Goal: Task Accomplishment & Management: Manage account settings

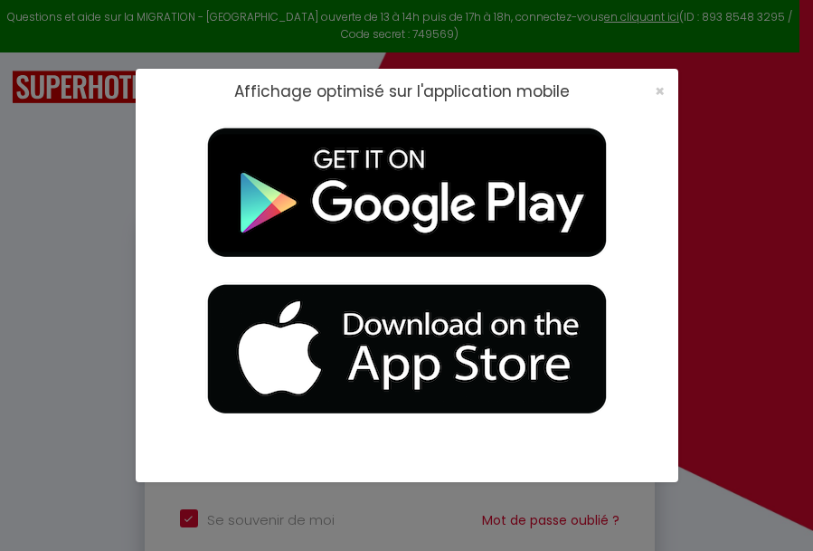
type input "[EMAIL_ADDRESS][PERSON_NAME][DOMAIN_NAME]"
click at [663, 86] on span "×" at bounding box center [660, 91] width 10 height 23
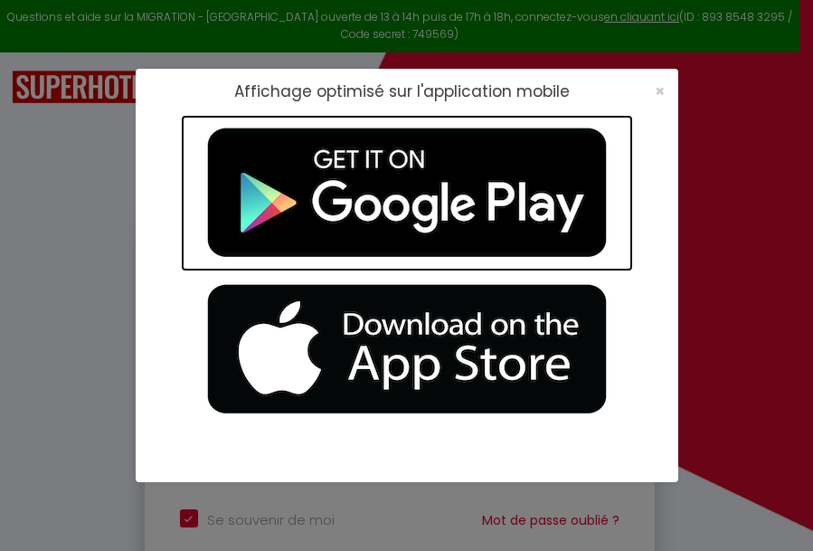
click at [445, 185] on img at bounding box center [407, 193] width 452 height 156
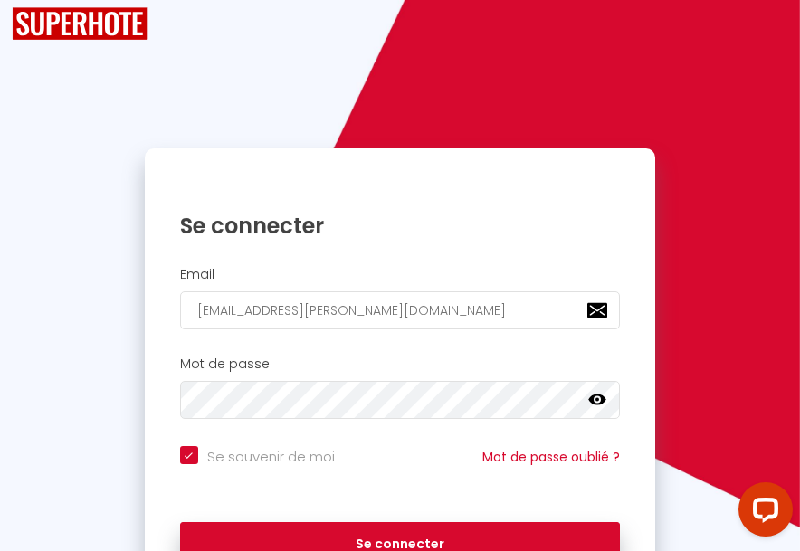
scroll to position [169, 0]
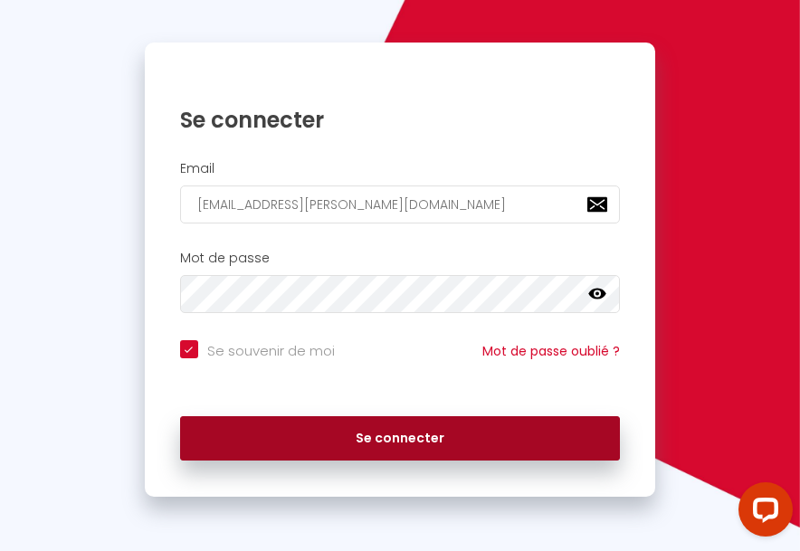
click at [418, 431] on button "Se connecter" at bounding box center [400, 438] width 440 height 45
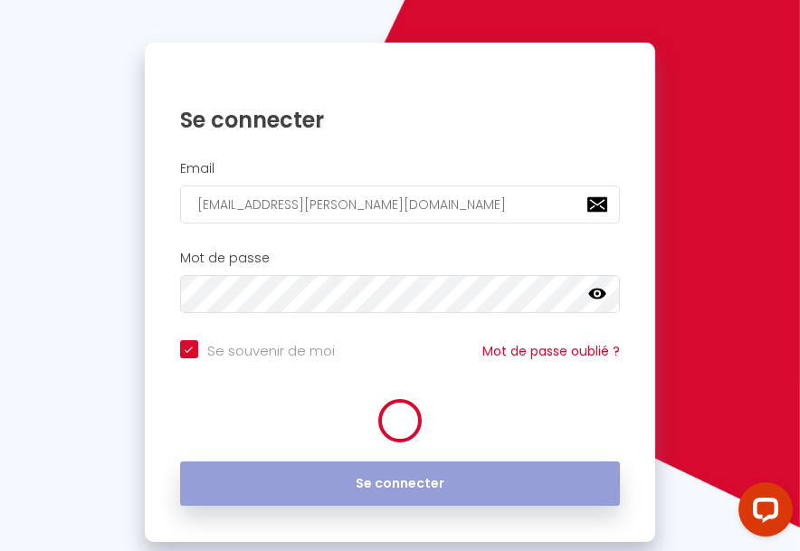
checkbox input "true"
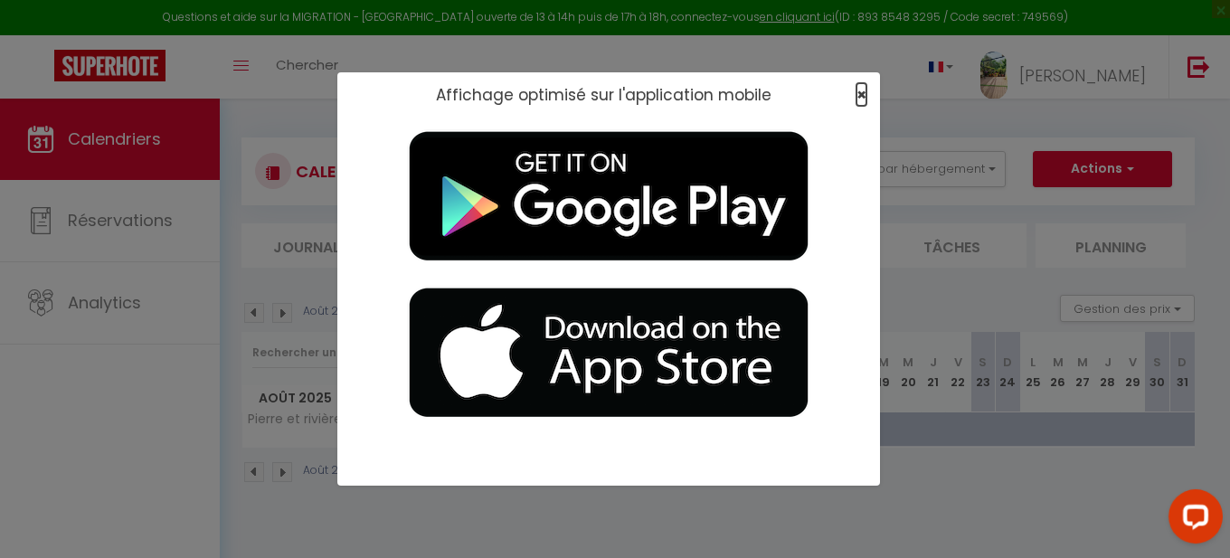
click at [812, 92] on span "×" at bounding box center [861, 94] width 10 height 23
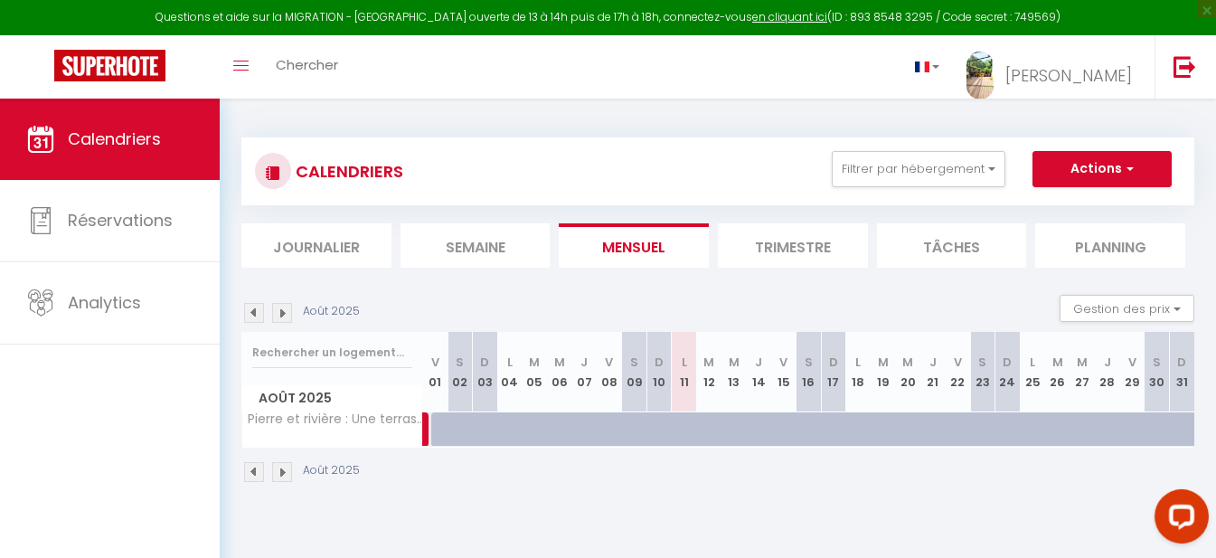
click at [255, 311] on img at bounding box center [254, 313] width 20 height 20
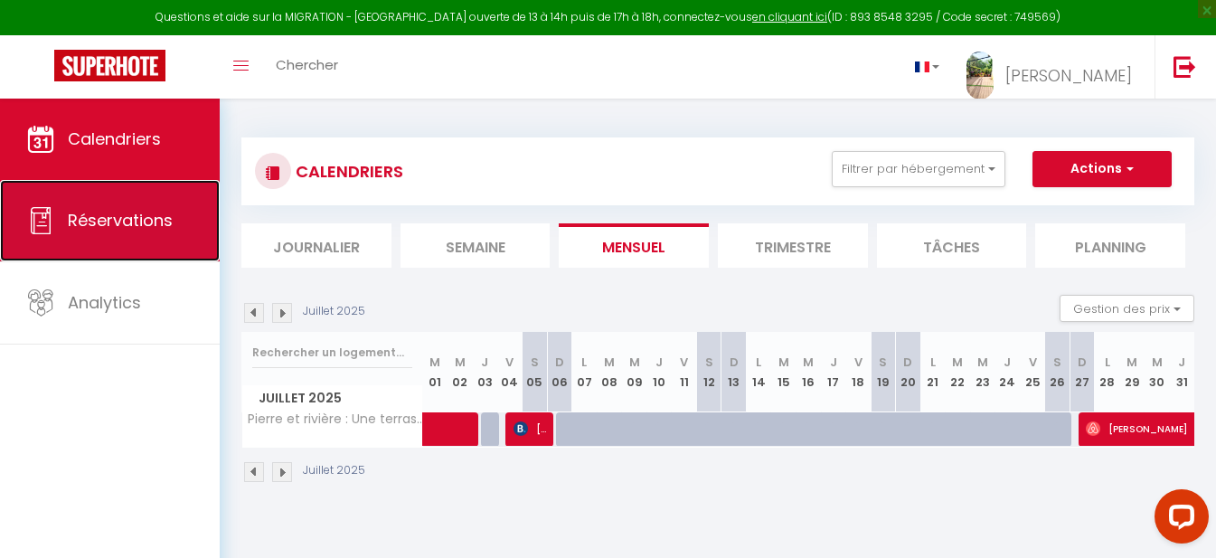
click at [159, 222] on span "Réservations" at bounding box center [120, 220] width 105 height 23
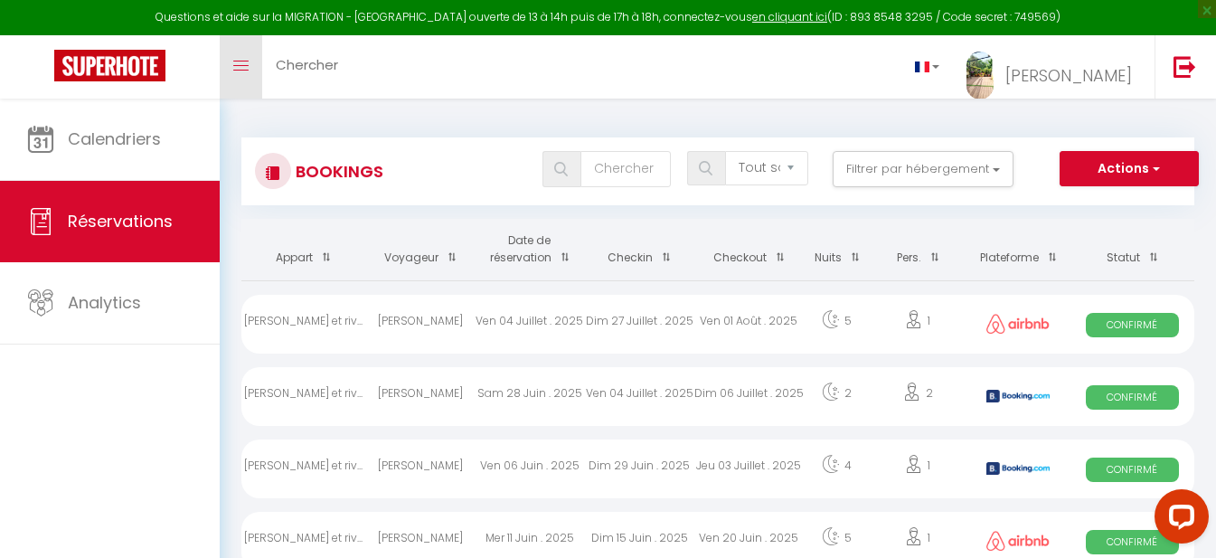
click at [240, 63] on icon "Toggle menubar" at bounding box center [240, 66] width 15 height 11
click at [812, 66] on img at bounding box center [1185, 66] width 23 height 23
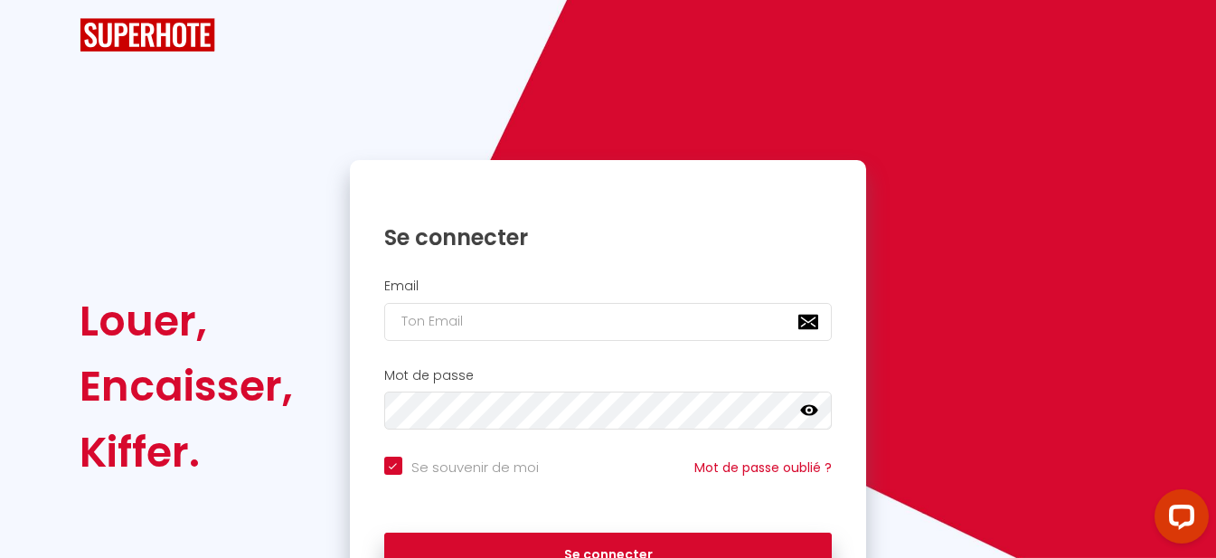
checkbox input "true"
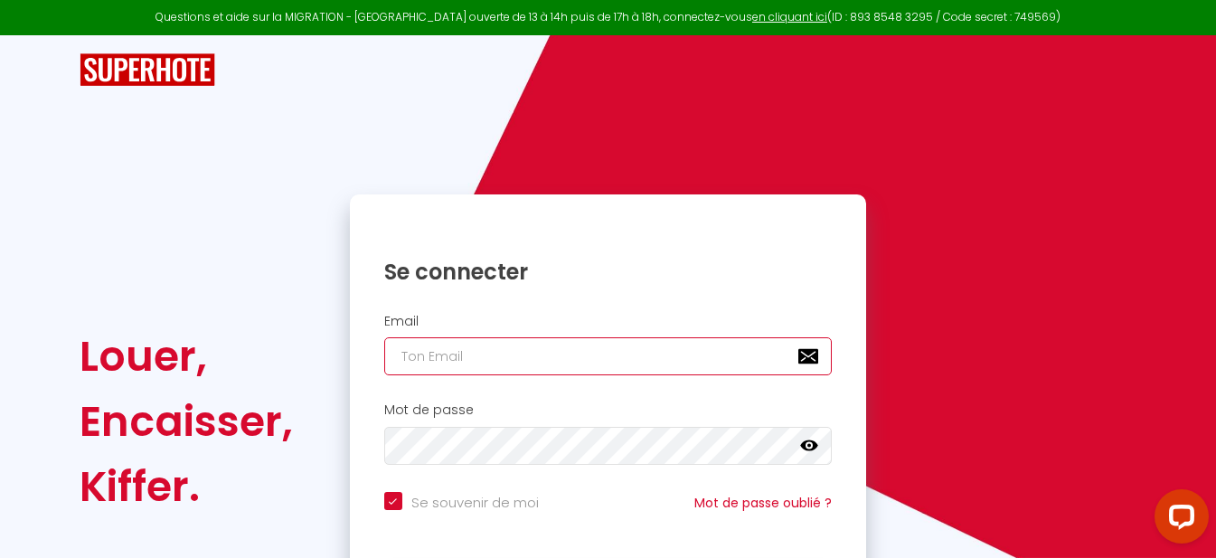
type input "[EMAIL_ADDRESS][PERSON_NAME][DOMAIN_NAME]"
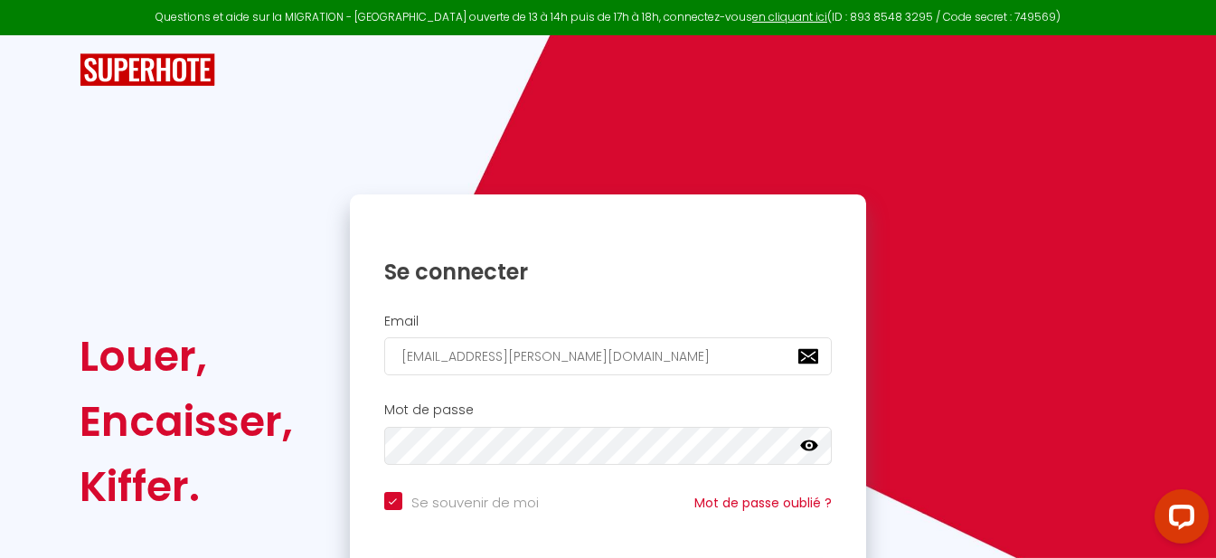
scroll to position [145, 0]
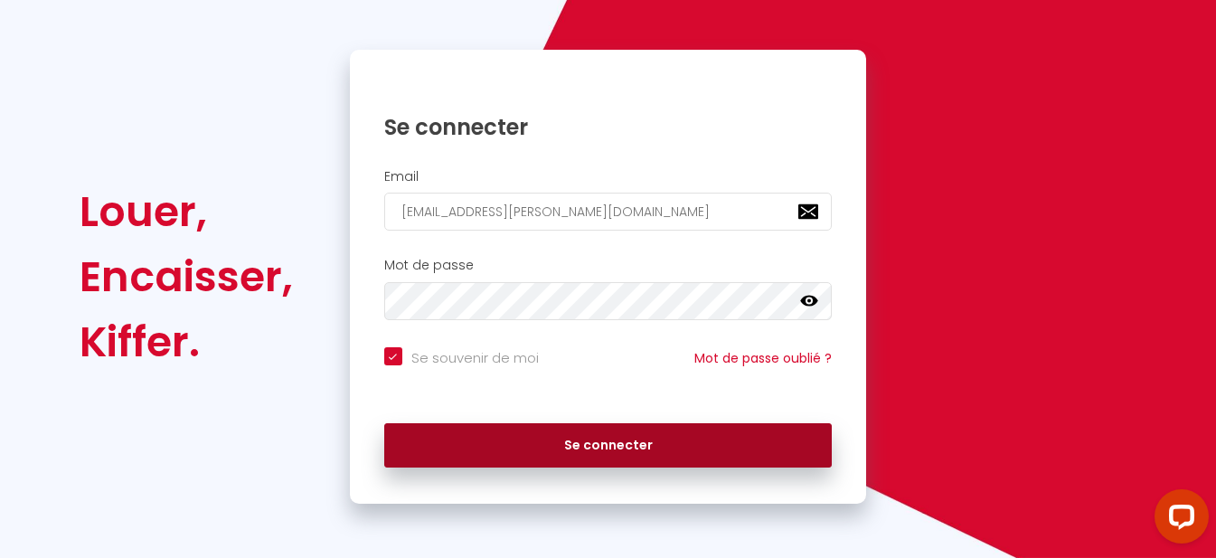
click at [615, 440] on button "Se connecter" at bounding box center [608, 445] width 449 height 45
checkbox input "true"
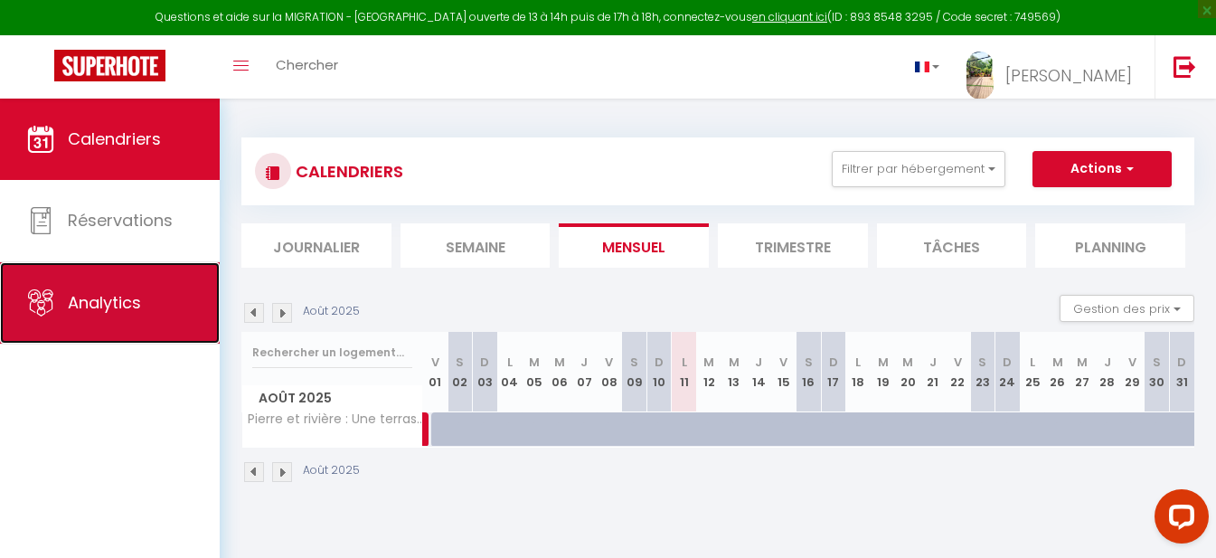
click at [144, 307] on link "Analytics" at bounding box center [110, 302] width 220 height 81
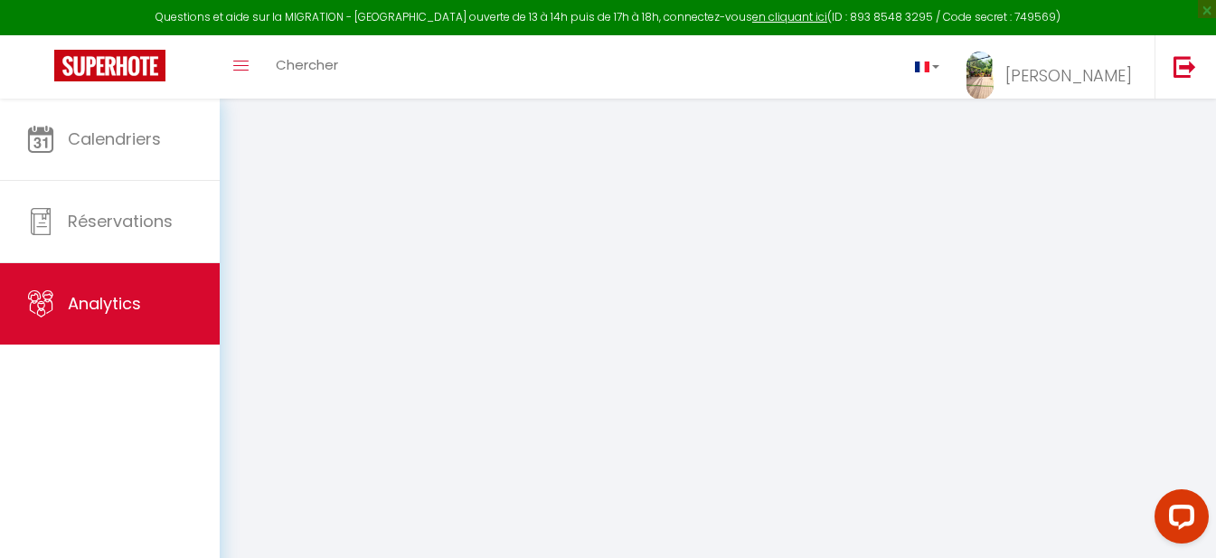
select select "2025"
select select "8"
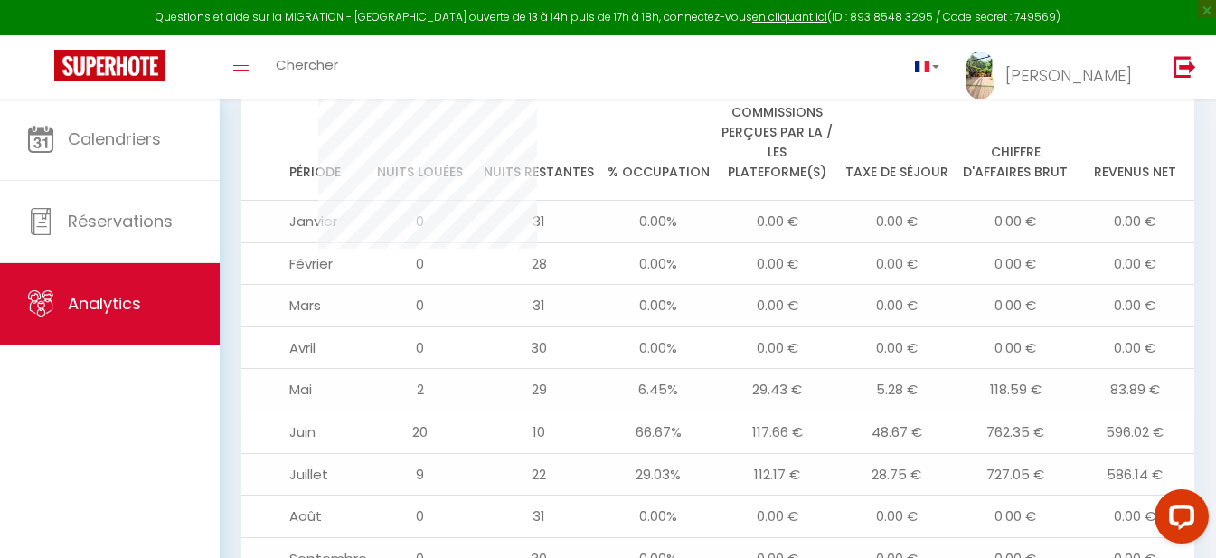
scroll to position [1809, 0]
drag, startPoint x: 893, startPoint y: 366, endPoint x: 93, endPoint y: 425, distance: 801.7
click at [93, 425] on div "Calendriers Réservations Analytics" at bounding box center [110, 348] width 220 height 498
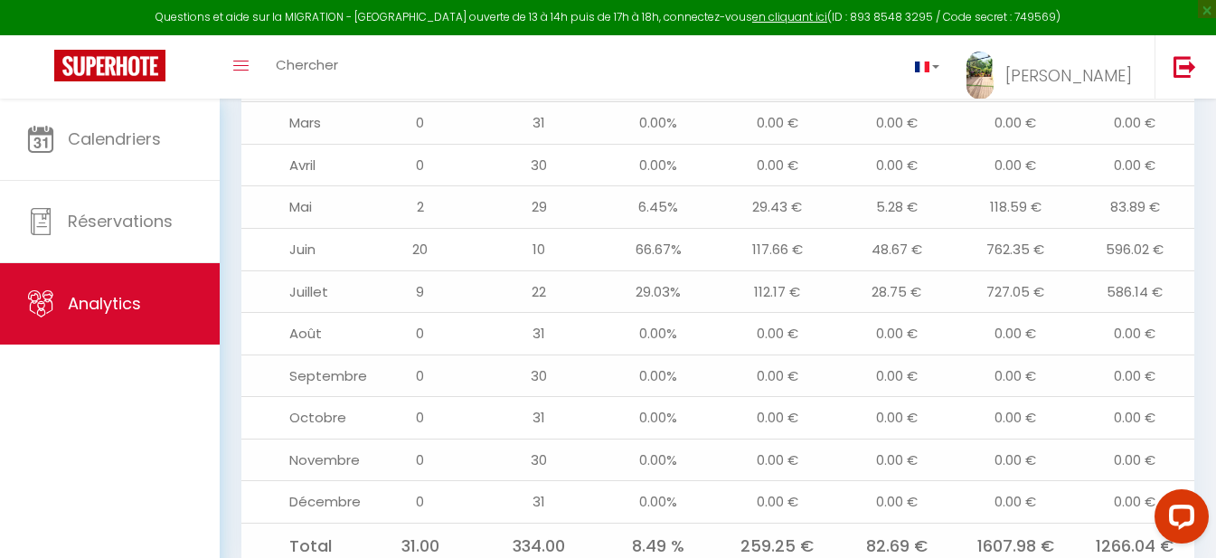
scroll to position [2022, 0]
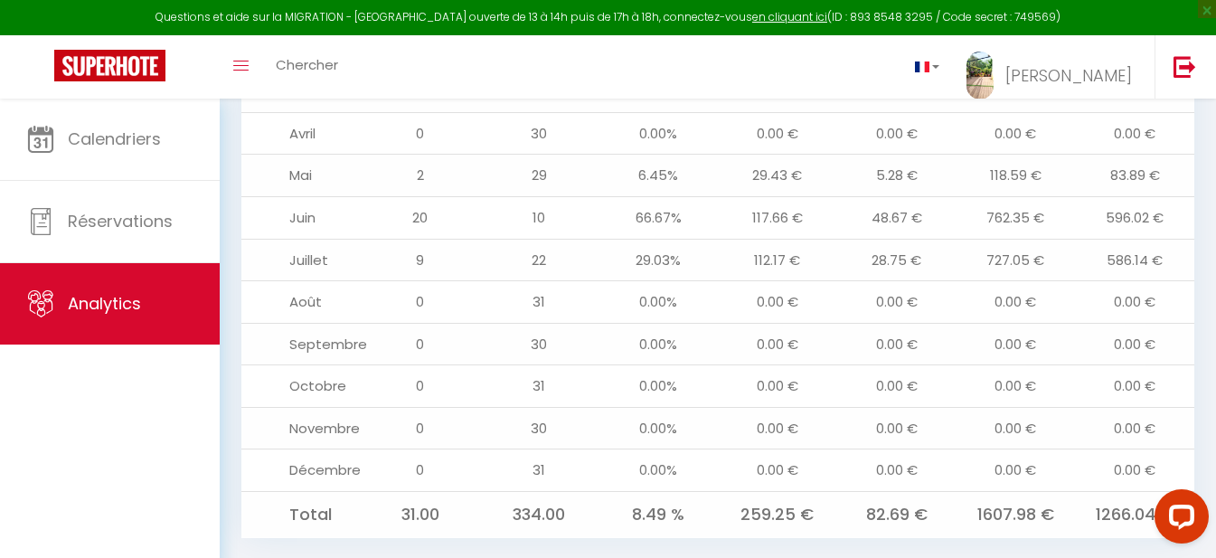
drag, startPoint x: 357, startPoint y: 90, endPoint x: 873, endPoint y: 452, distance: 629.8
click at [812, 452] on td "0.00 €" at bounding box center [896, 470] width 119 height 43
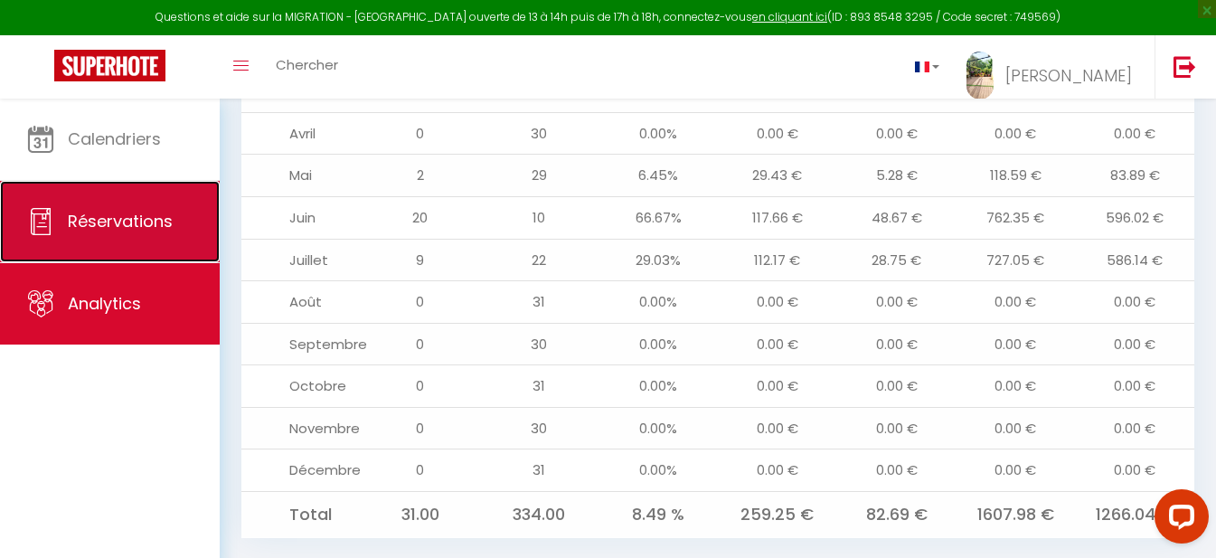
click at [114, 220] on span "Réservations" at bounding box center [120, 221] width 105 height 23
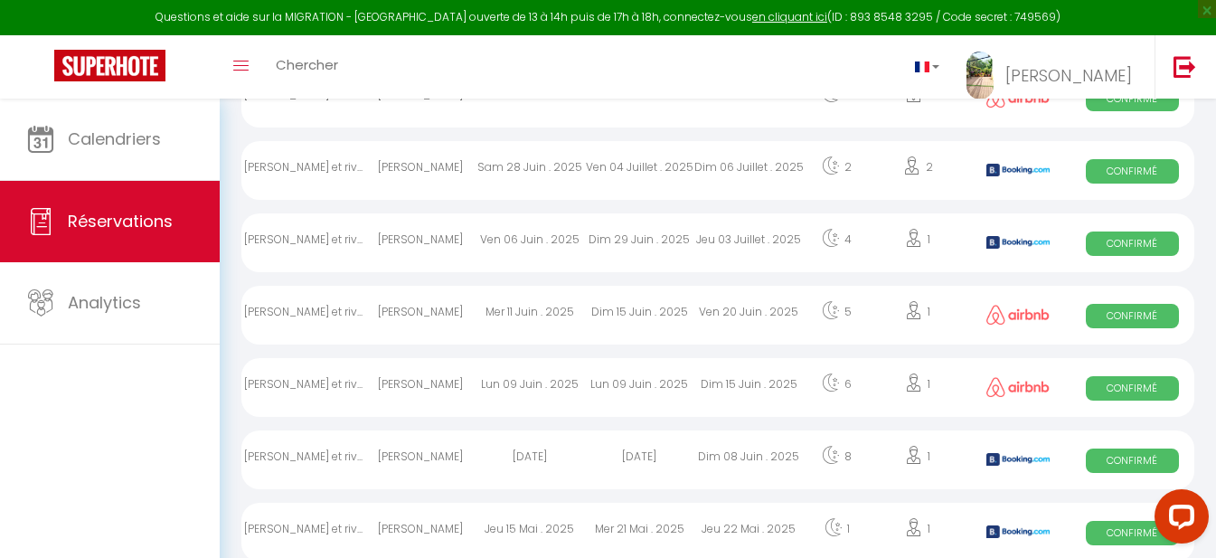
scroll to position [264, 0]
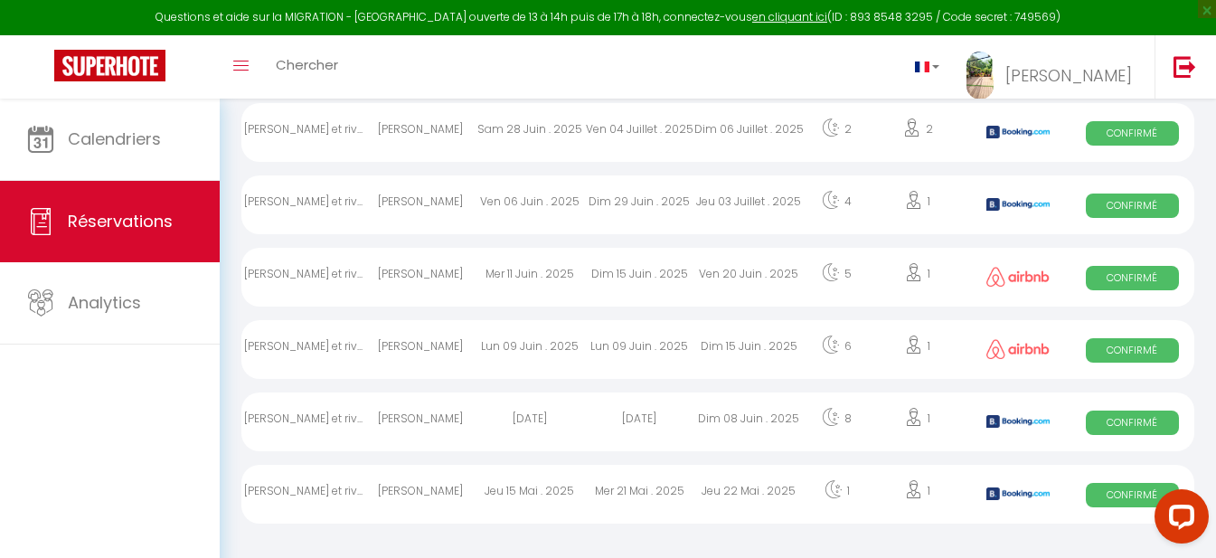
click at [433, 487] on div "[PERSON_NAME]" at bounding box center [419, 494] width 109 height 59
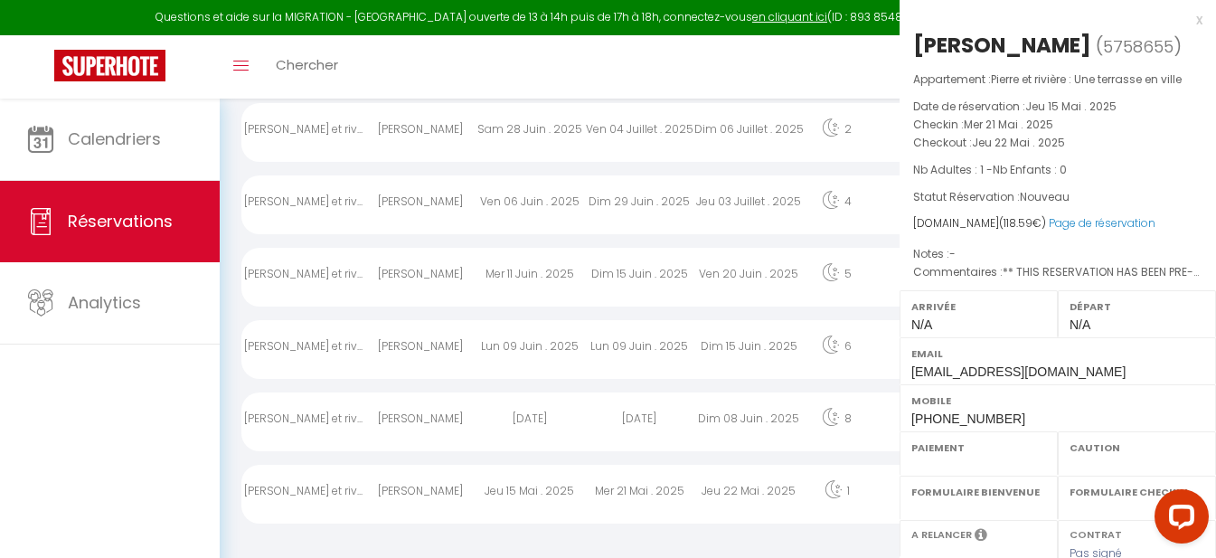
select select "OK"
select select "0"
select select "1"
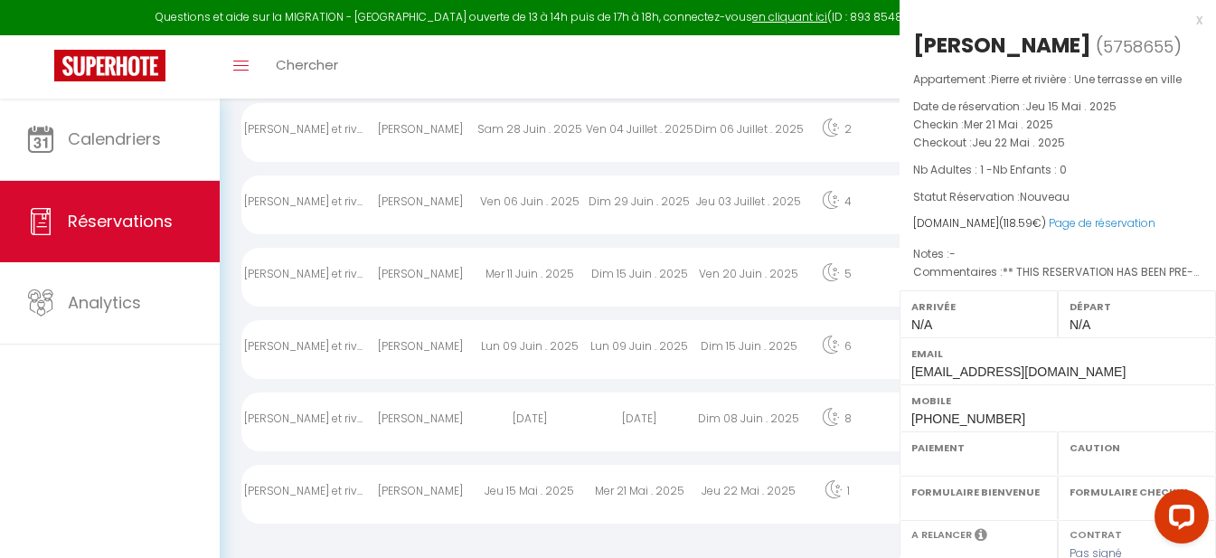
select select
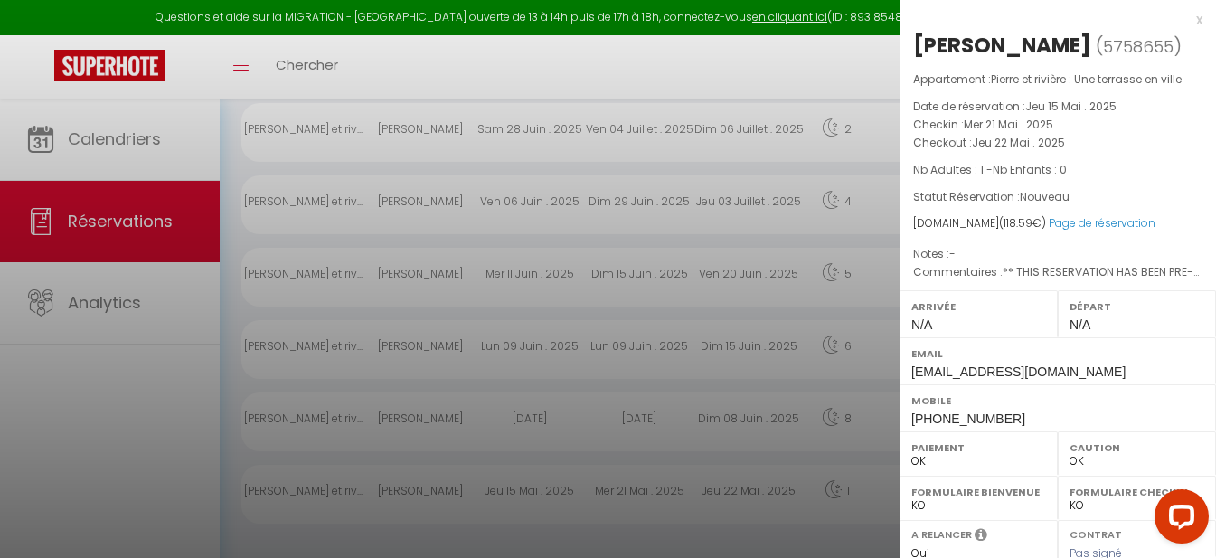
select select "34522"
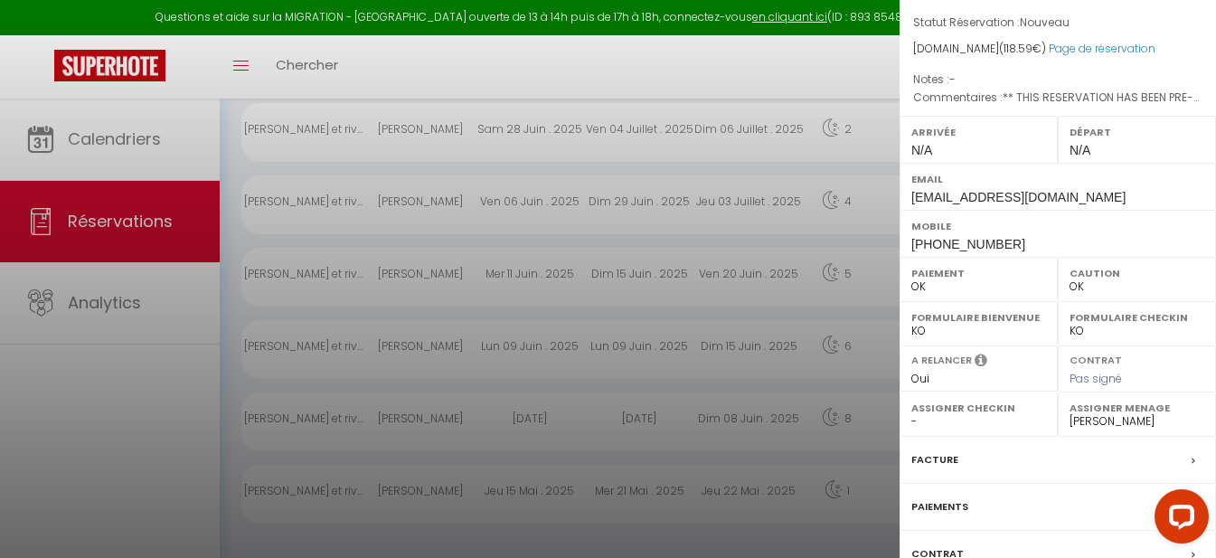
scroll to position [271, 0]
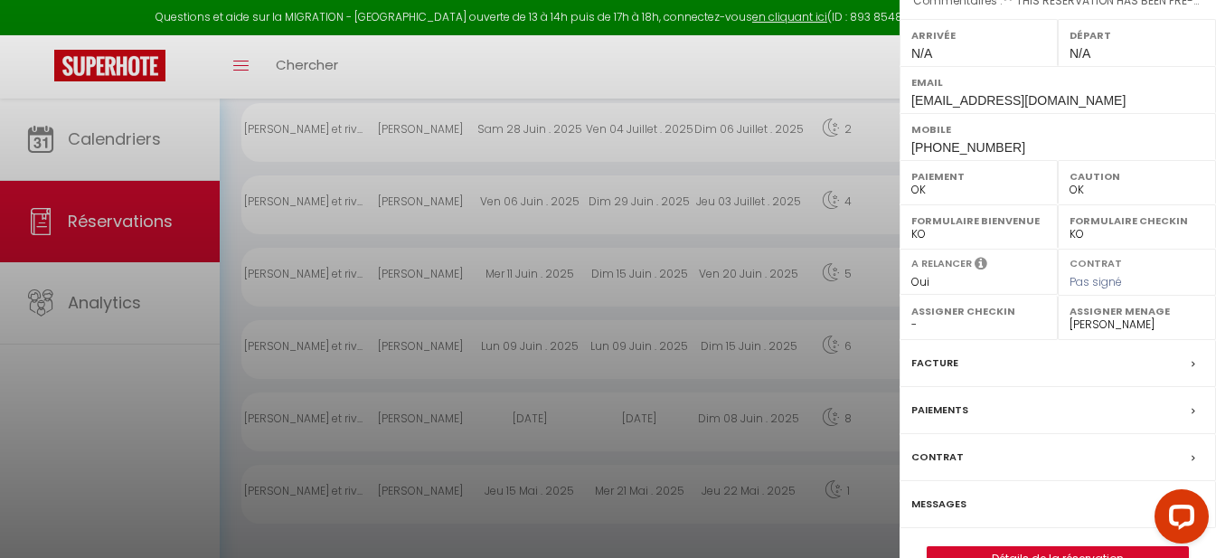
click at [812, 373] on label "Facture" at bounding box center [935, 363] width 47 height 19
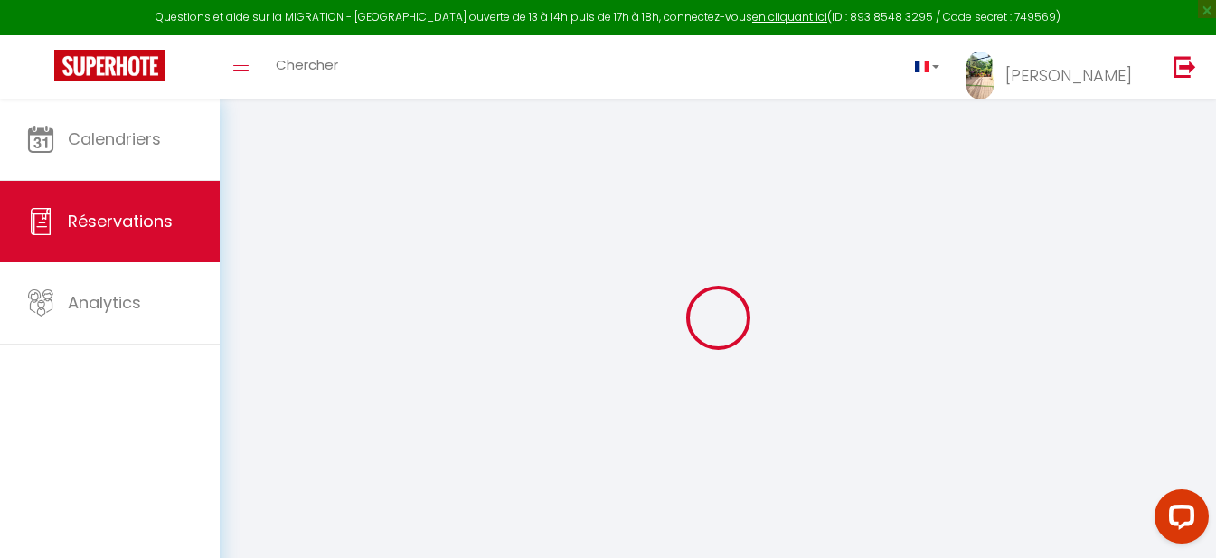
select select "cleaning"
select select "taxes"
select select
checkbox input "false"
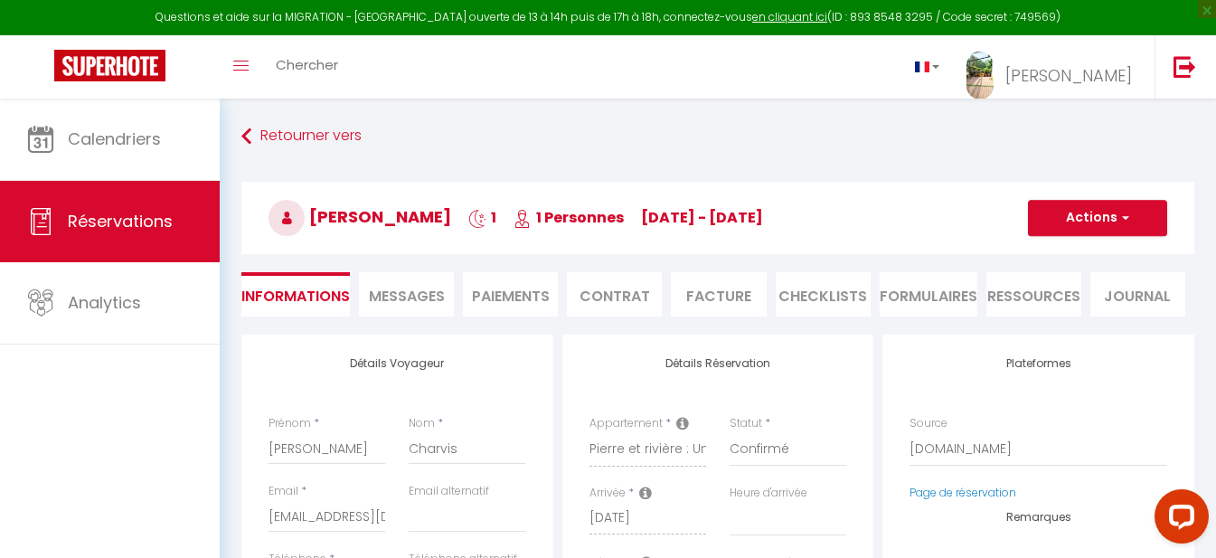
select select
checkbox input "false"
type textarea "** THIS RESERVATION HAS BEEN PRE-PAID ** Reservation has a cancellation grace p…"
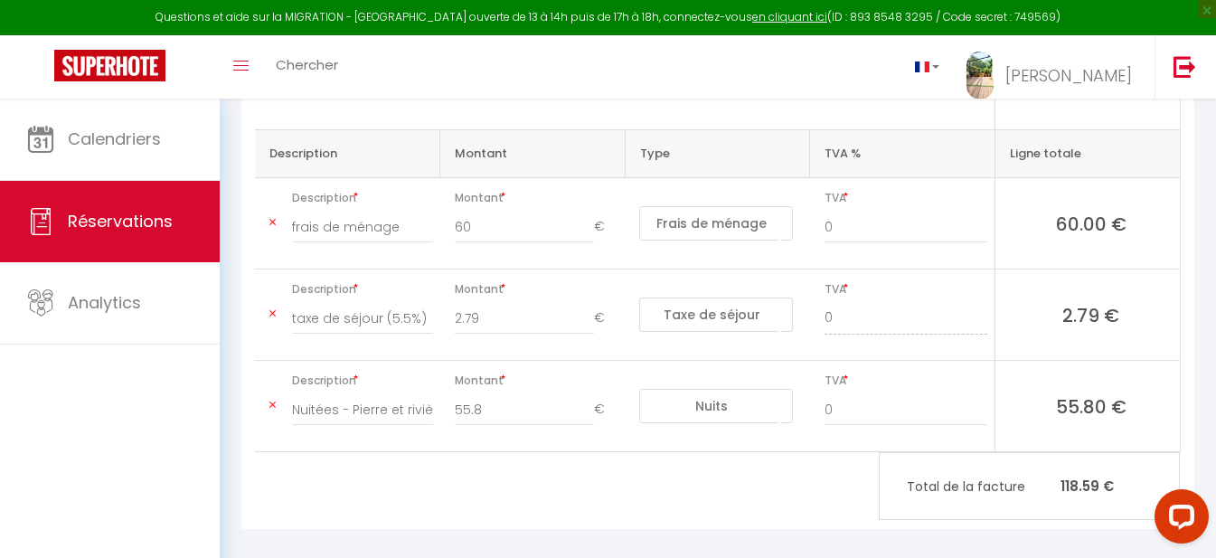
scroll to position [277, 0]
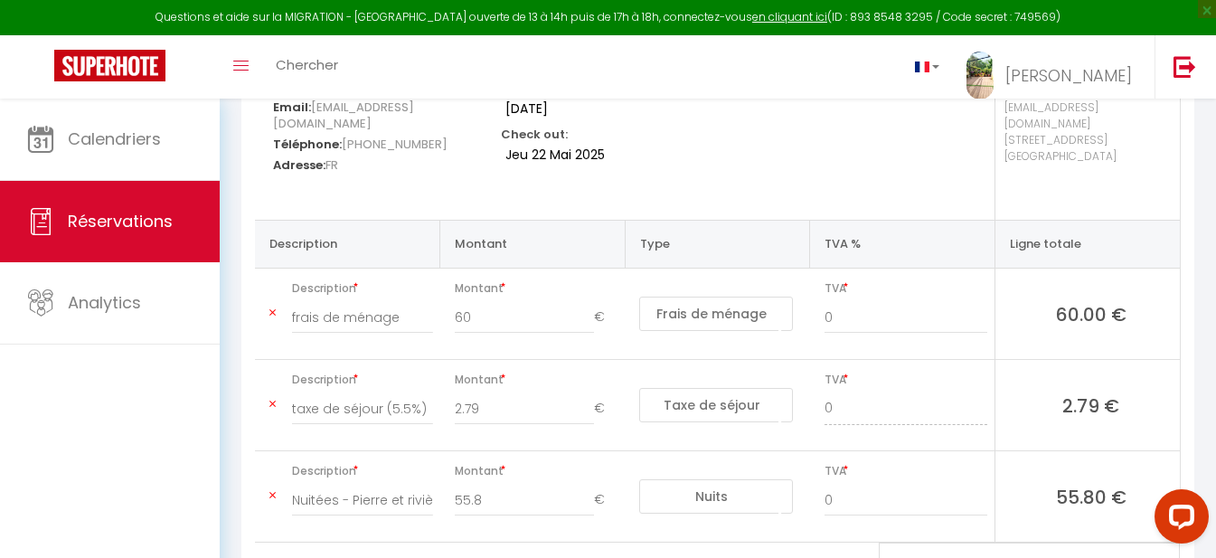
click at [812, 276] on span "TVA" at bounding box center [906, 288] width 163 height 25
select select "not_cancelled"
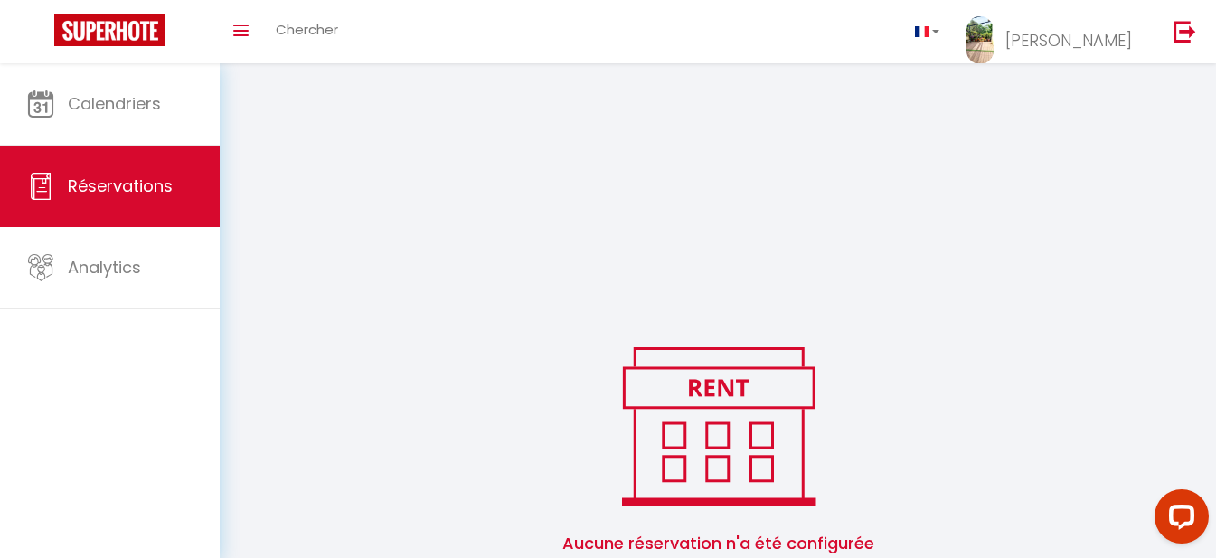
scroll to position [264, 0]
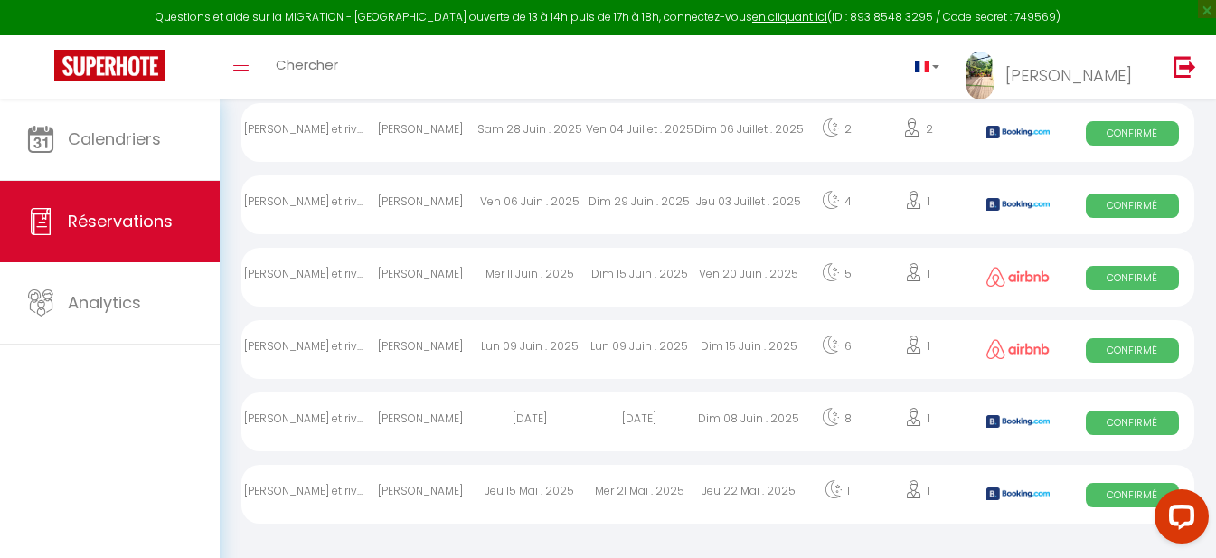
click at [445, 415] on div "[PERSON_NAME]" at bounding box center [419, 422] width 109 height 59
select select "OK"
select select "0"
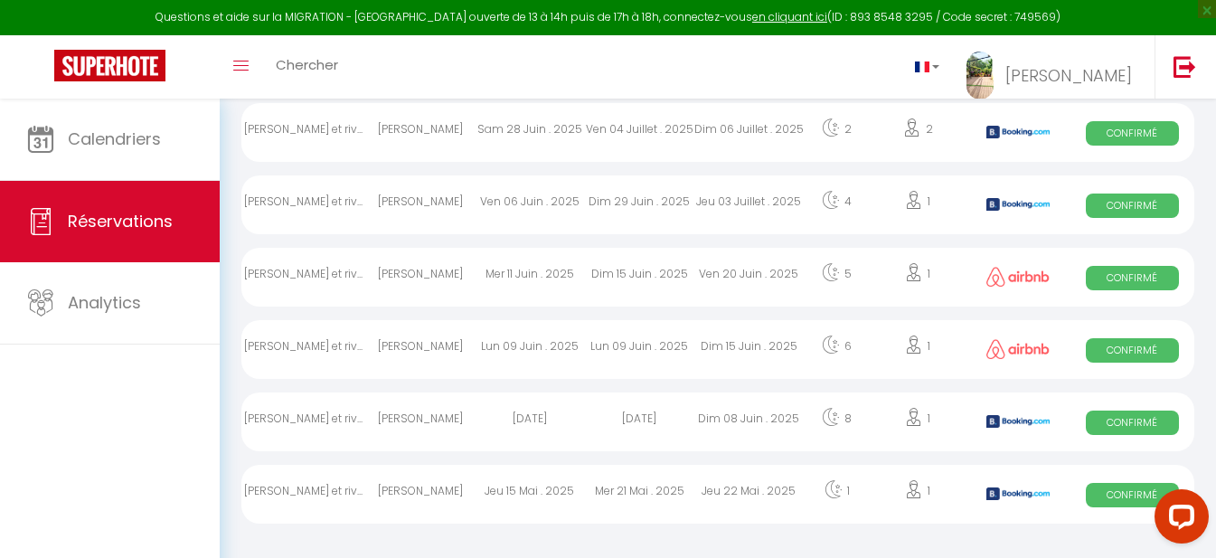
select select "1"
select select
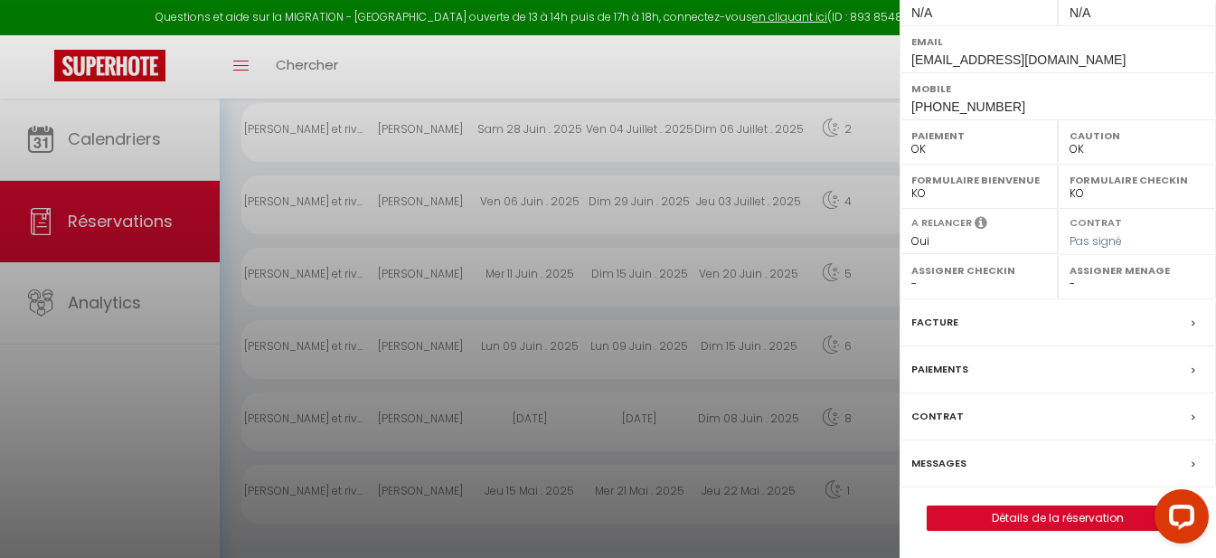
scroll to position [330, 0]
click at [812, 320] on div "Facture" at bounding box center [1058, 322] width 317 height 47
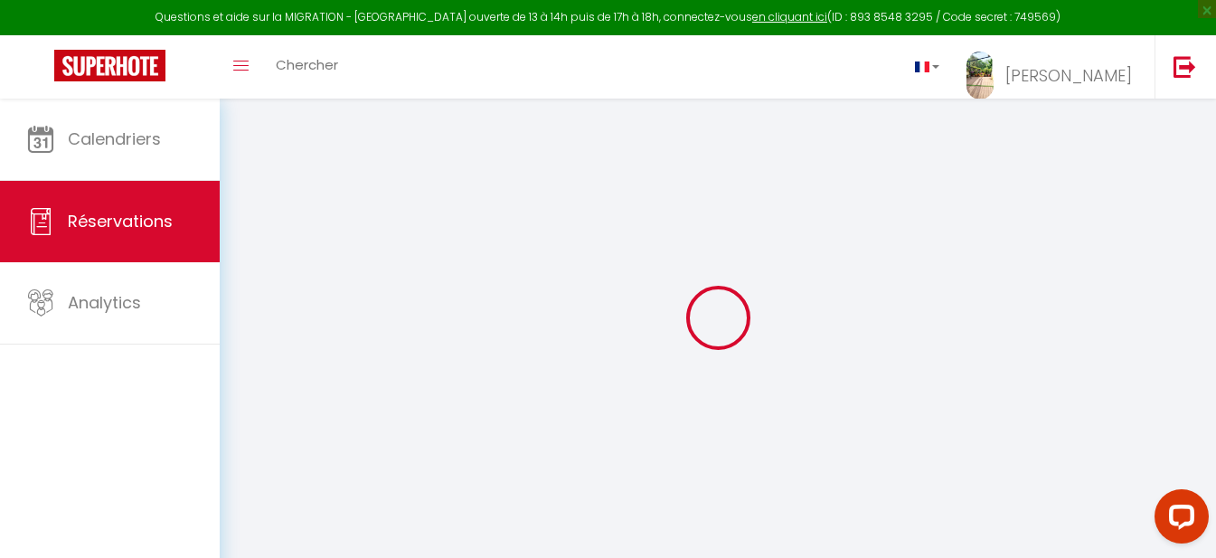
select select
checkbox input "false"
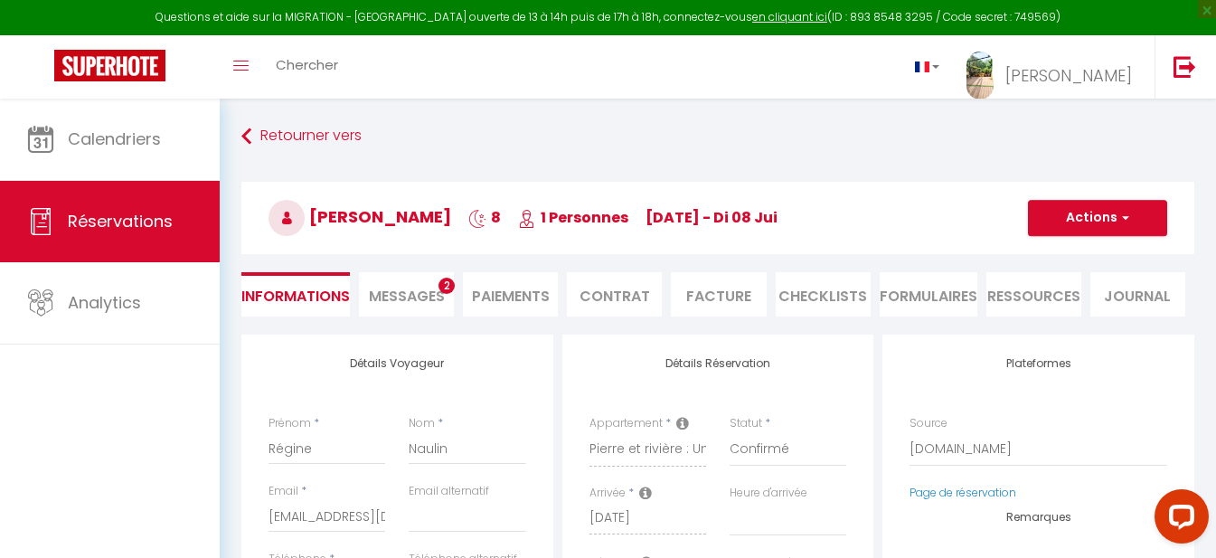
select select
checkbox input "false"
type textarea "** THIS RESERVATION HAS BEEN PRE-PAID ** BOOKING NOTE : Payment charge is EUR 6…"
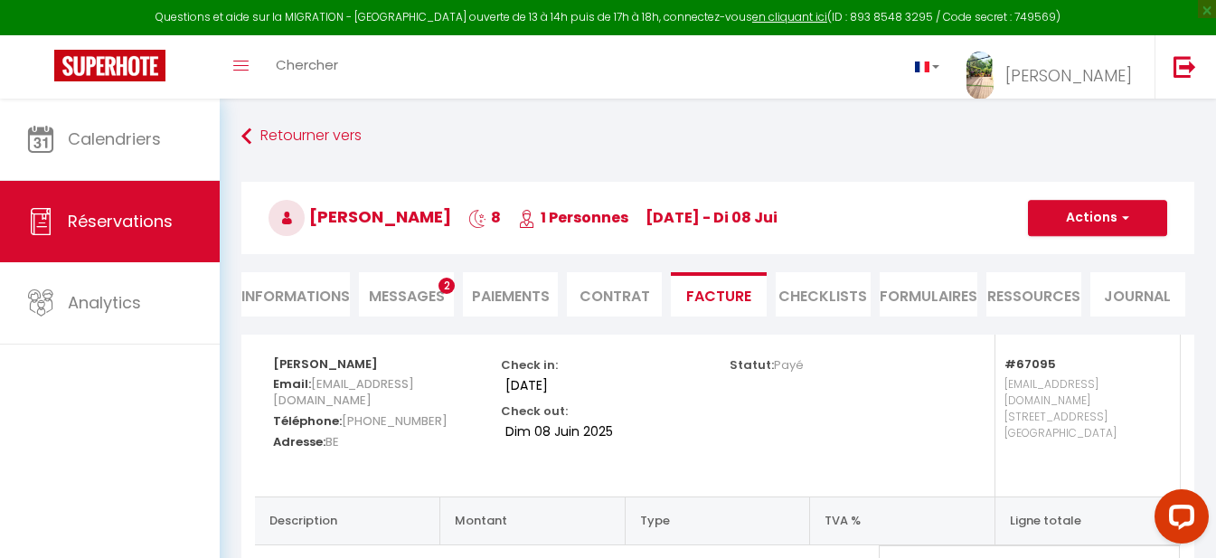
click at [406, 288] on span "Messages" at bounding box center [407, 296] width 76 height 21
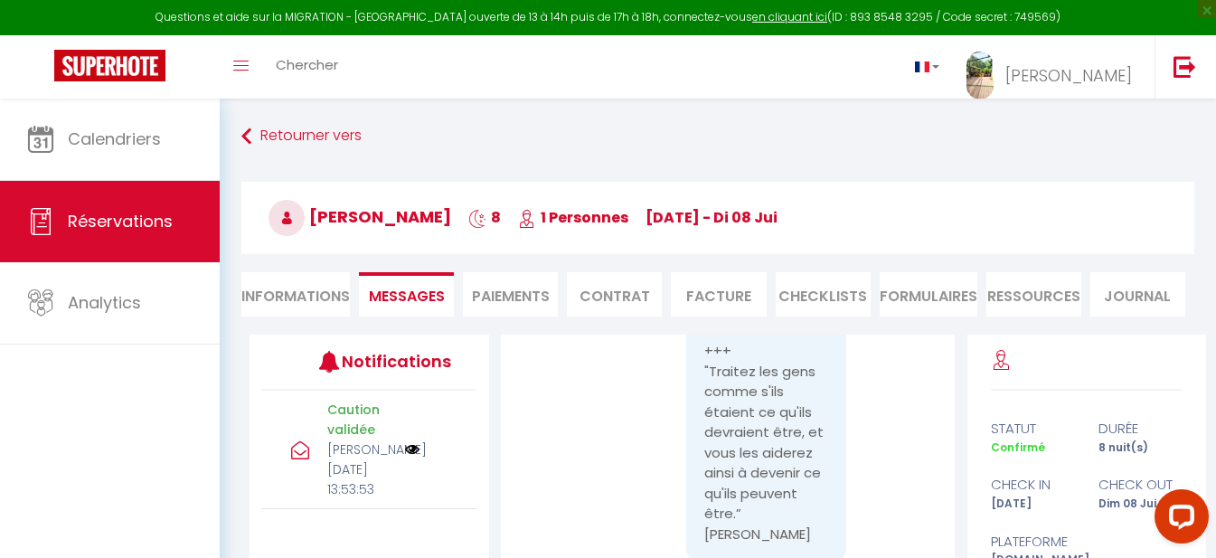
scroll to position [1085, 0]
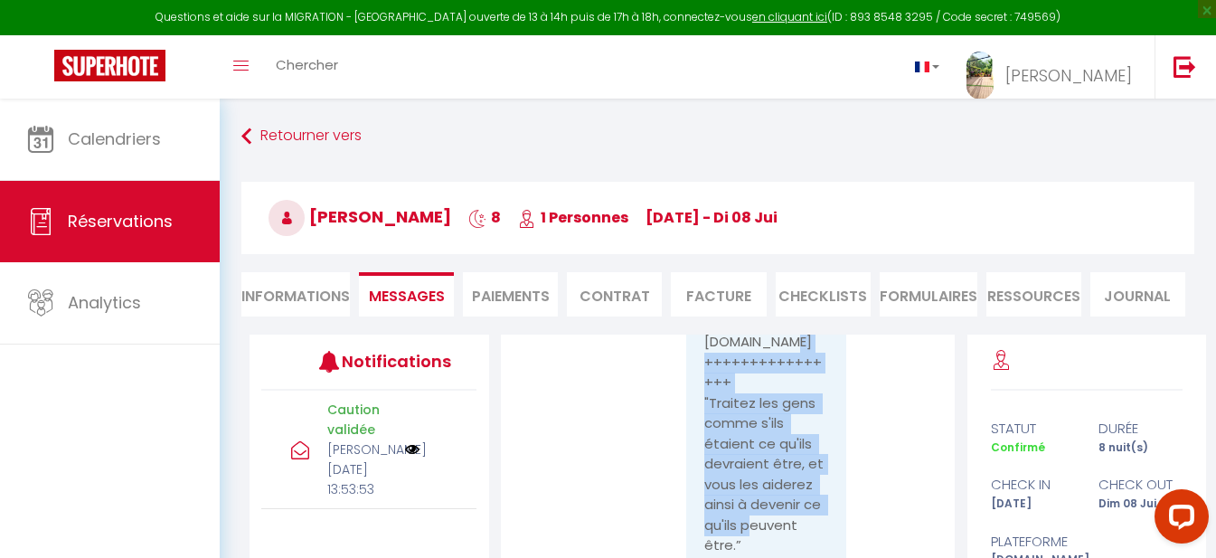
drag, startPoint x: 794, startPoint y: 546, endPoint x: 696, endPoint y: 401, distance: 175.3
copy pre ""Traitez les gens comme s'ils étaient ce qu'ils devraient être, et vous les aid…"
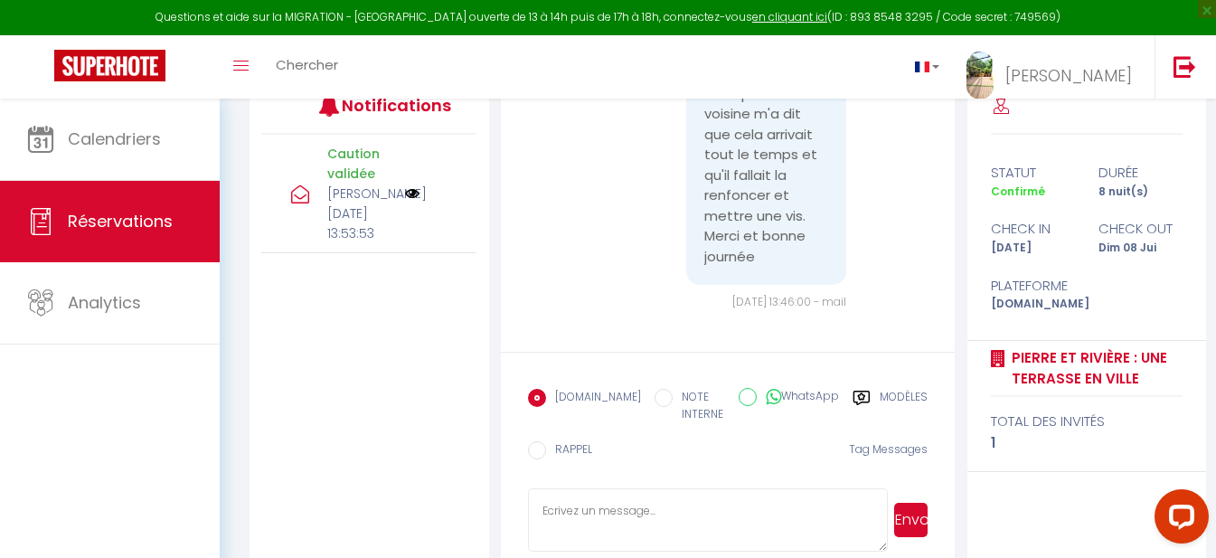
scroll to position [285, 0]
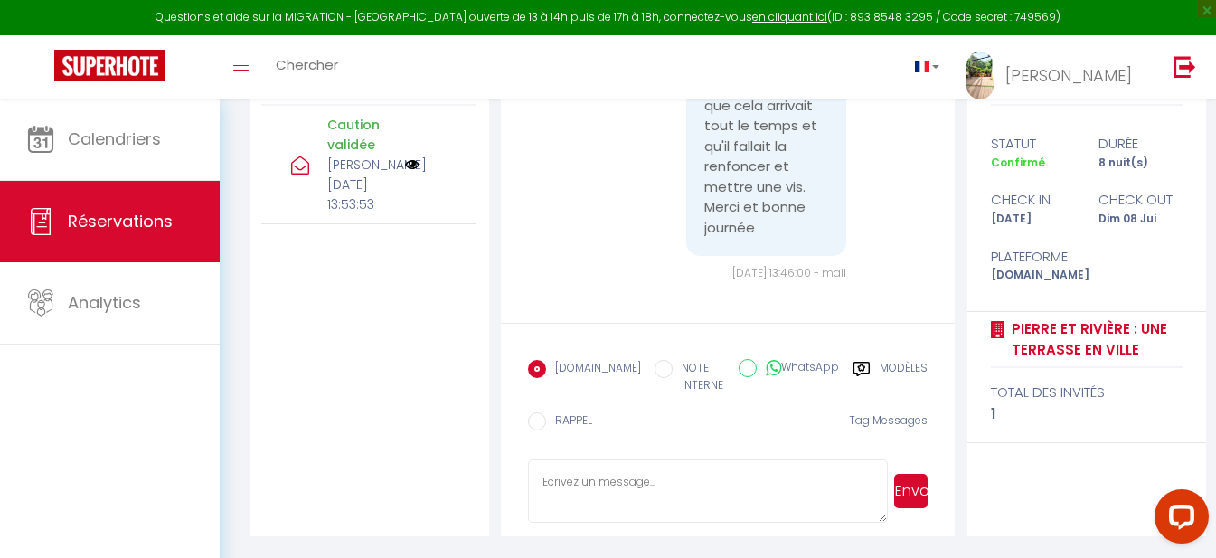
click at [812, 510] on div "Reservation du [DATE] au [DATE] [GEOGRAPHIC_DATA], Je vous confirme mon arrivée…" at bounding box center [728, 293] width 478 height 487
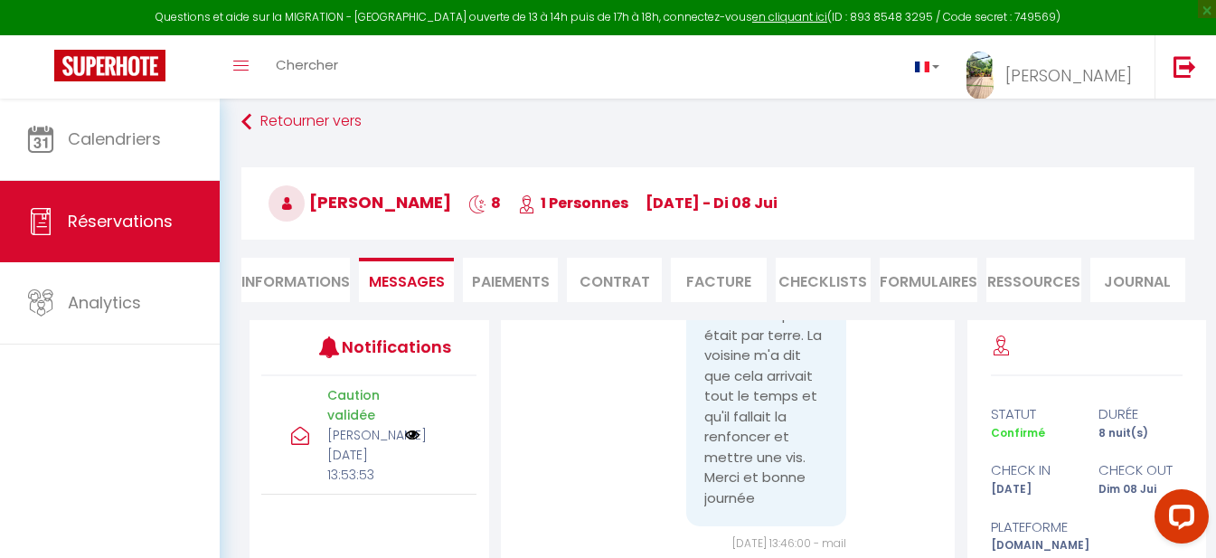
scroll to position [14, 0]
click at [517, 277] on li "Paiements" at bounding box center [510, 281] width 95 height 44
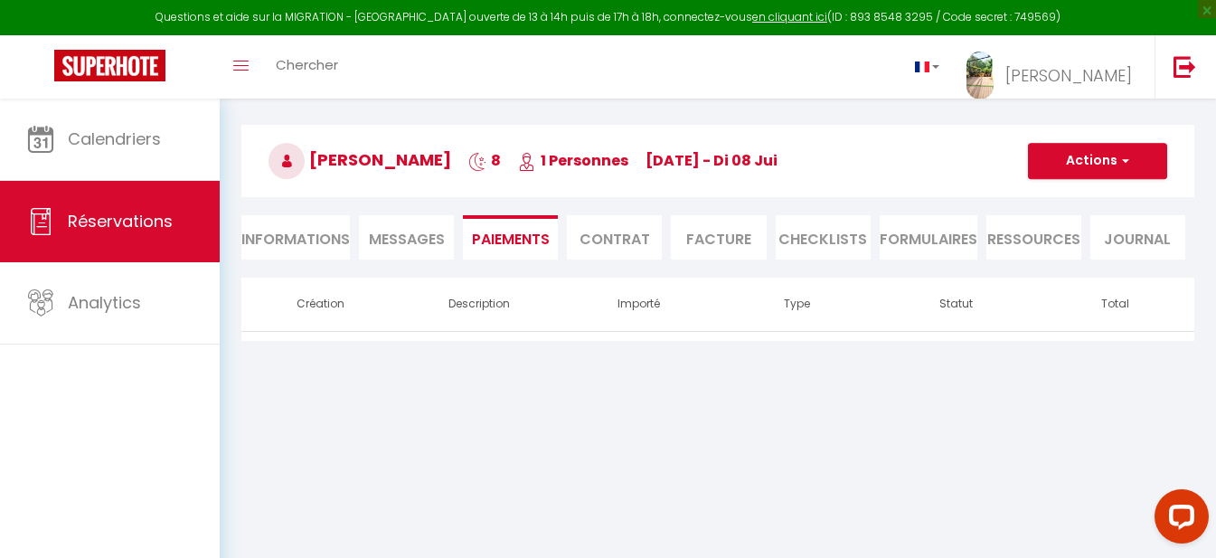
scroll to position [99, 0]
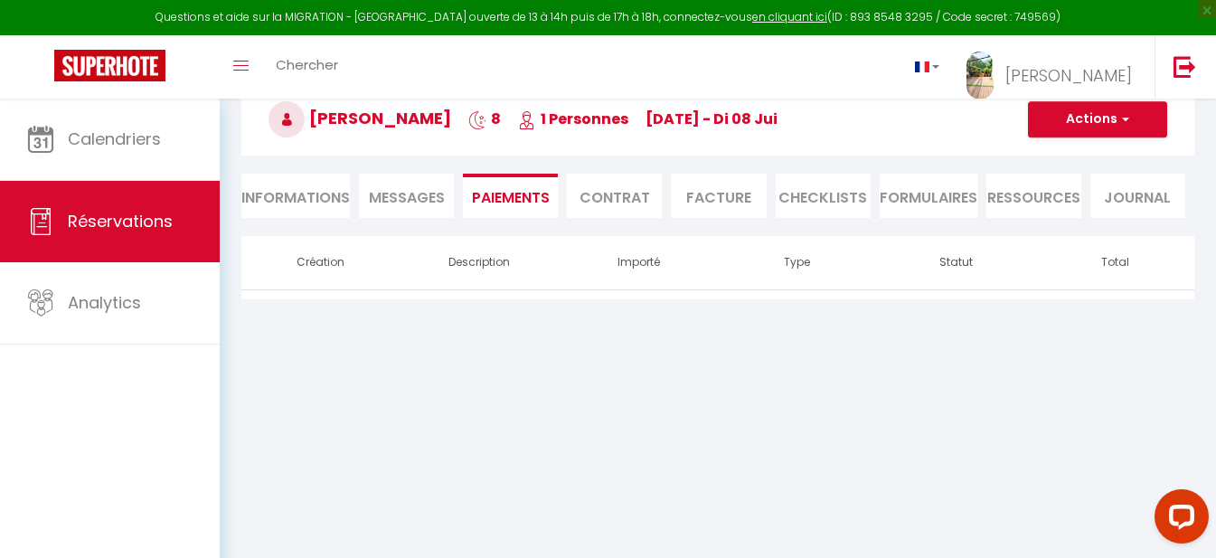
click at [735, 193] on li "Facture" at bounding box center [718, 196] width 95 height 44
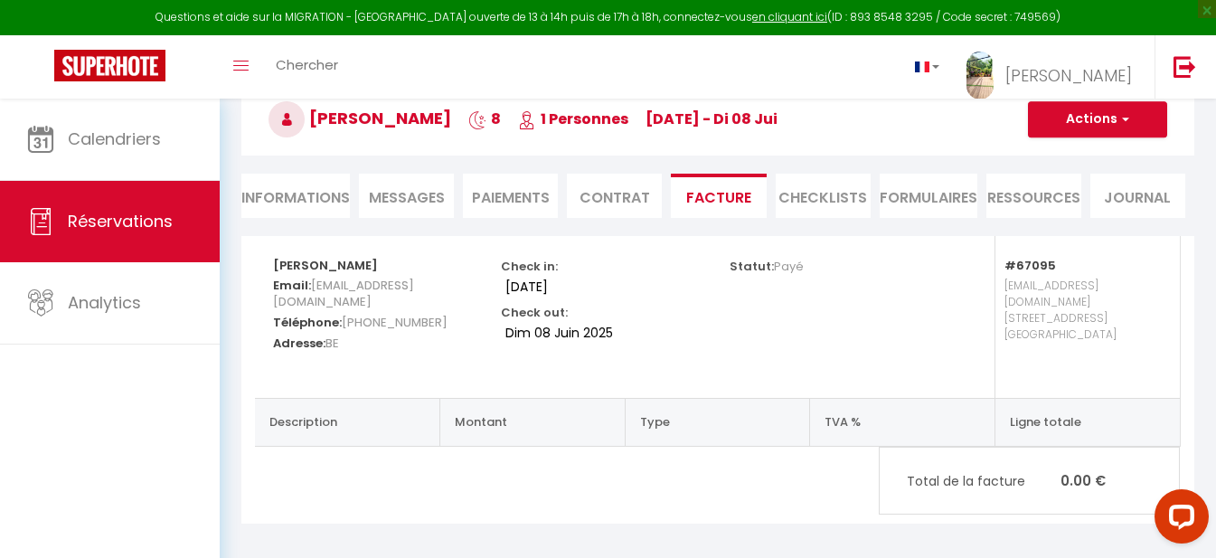
click at [287, 194] on li "Informations" at bounding box center [295, 196] width 109 height 44
select select
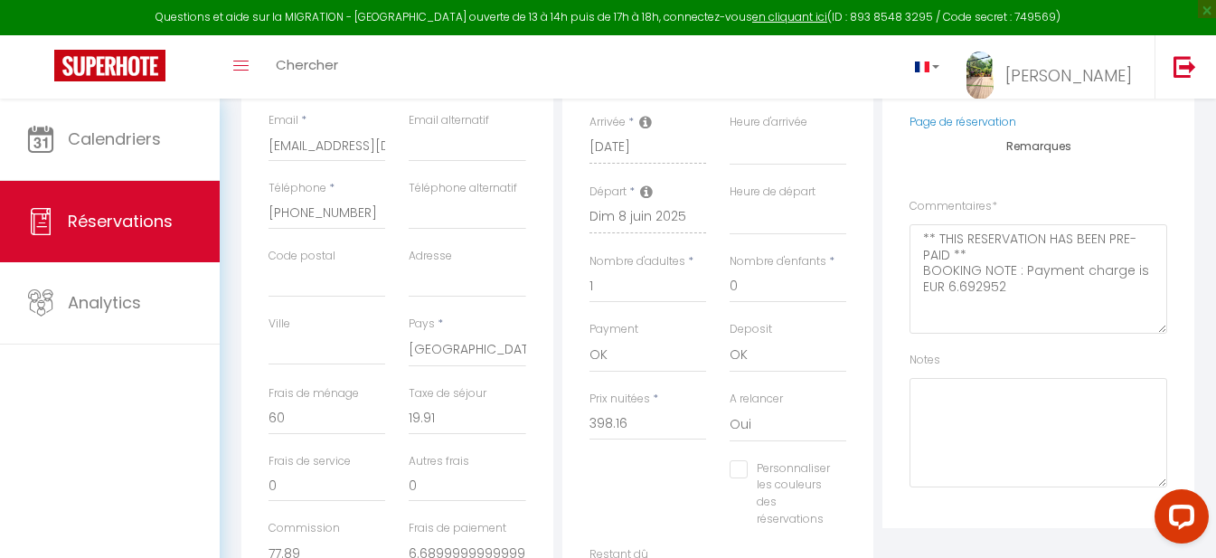
scroll to position [368, 0]
select select
checkbox input "false"
select select
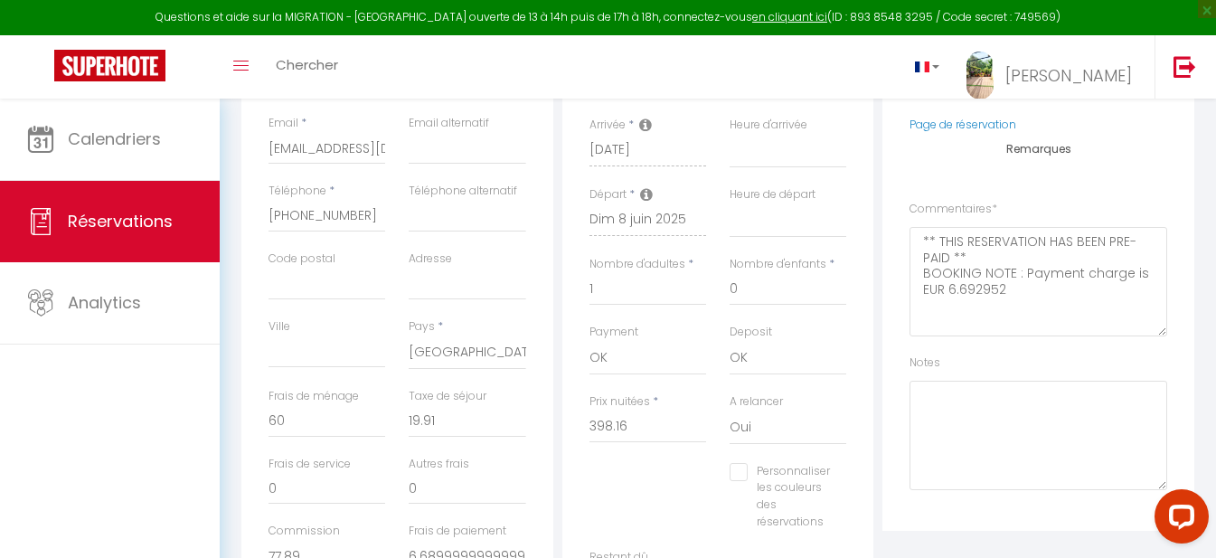
select select
checkbox input "false"
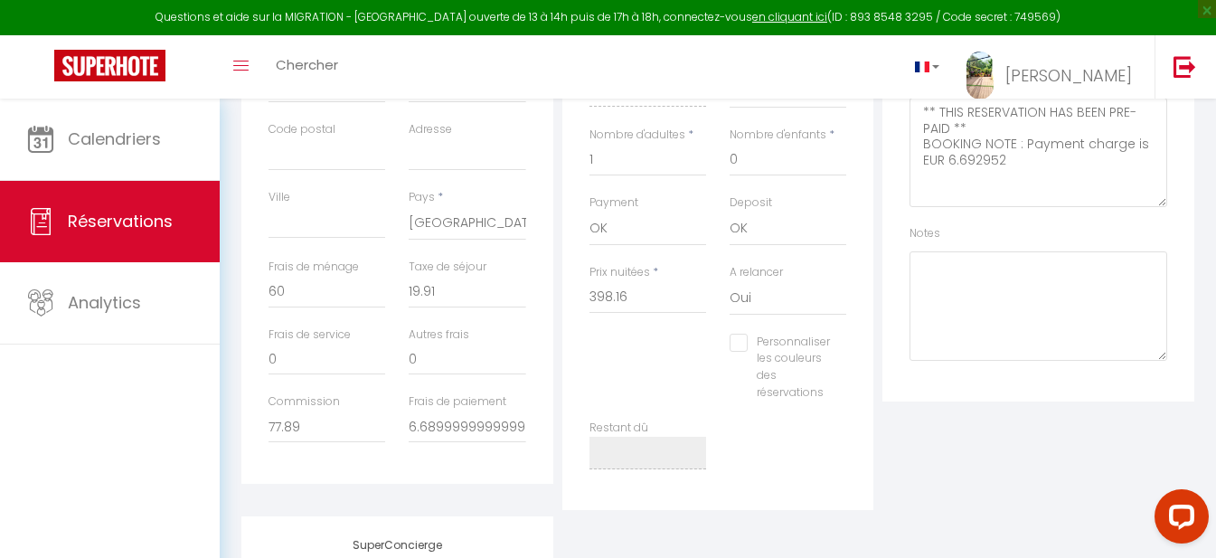
scroll to position [549, 0]
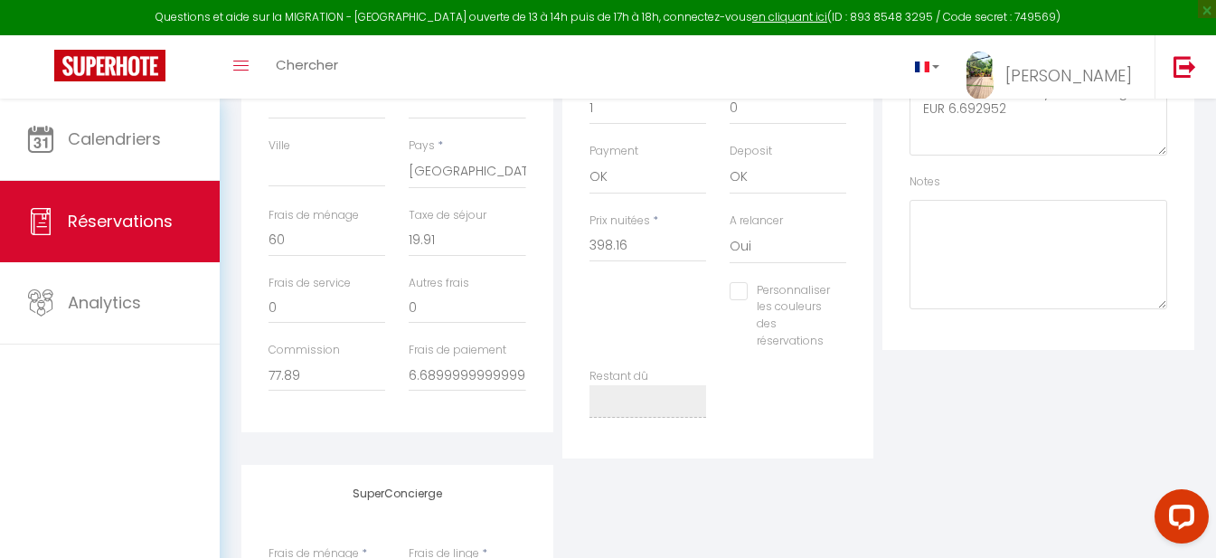
select select
checkbox input "false"
select select
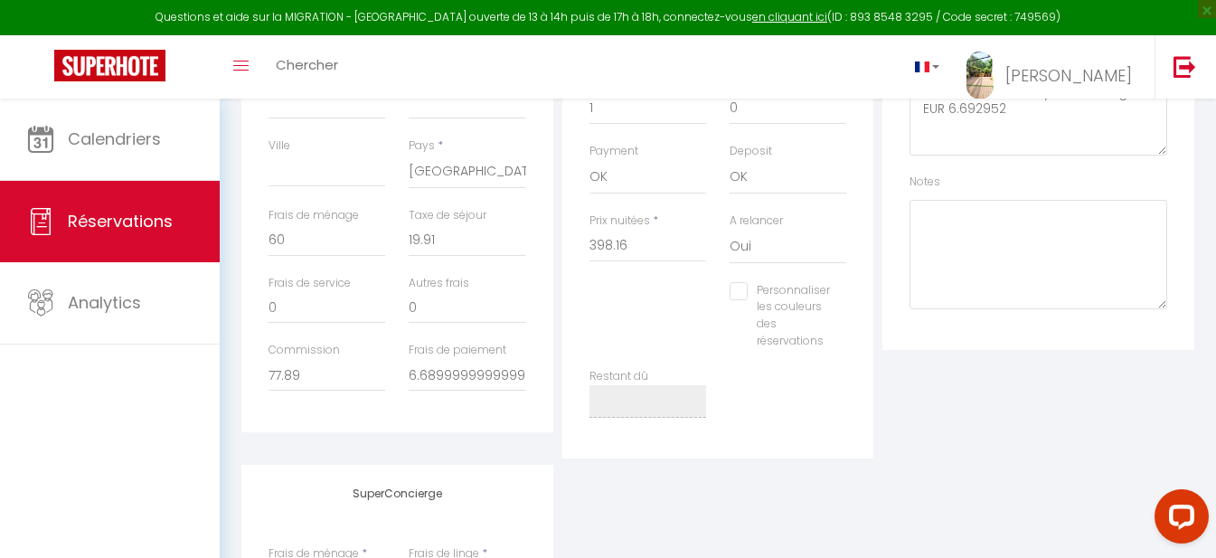
checkbox input "false"
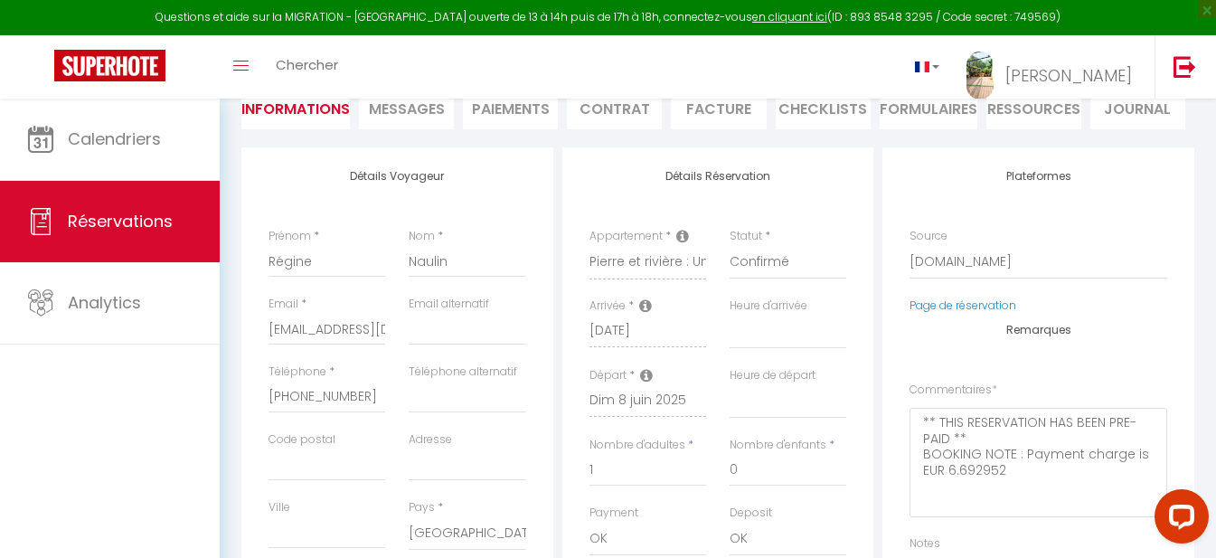
scroll to position [97, 0]
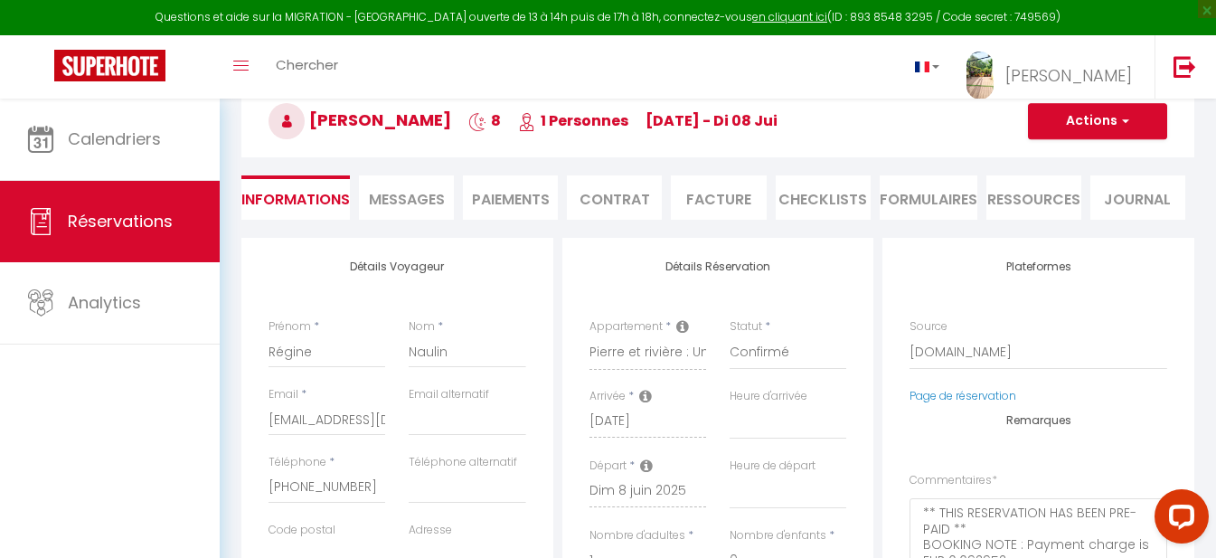
click at [715, 194] on li "Facture" at bounding box center [718, 197] width 95 height 44
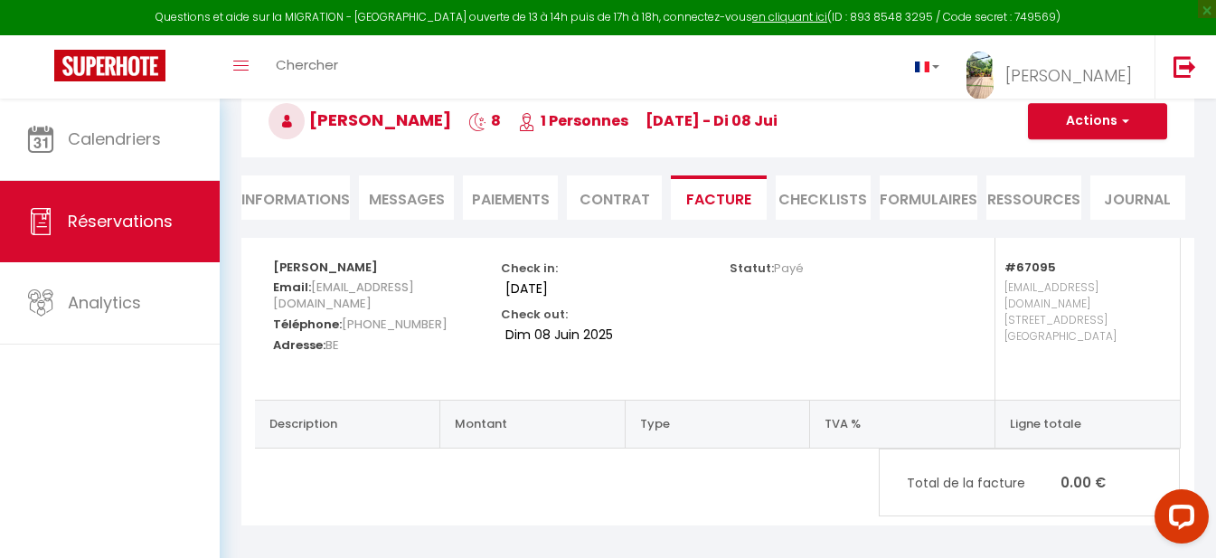
scroll to position [99, 0]
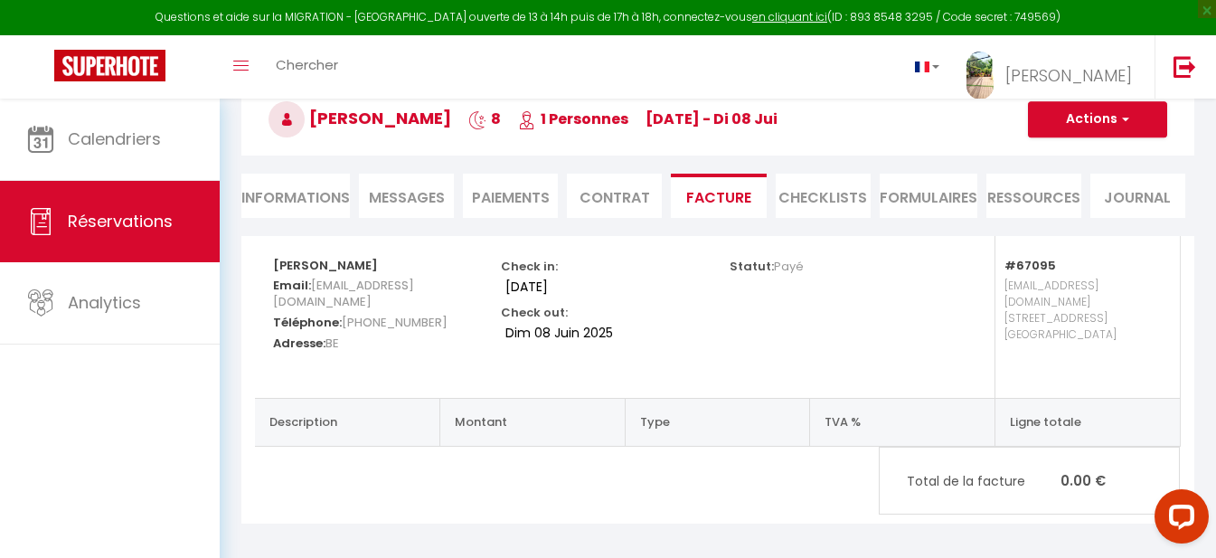
click at [812, 191] on li "CHECKLISTS" at bounding box center [823, 196] width 95 height 44
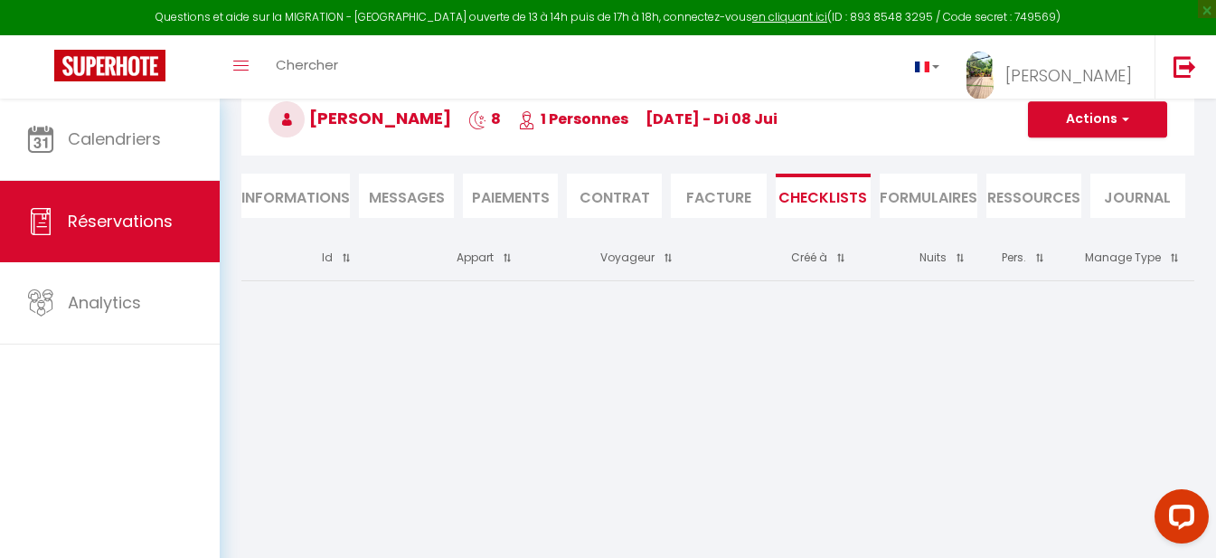
click at [812, 190] on li "FORMULAIRES" at bounding box center [929, 196] width 98 height 44
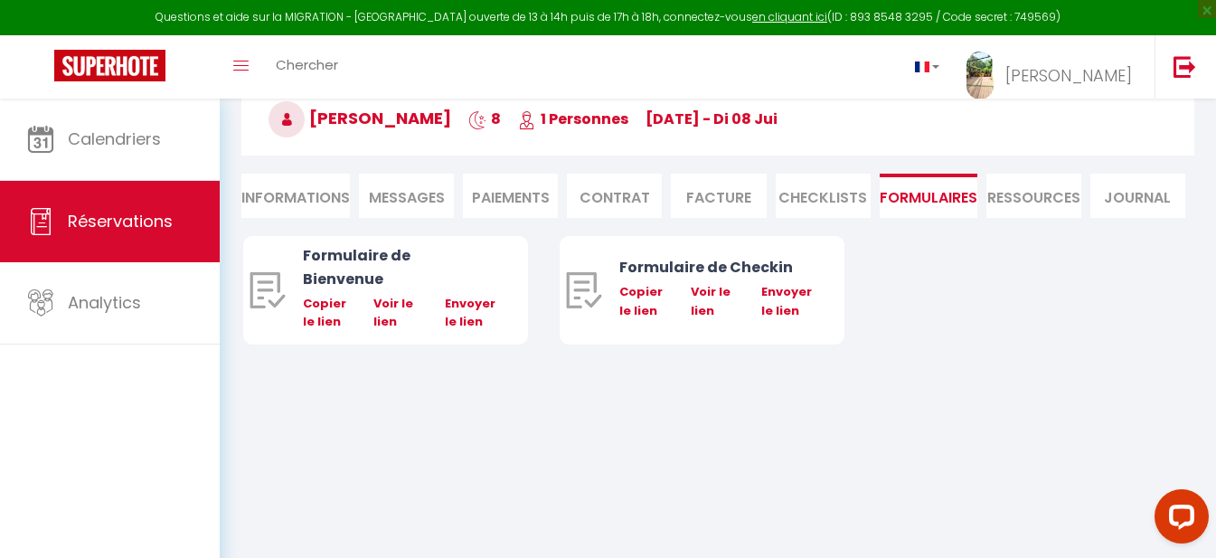
click at [812, 194] on li "Ressources" at bounding box center [1034, 196] width 95 height 44
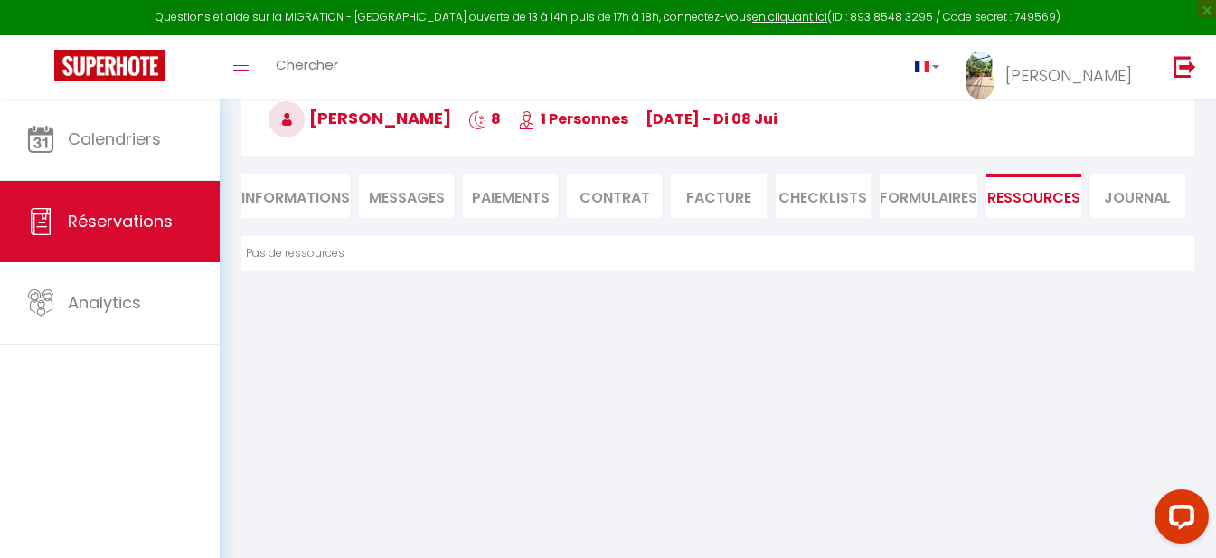
click at [812, 192] on li "Journal" at bounding box center [1138, 196] width 95 height 44
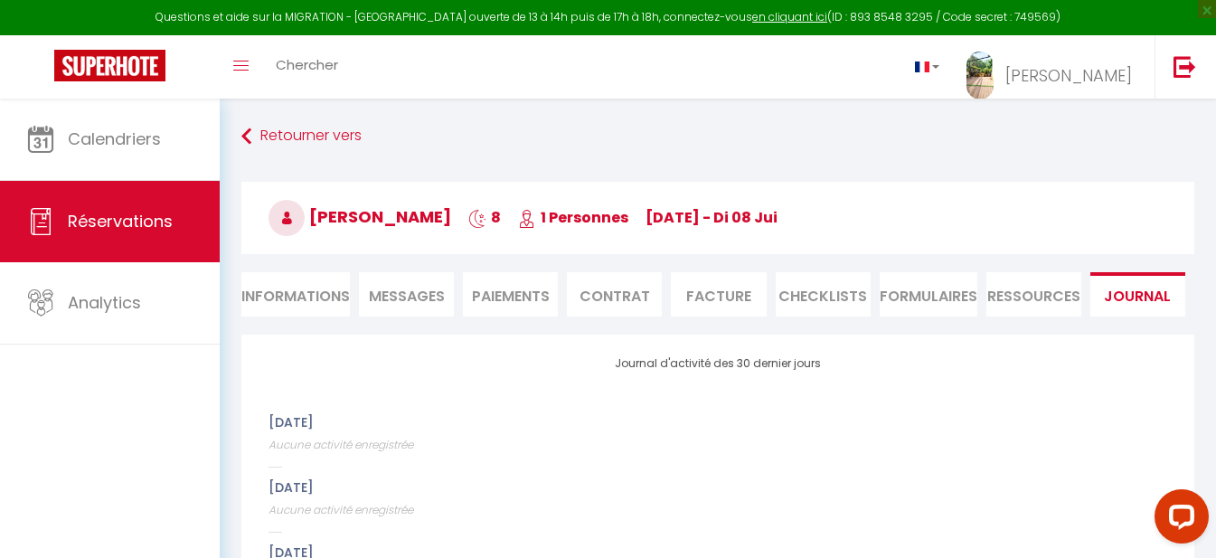
click at [516, 289] on li "Paiements" at bounding box center [510, 294] width 95 height 44
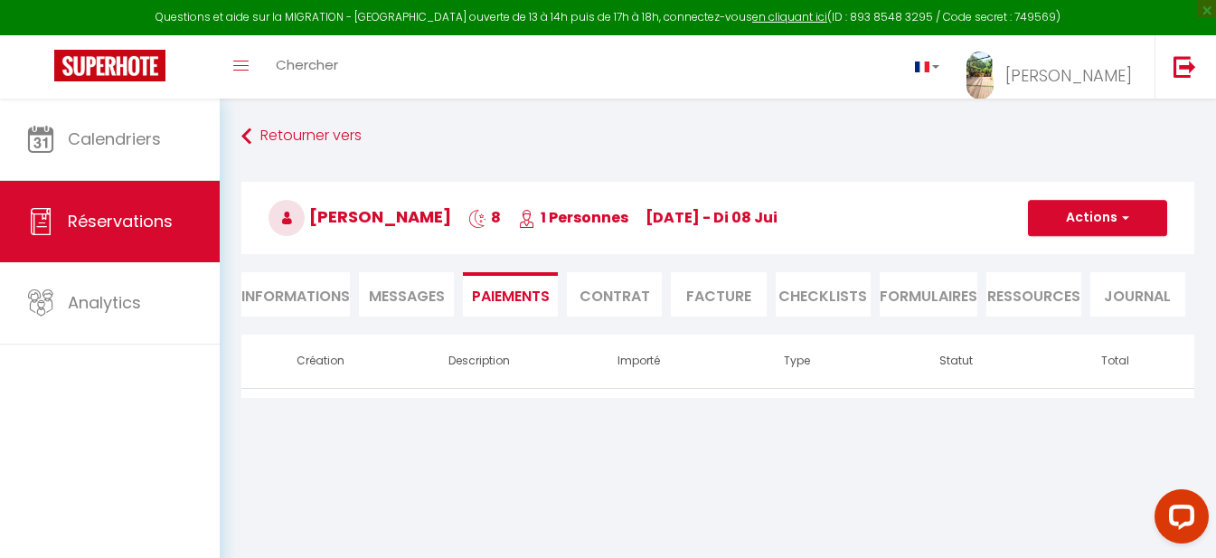
click at [723, 292] on li "Facture" at bounding box center [718, 294] width 95 height 44
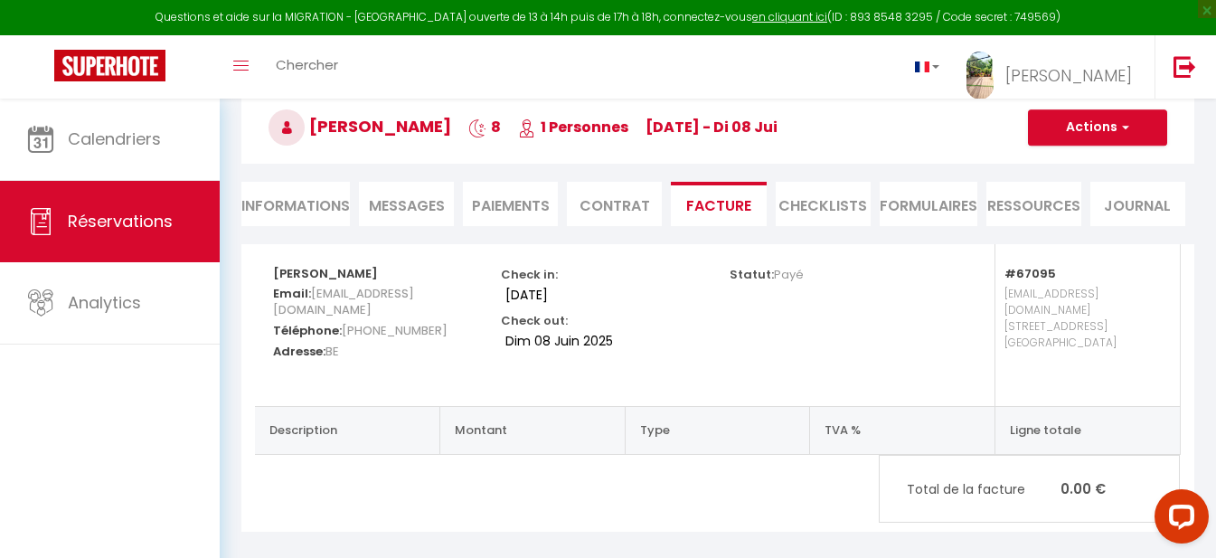
scroll to position [99, 0]
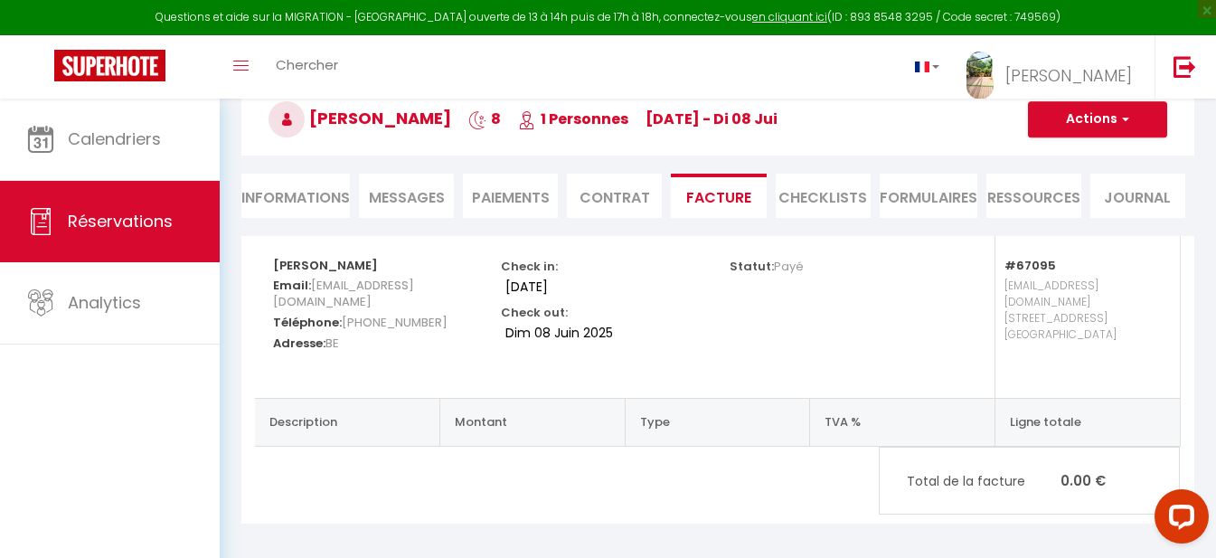
click at [517, 198] on li "Paiements" at bounding box center [510, 196] width 95 height 44
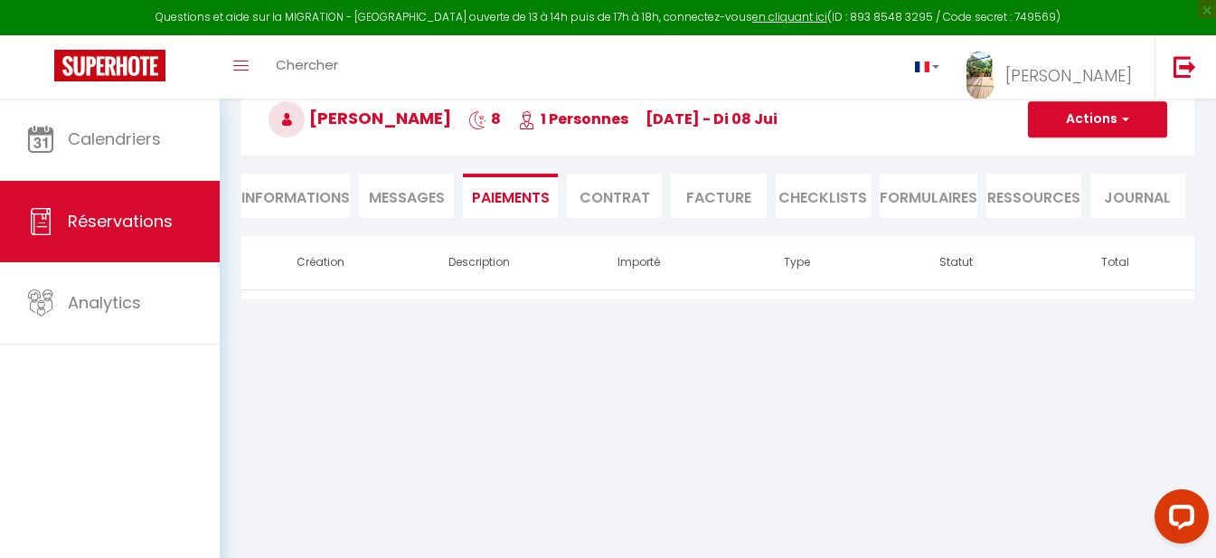
click at [724, 194] on li "Facture" at bounding box center [718, 196] width 95 height 44
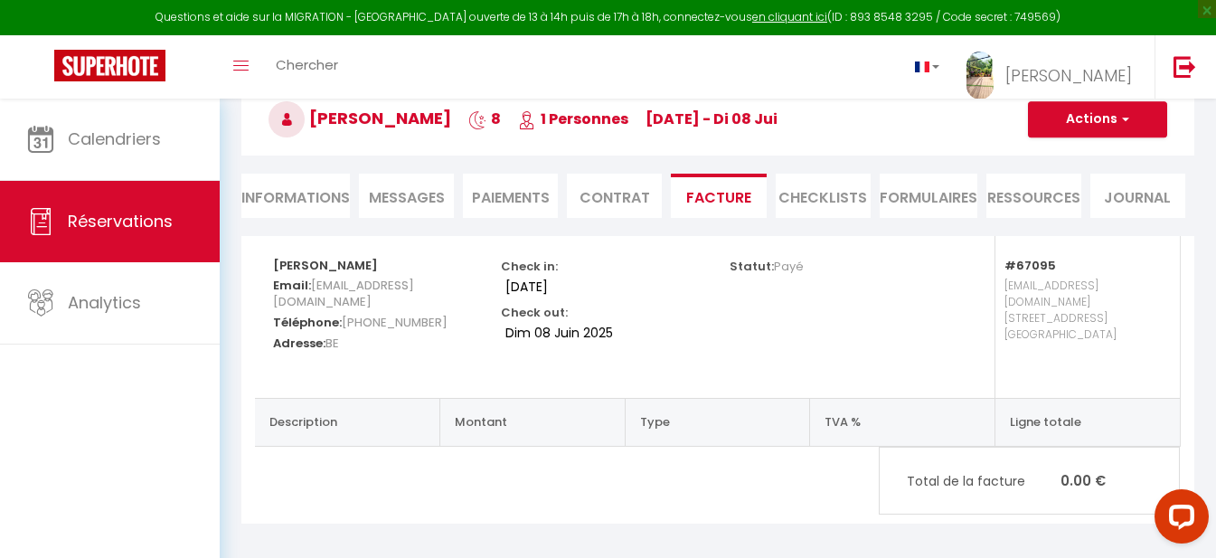
click at [630, 198] on li "Contrat" at bounding box center [614, 196] width 95 height 44
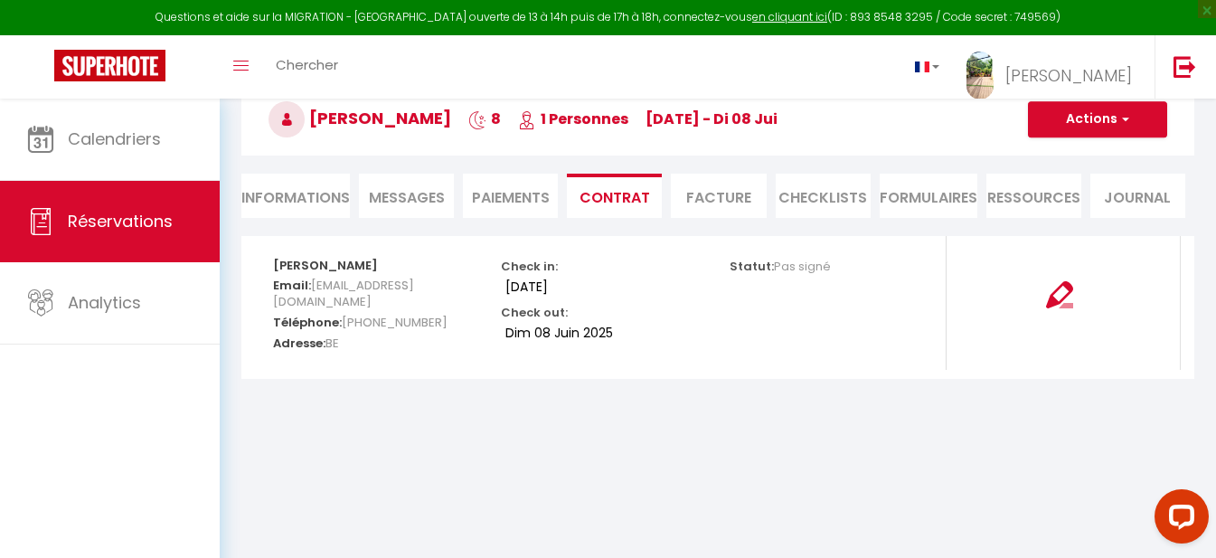
click at [812, 196] on li "FORMULAIRES" at bounding box center [929, 196] width 98 height 44
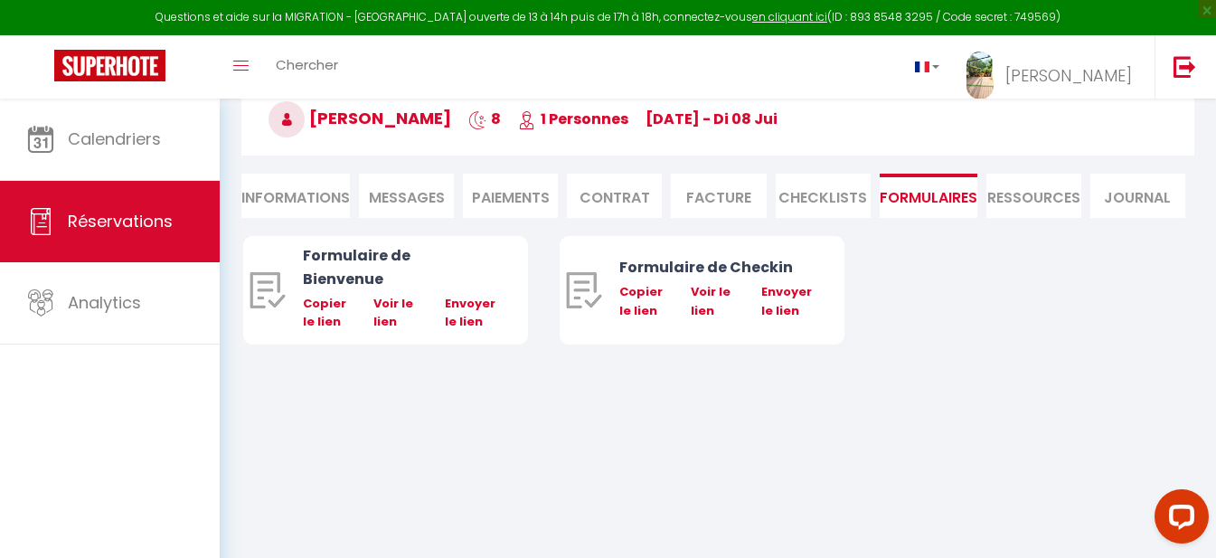
click at [511, 181] on li "Paiements" at bounding box center [510, 196] width 95 height 44
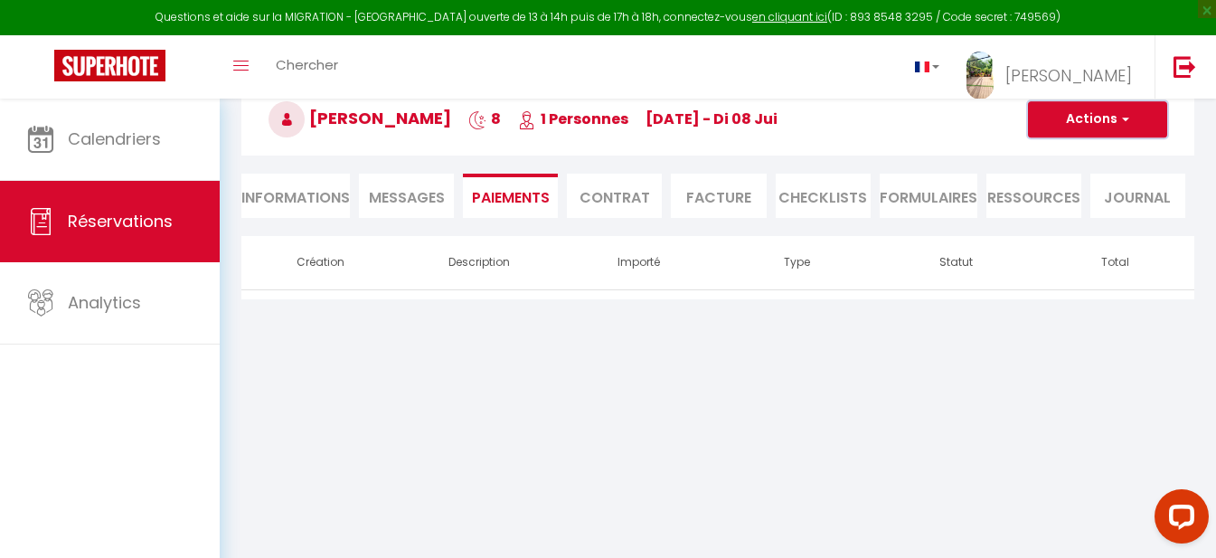
click at [812, 114] on span "button" at bounding box center [1123, 119] width 11 height 16
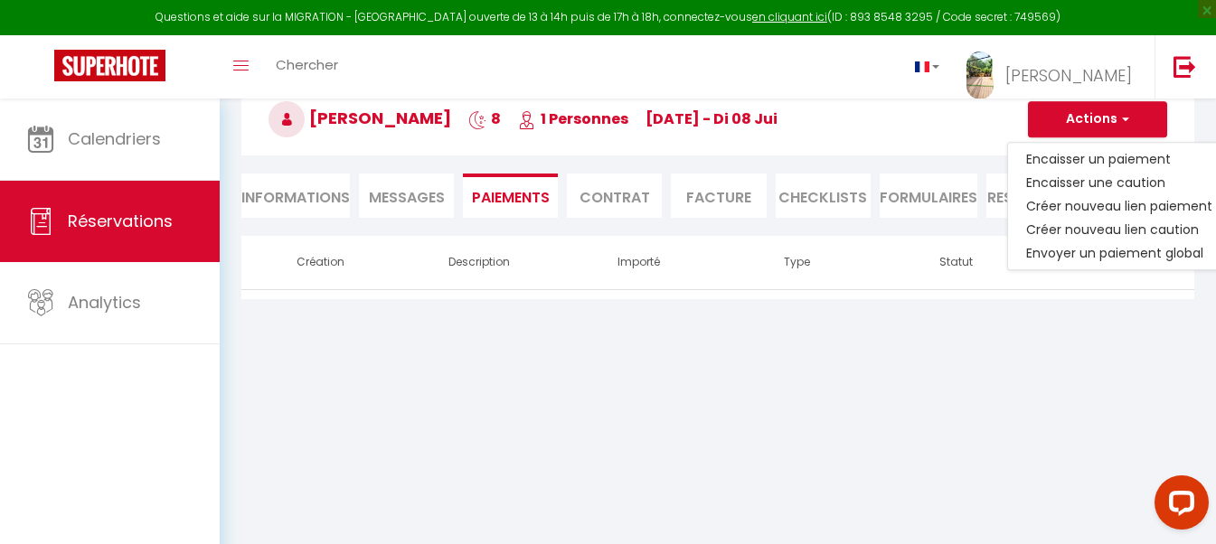
click at [729, 368] on body "Questions et aide sur la MIGRATION - [GEOGRAPHIC_DATA] ouverte de 13 à 14h puis…" at bounding box center [608, 272] width 1216 height 544
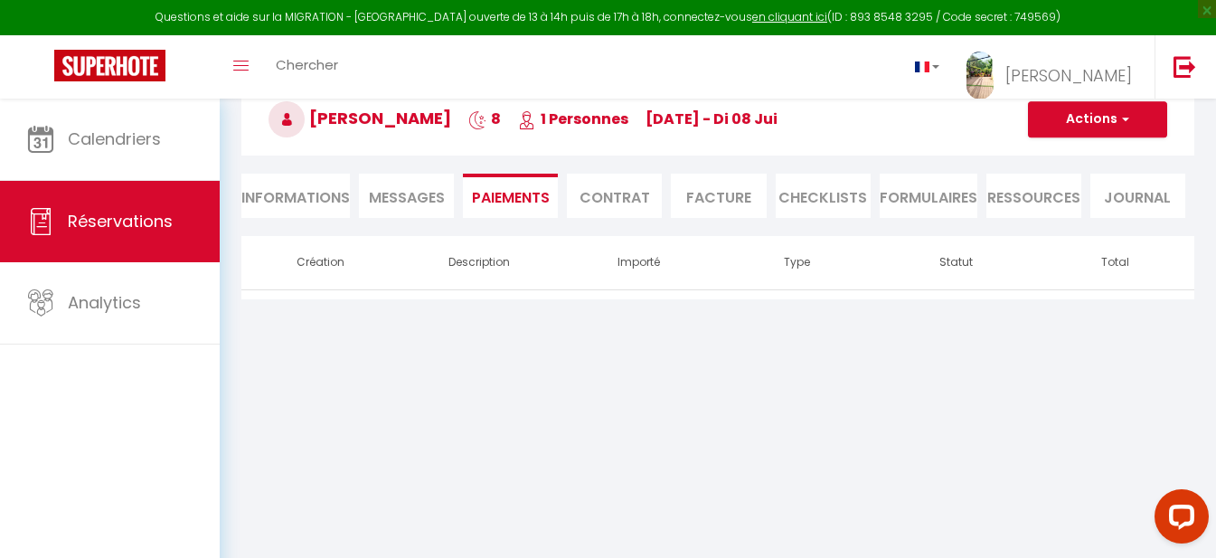
click at [714, 192] on li "Facture" at bounding box center [718, 196] width 95 height 44
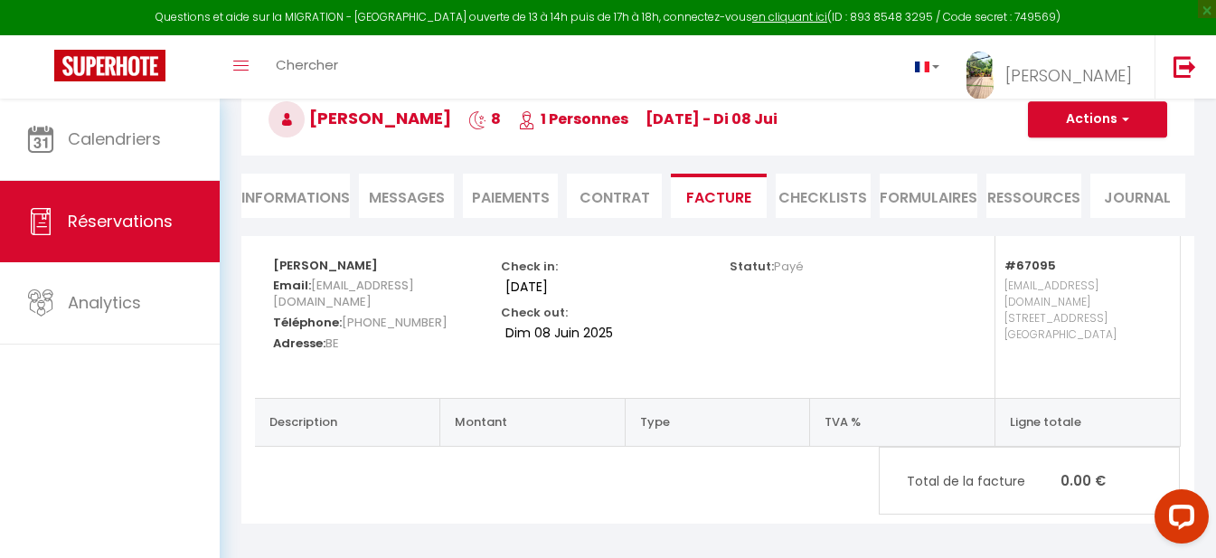
click at [752, 477] on div "[PERSON_NAME] Email: [EMAIL_ADDRESS][DOMAIN_NAME] Téléphone: [PHONE_NUMBER] Adr…" at bounding box center [717, 380] width 953 height 288
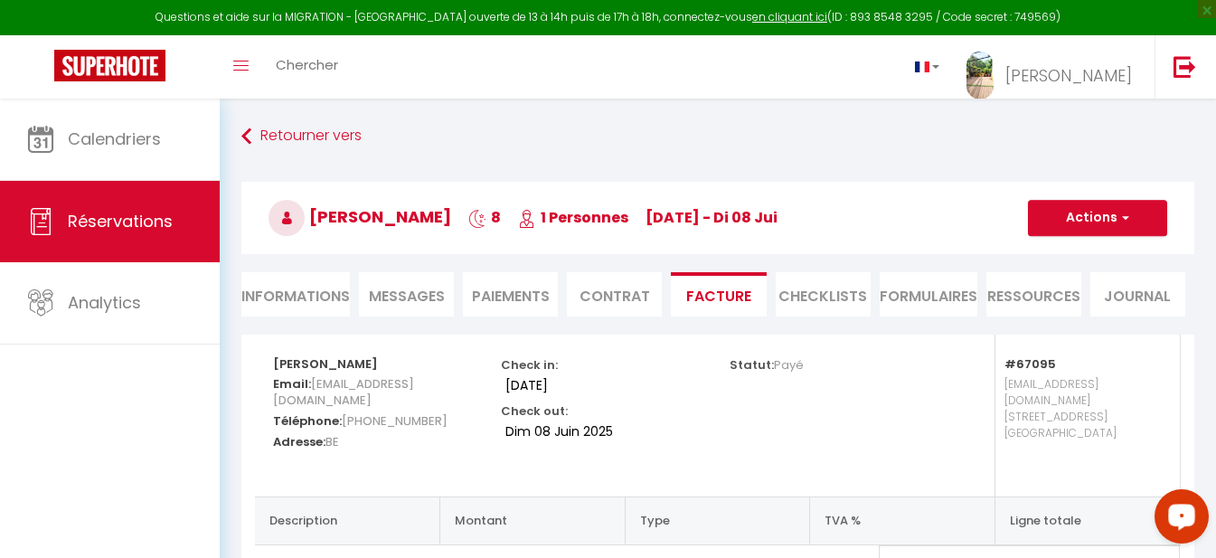
click at [427, 293] on span "Messages" at bounding box center [407, 296] width 76 height 21
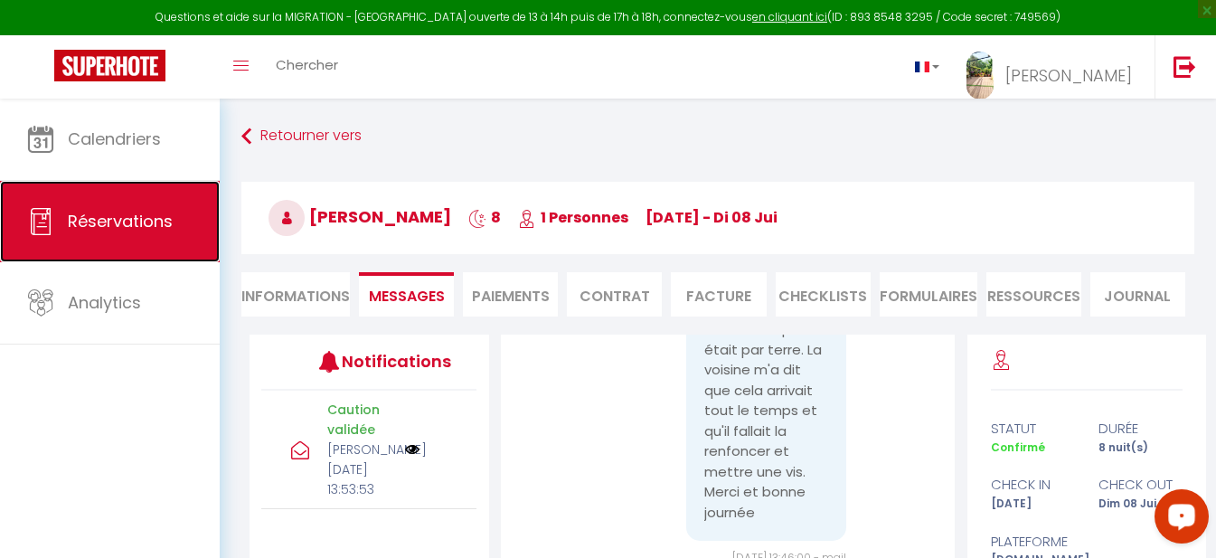
click at [104, 216] on span "Réservations" at bounding box center [120, 221] width 105 height 23
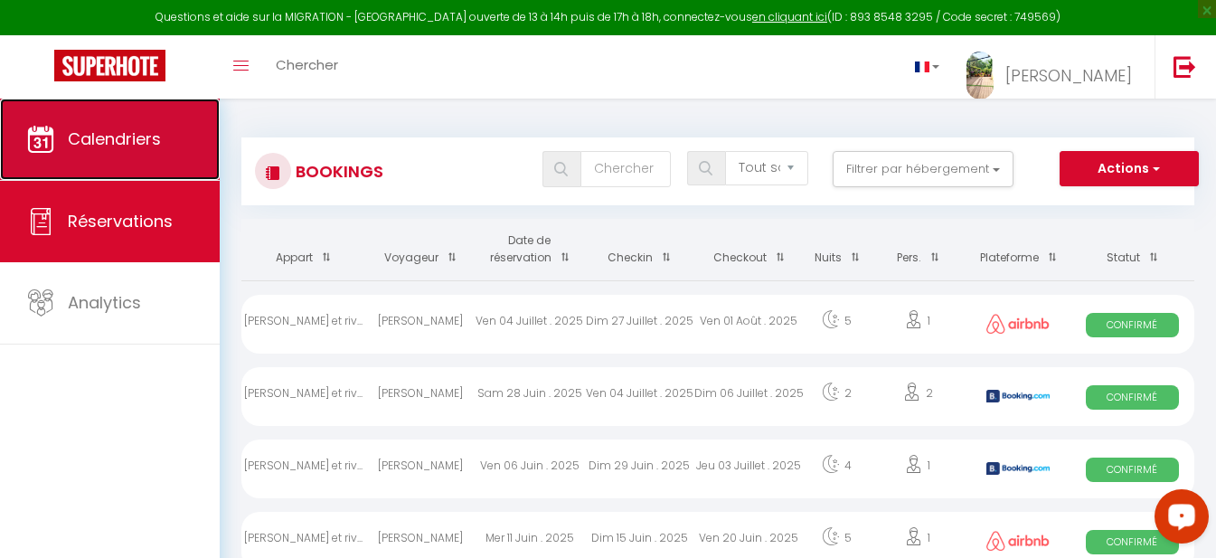
click at [118, 128] on span "Calendriers" at bounding box center [114, 139] width 93 height 23
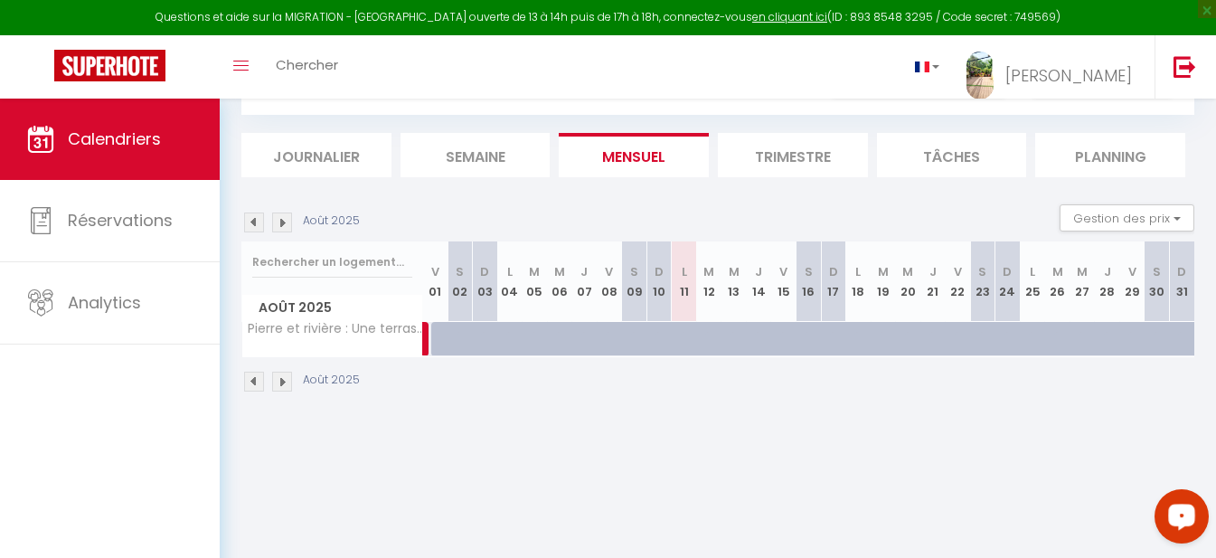
scroll to position [99, 0]
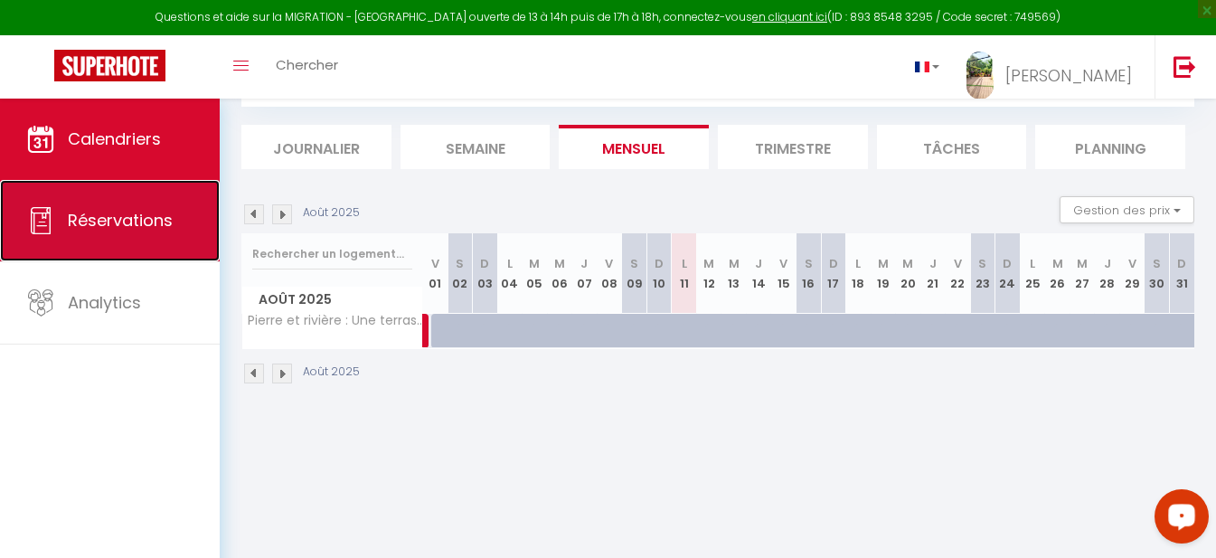
click at [131, 219] on span "Réservations" at bounding box center [120, 220] width 105 height 23
select select "not_cancelled"
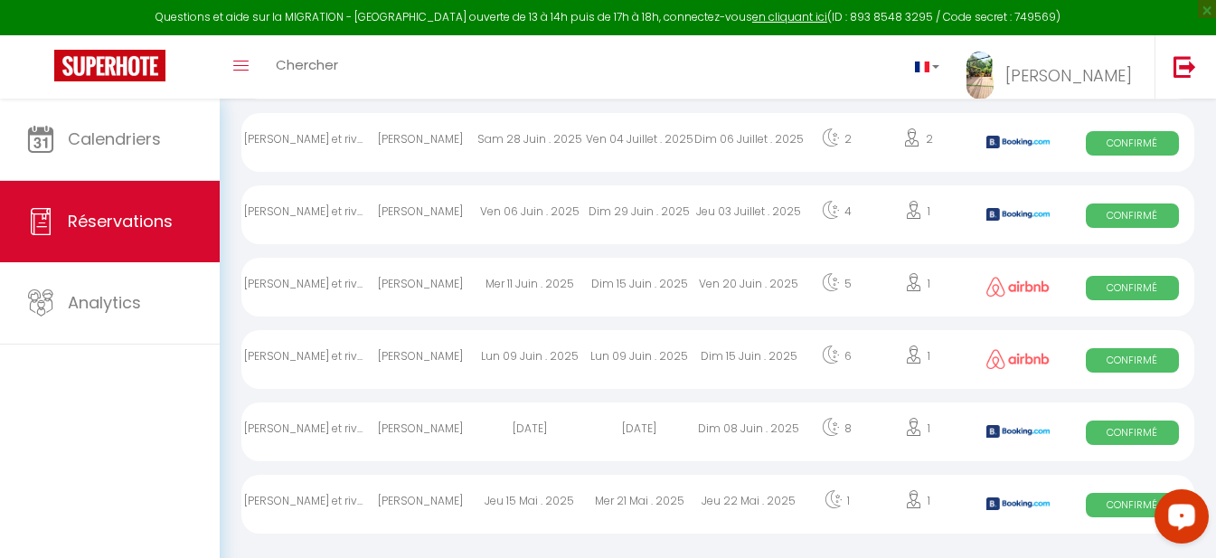
scroll to position [264, 0]
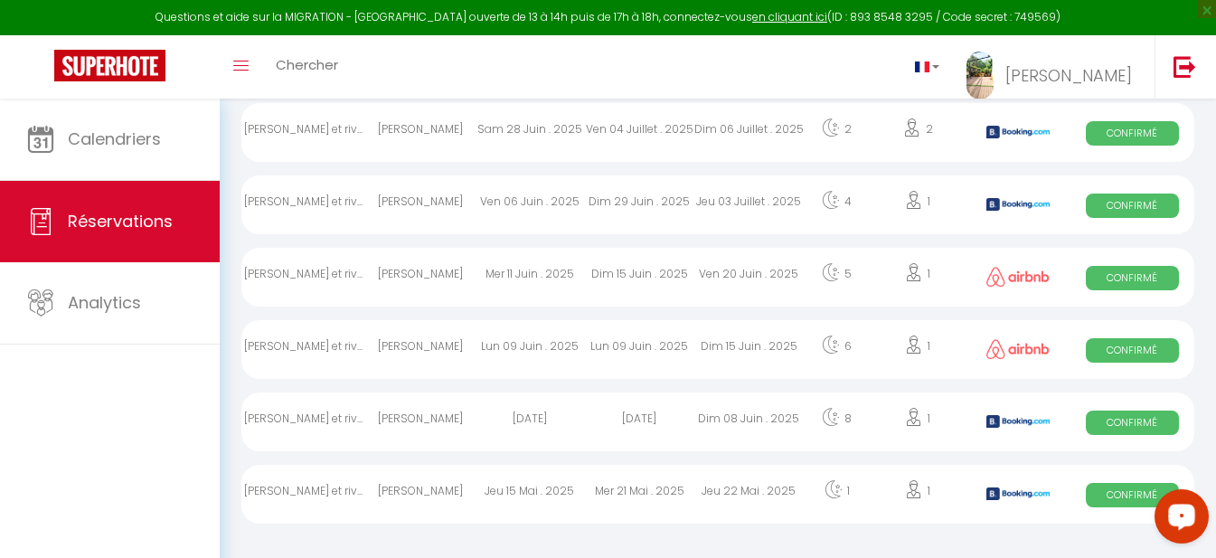
click at [458, 345] on div "[PERSON_NAME]" at bounding box center [419, 349] width 109 height 59
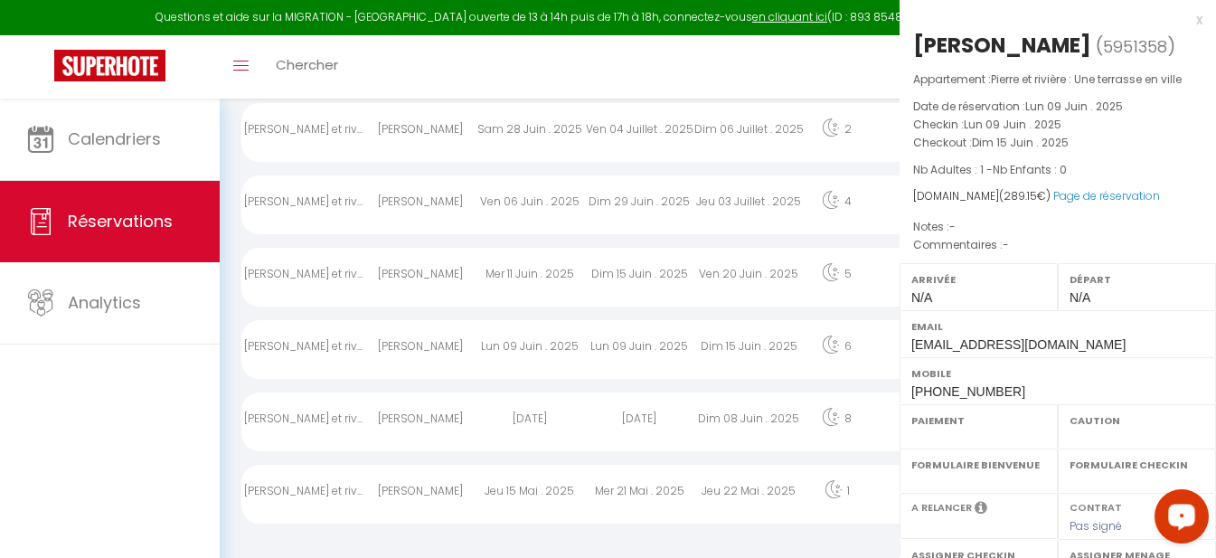
select select "OK"
select select "0"
select select "1"
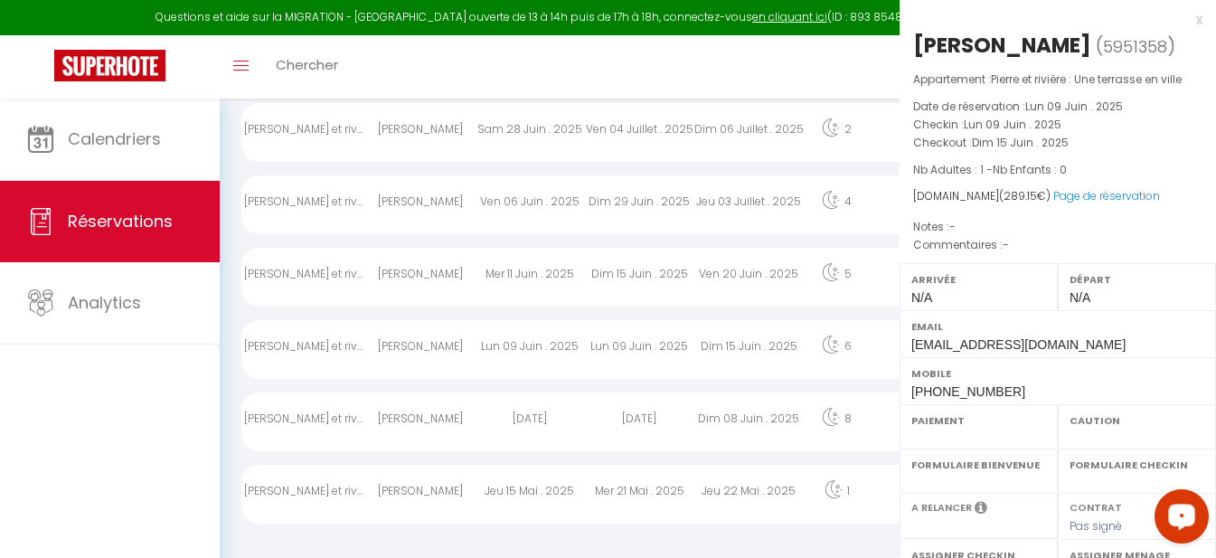
select select
select select "34522"
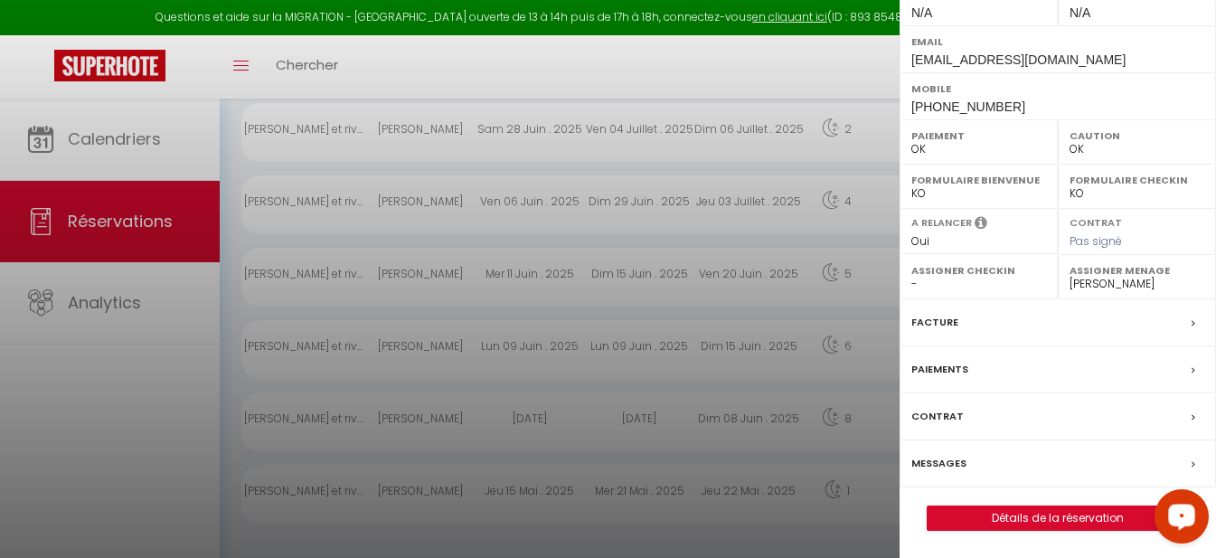
scroll to position [303, 0]
click at [812, 522] on link "Détails de la réservation" at bounding box center [1058, 518] width 260 height 24
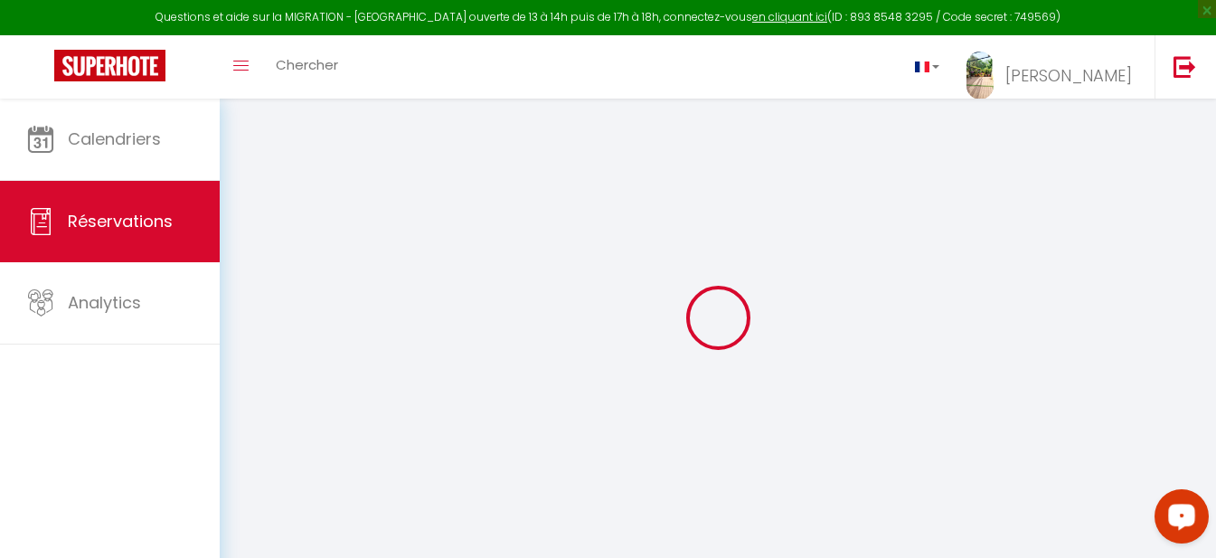
type input "ארם"
type input "מרגוסיאן"
type input "[EMAIL_ADDRESS][DOMAIN_NAME]"
type input "[PHONE_NUMBER]"
select select "IL"
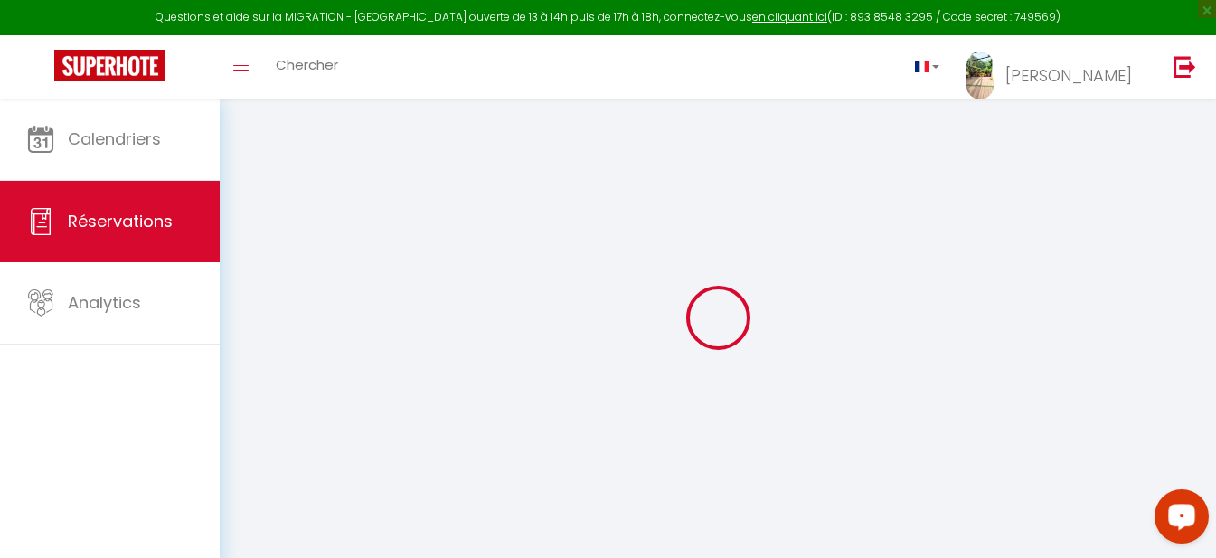
type input "9.98"
select select "67095"
select select "1"
select select
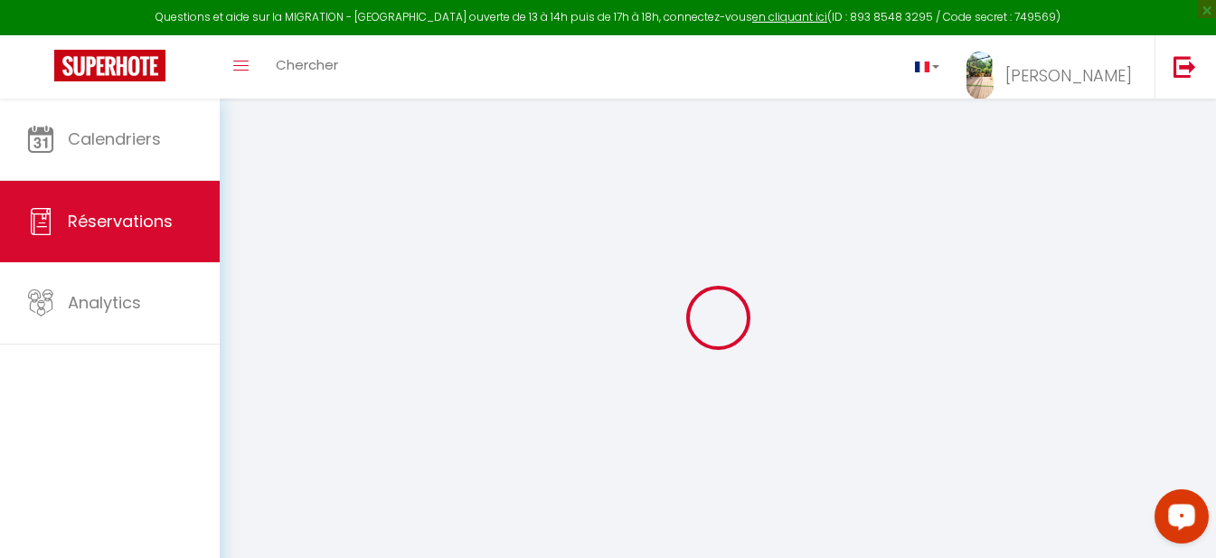
type input "1"
select select "12"
select select "15"
type input "217.2"
checkbox input "false"
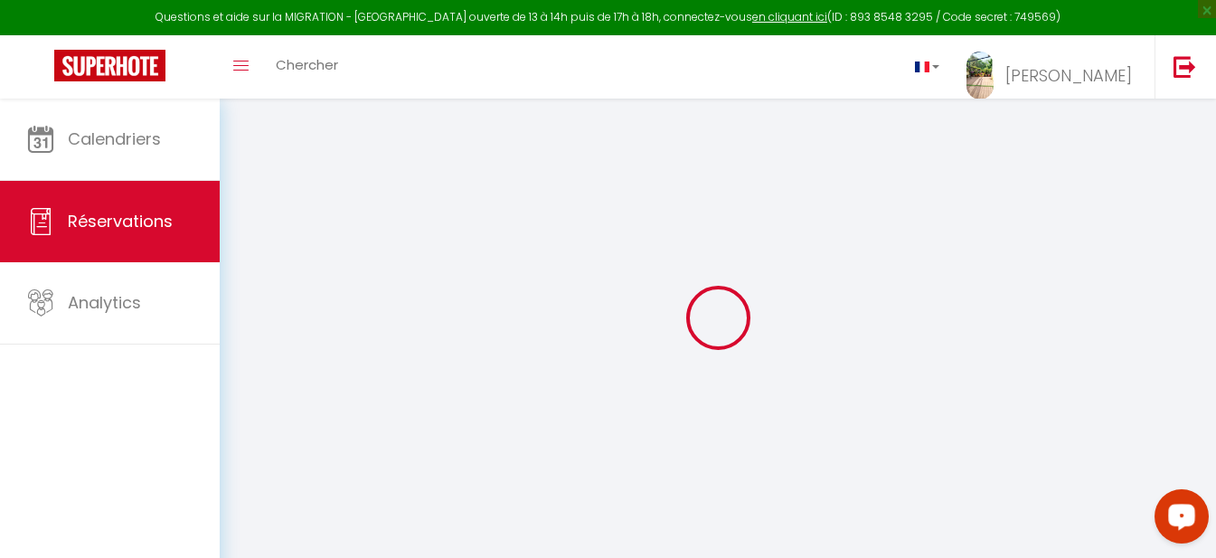
select select "1"
type input "60"
type input "0"
select select
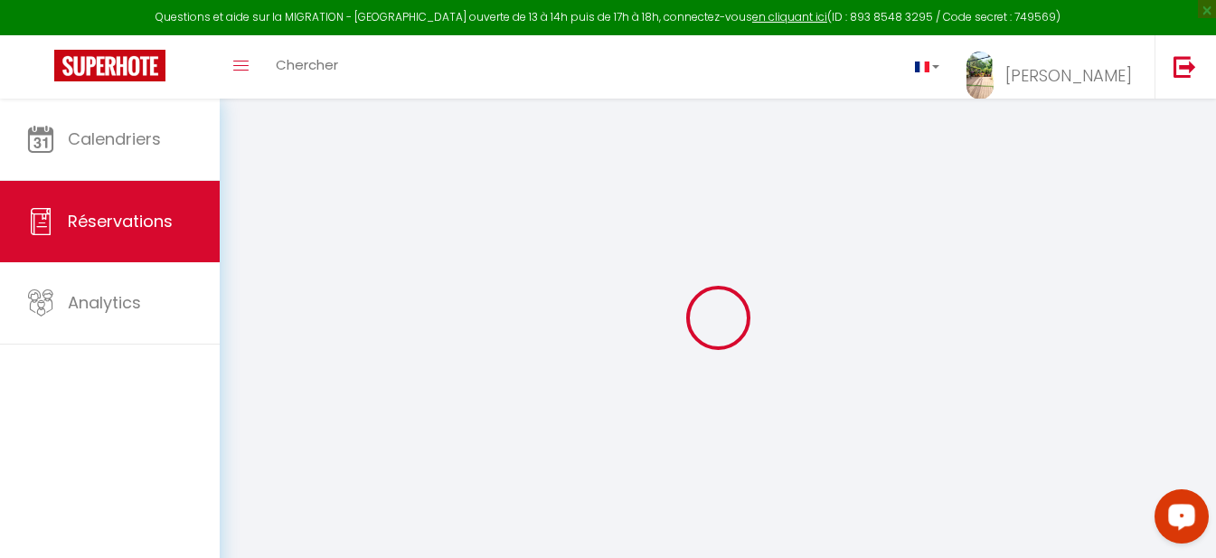
select select
checkbox input "false"
select select
checkbox input "false"
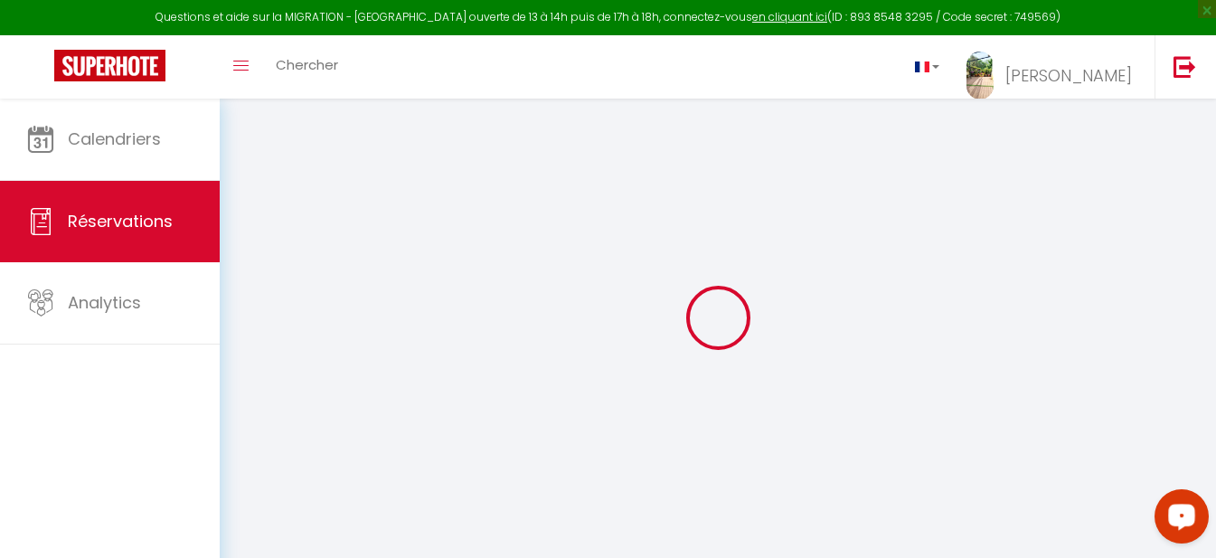
select select
checkbox input "false"
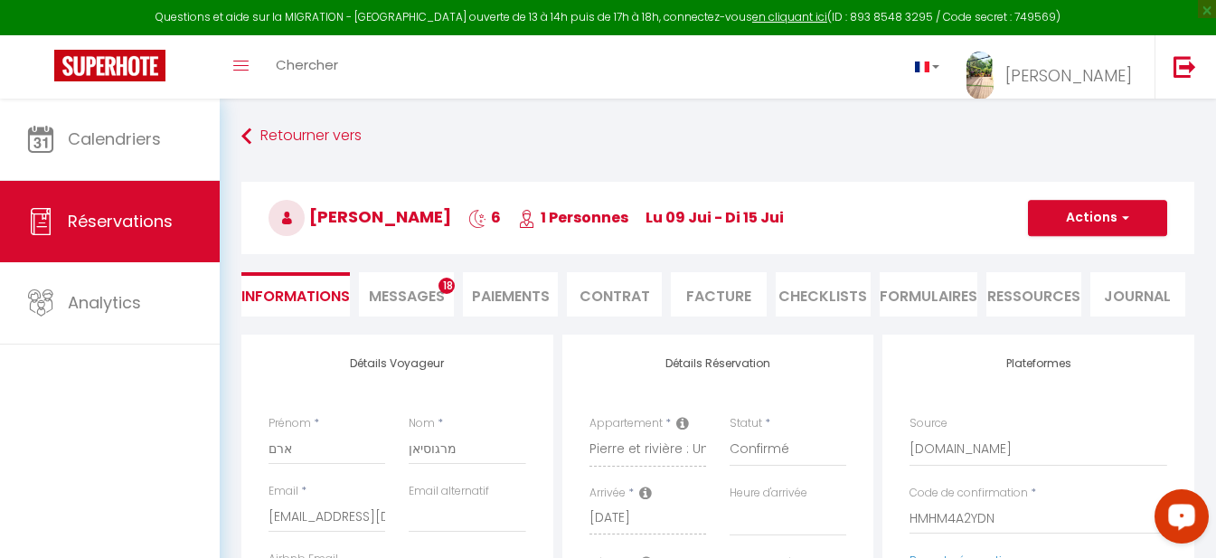
select select
checkbox input "false"
type input "60"
type input "11.95"
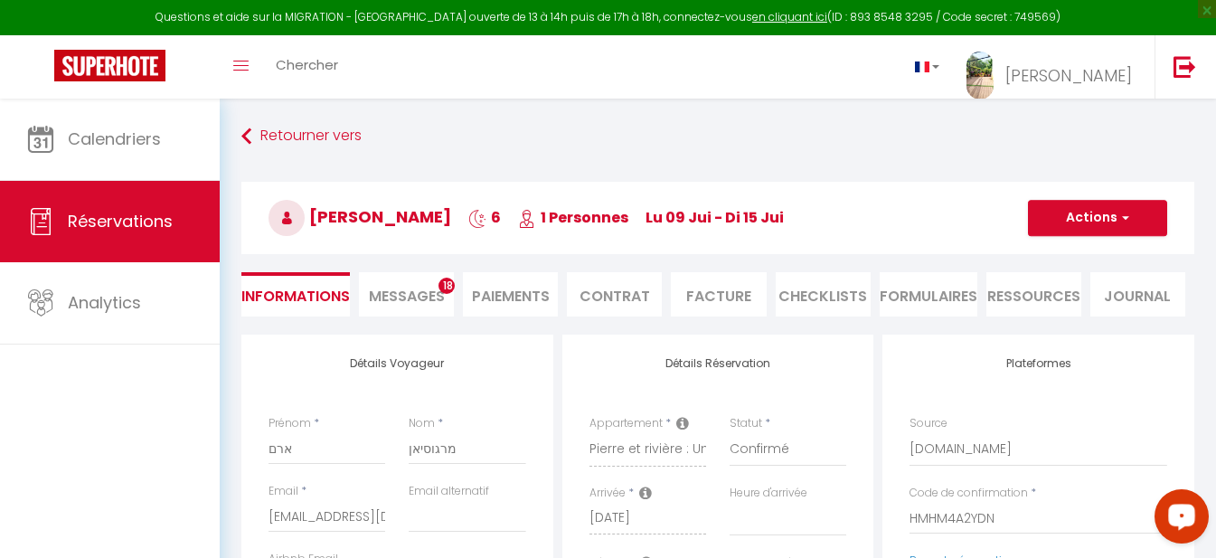
select select
checkbox input "false"
select select
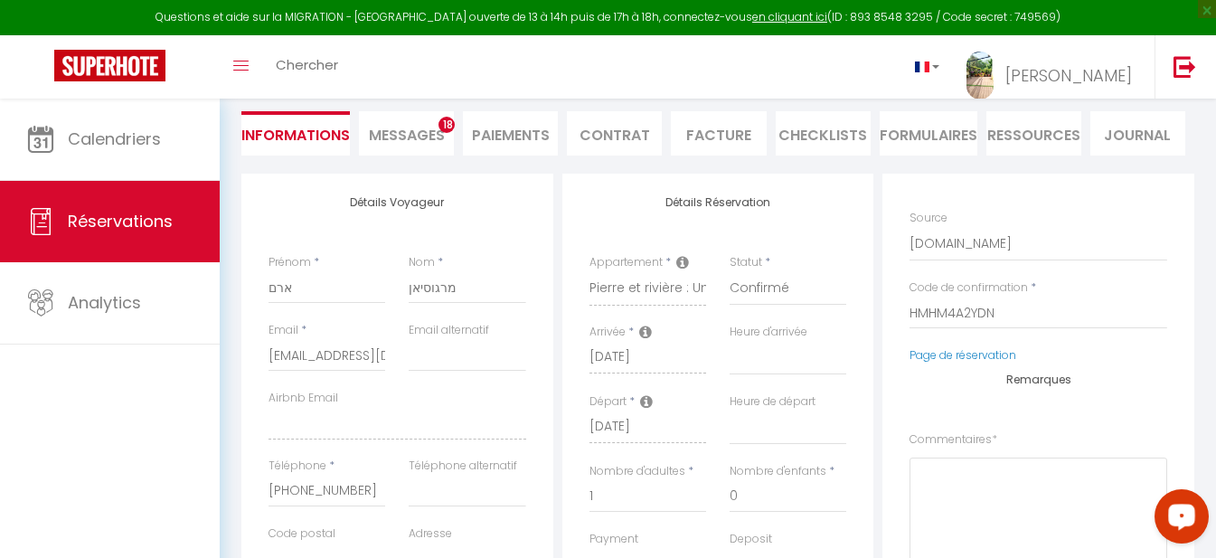
scroll to position [181, 0]
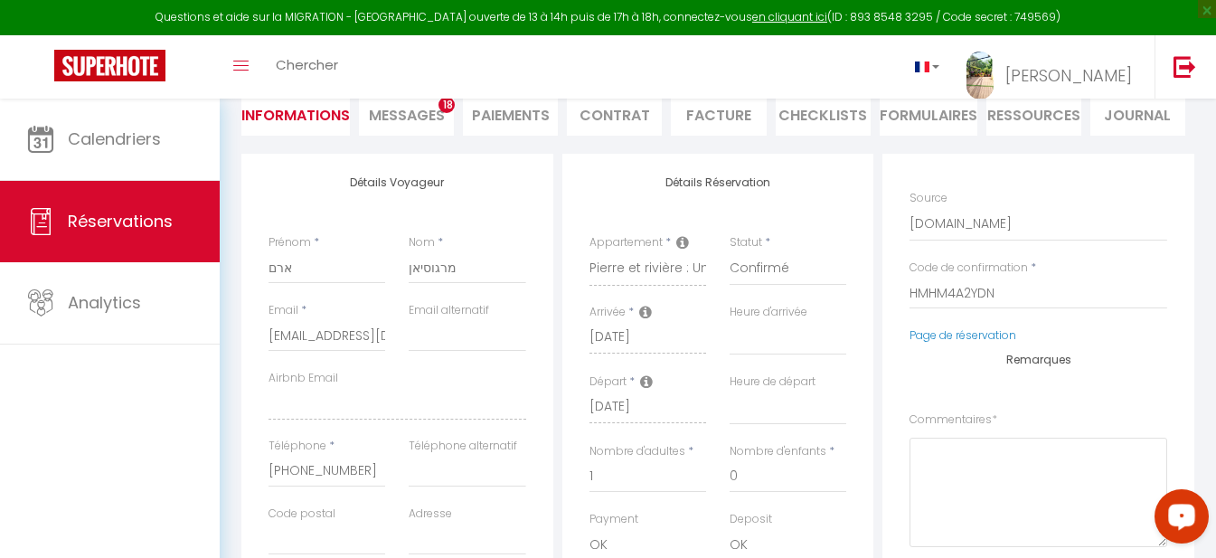
click at [406, 117] on span "Messages" at bounding box center [407, 115] width 76 height 21
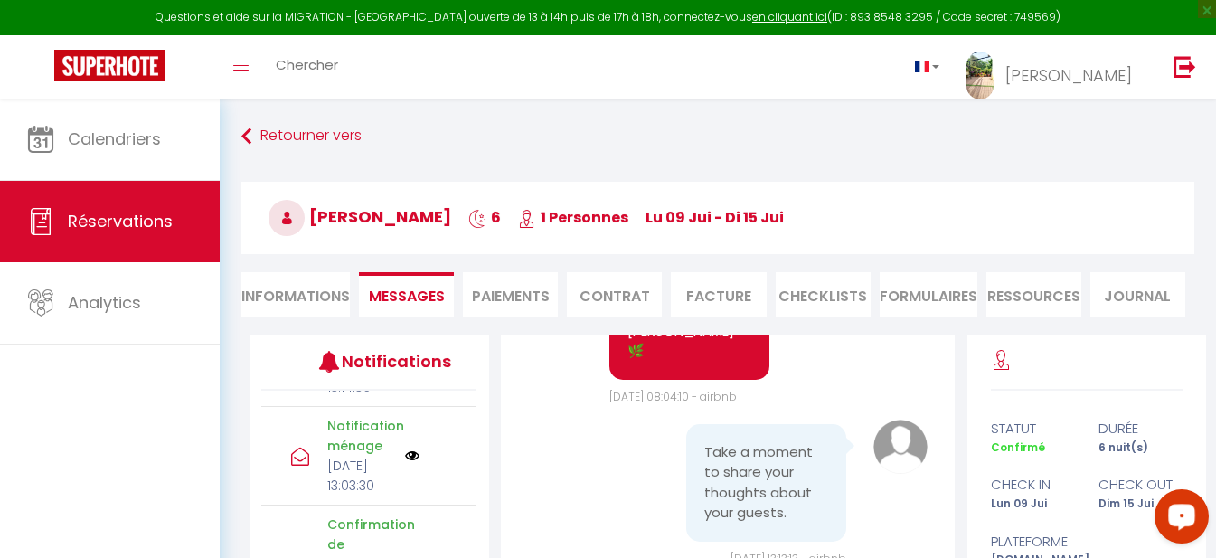
click at [725, 290] on li "Facture" at bounding box center [718, 294] width 95 height 44
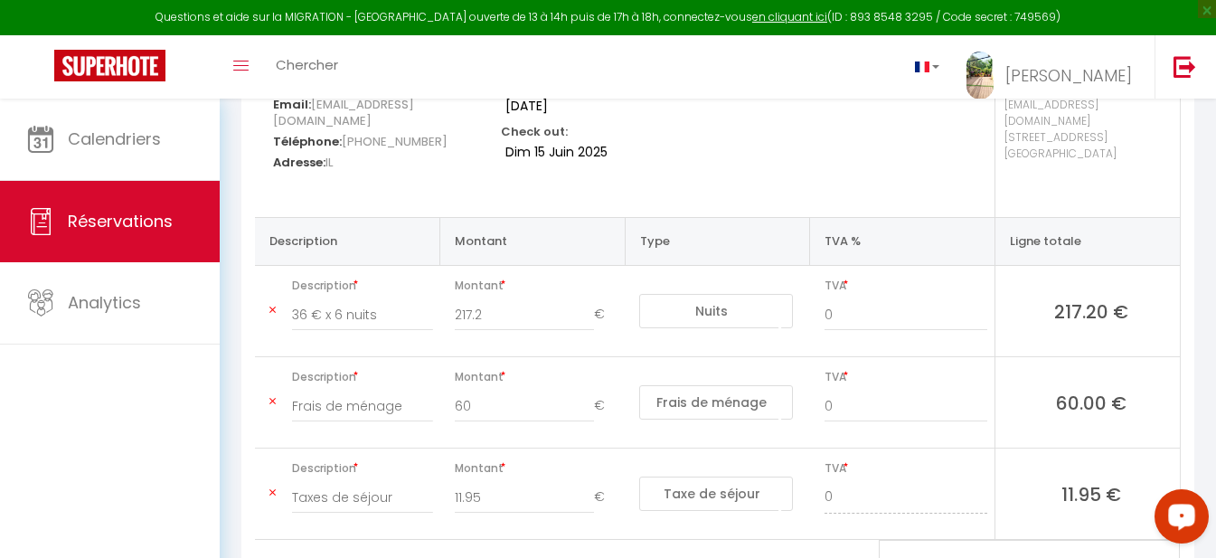
scroll to position [271, 0]
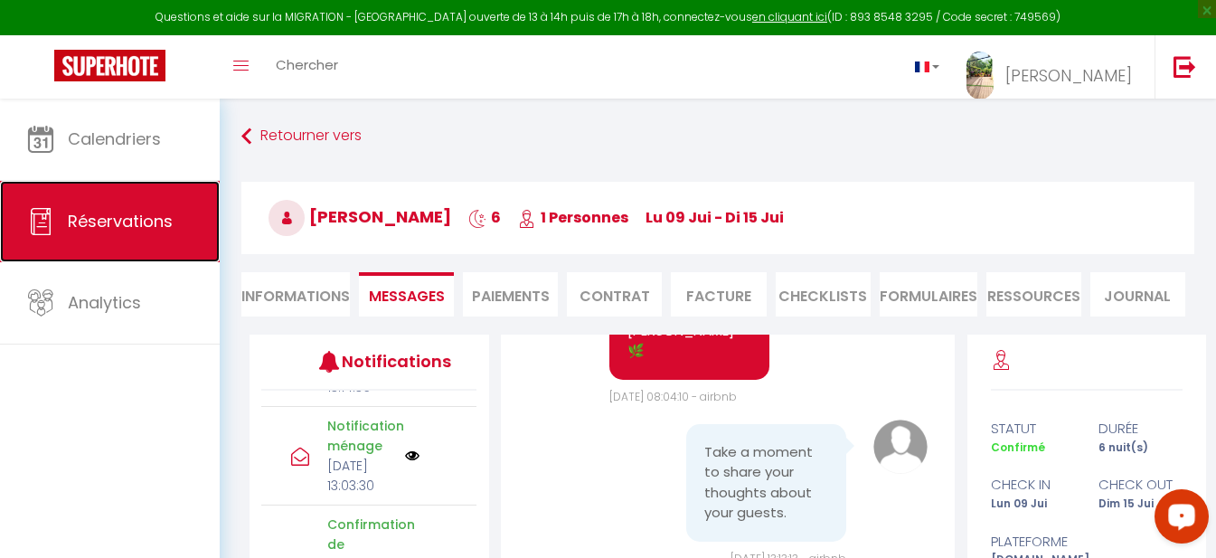
click at [128, 214] on span "Réservations" at bounding box center [120, 221] width 105 height 23
select select "not_cancelled"
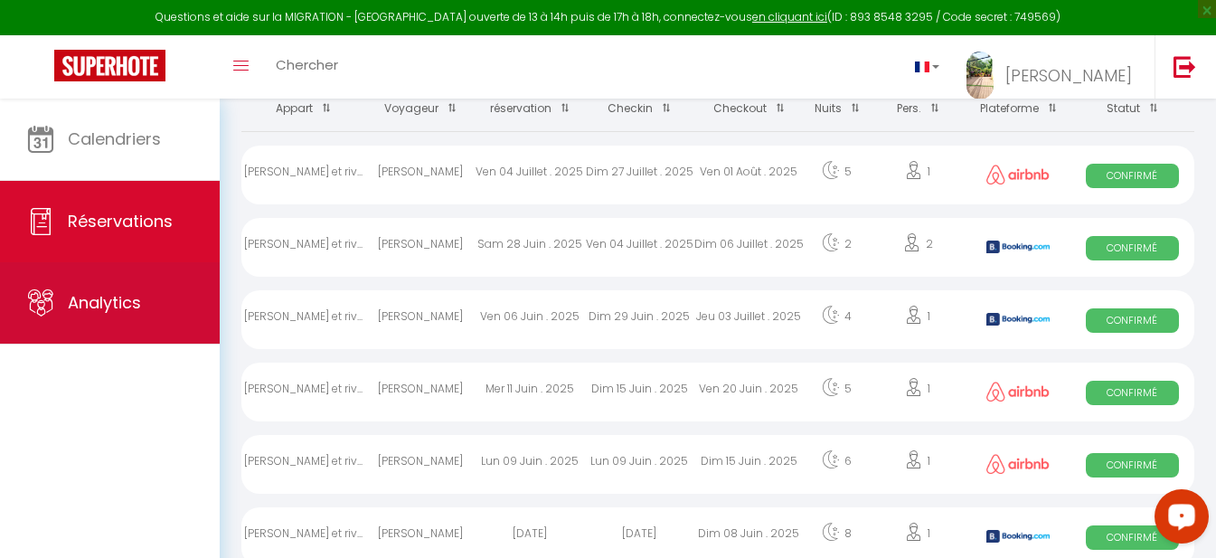
scroll to position [181, 0]
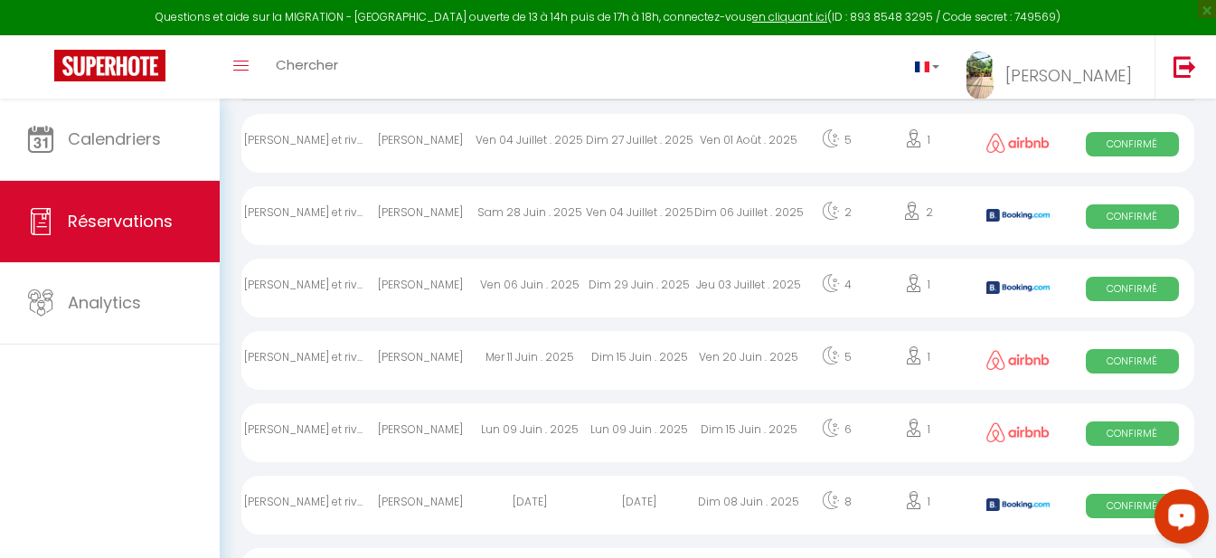
click at [402, 356] on div "[PERSON_NAME]" at bounding box center [419, 360] width 109 height 59
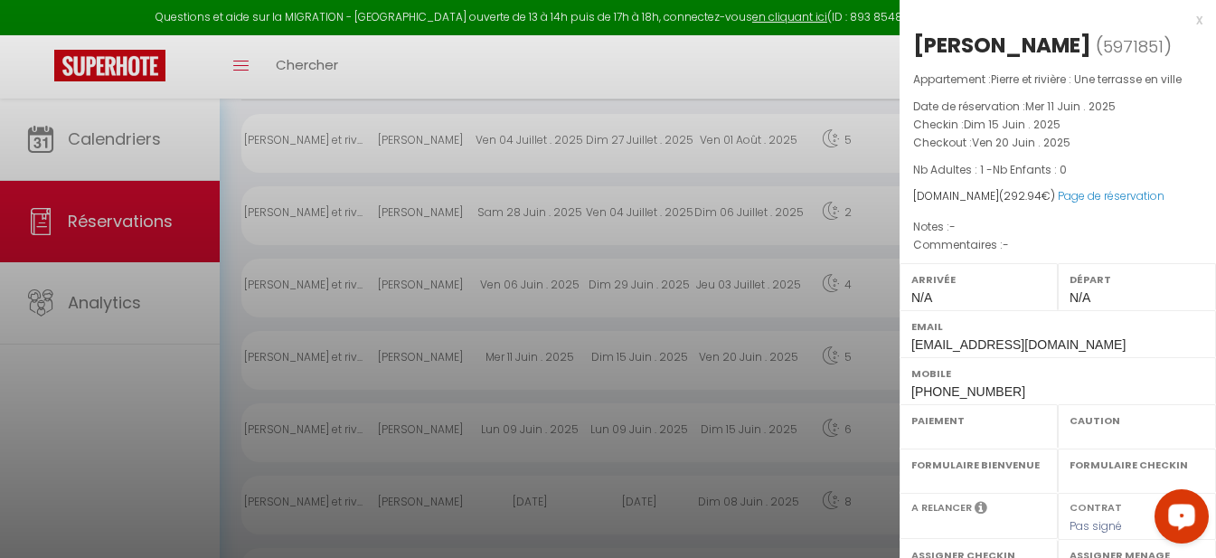
select select "OK"
select select "0"
select select "1"
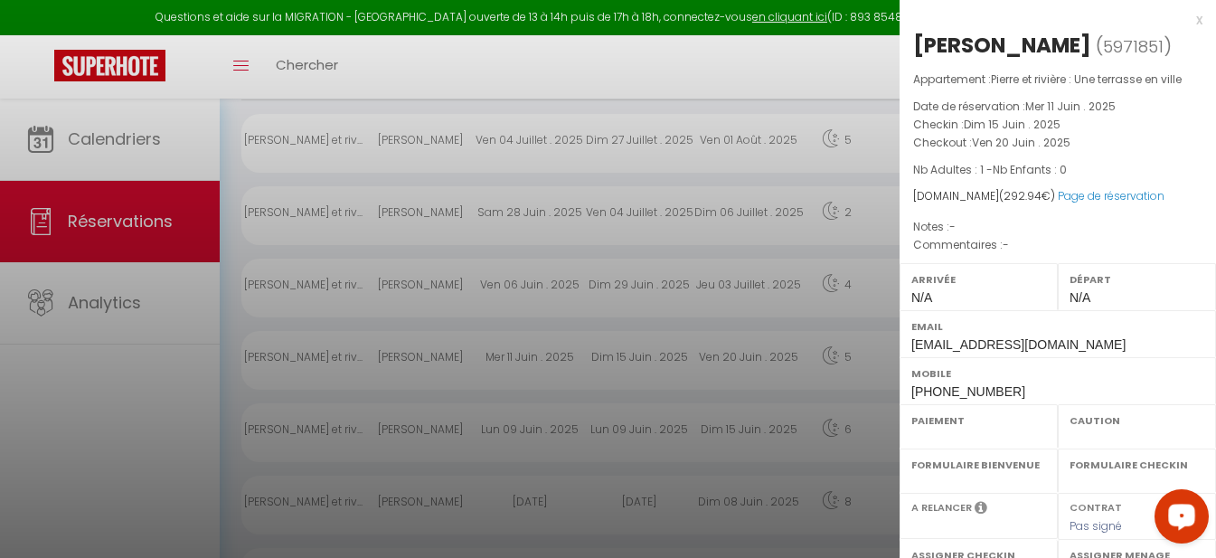
select select
select select "34522"
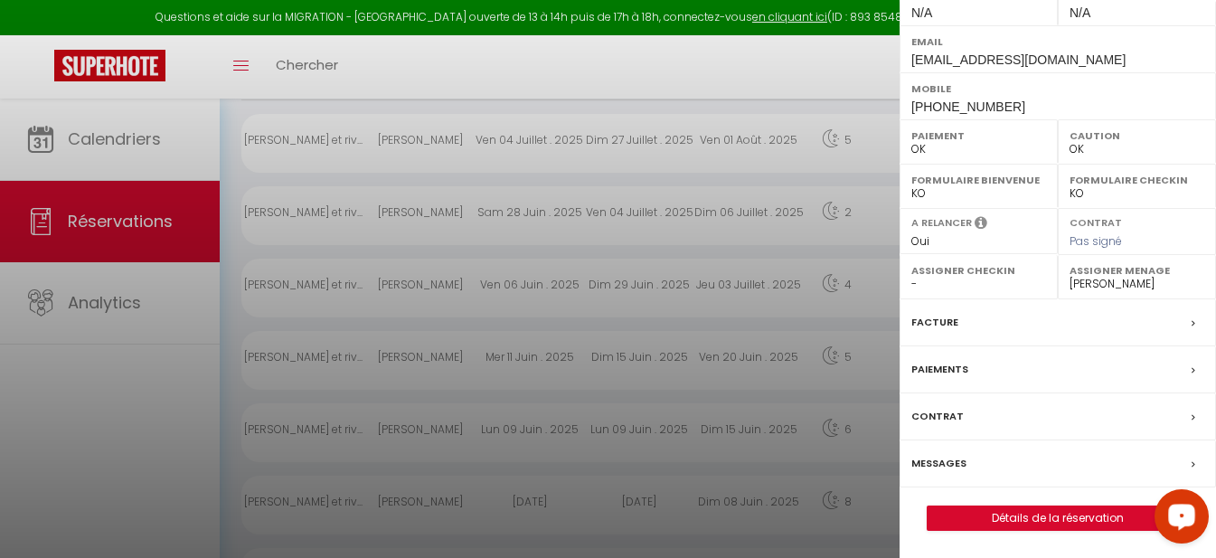
scroll to position [303, 0]
click at [812, 516] on link "Détails de la réservation" at bounding box center [1058, 518] width 260 height 24
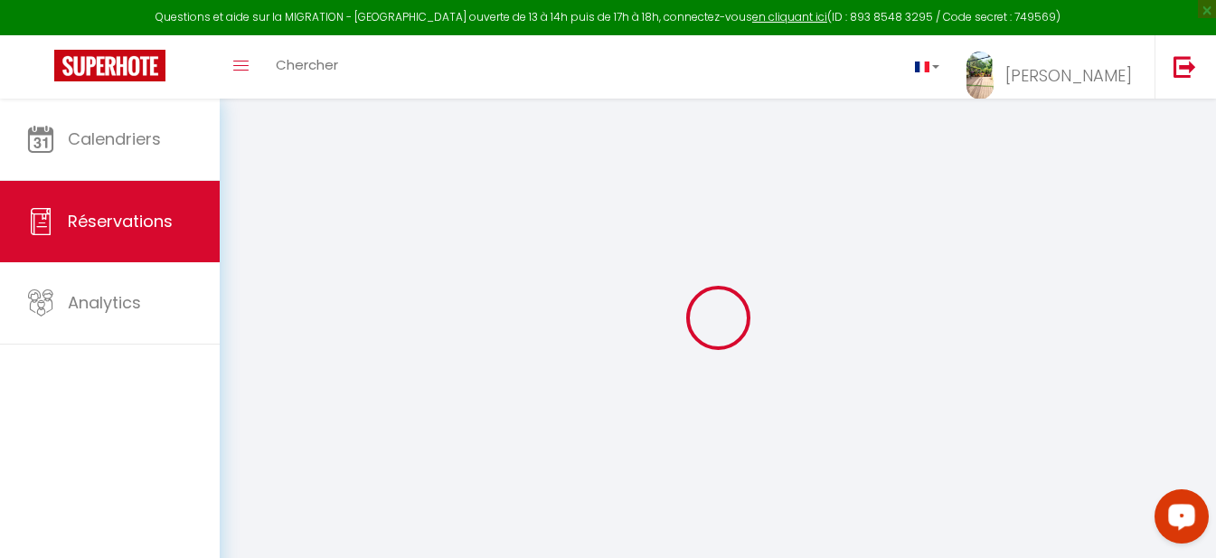
type input "[PERSON_NAME]"
type input "Page"
type input "[EMAIL_ADDRESS][DOMAIN_NAME]"
type input "[PHONE_NUMBER]"
select select "FR"
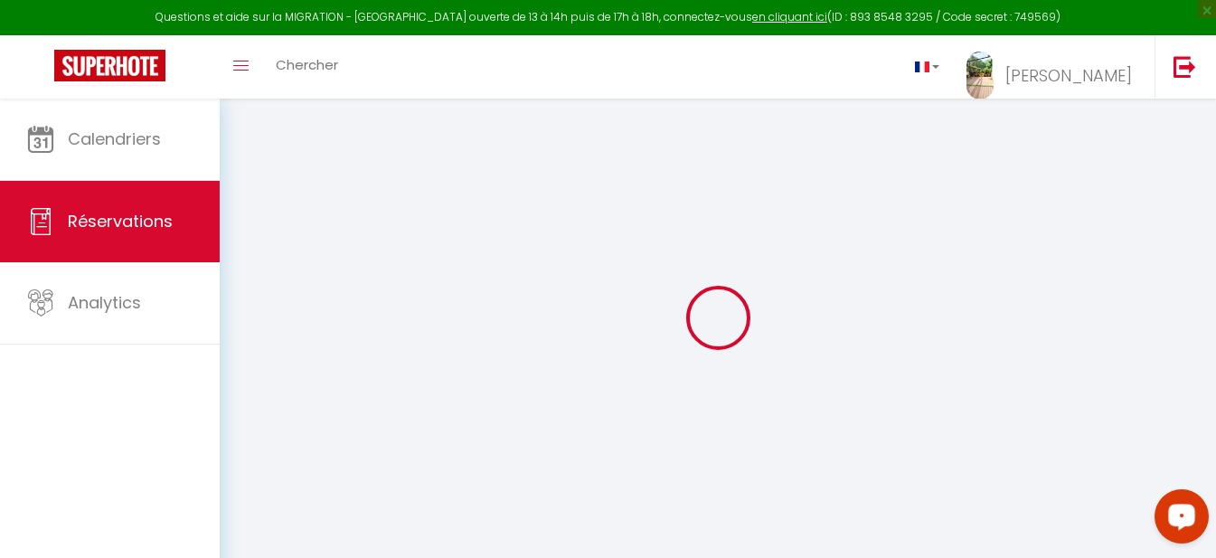
type input "10.1"
select select "67095"
select select "1"
select select
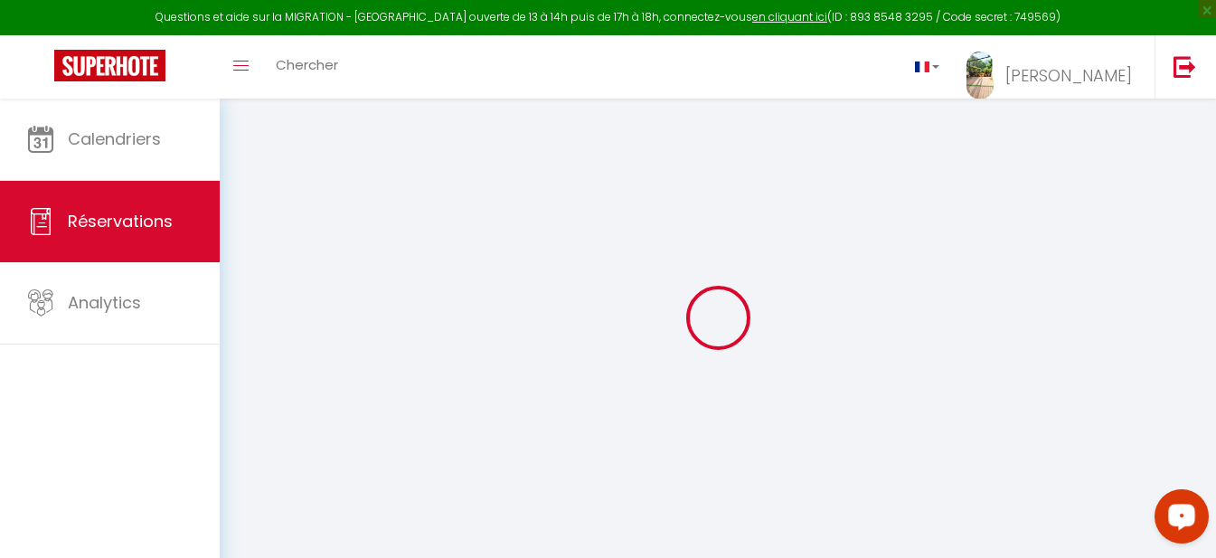
type input "1"
select select "12"
select select "15"
type input "220.8"
checkbox input "false"
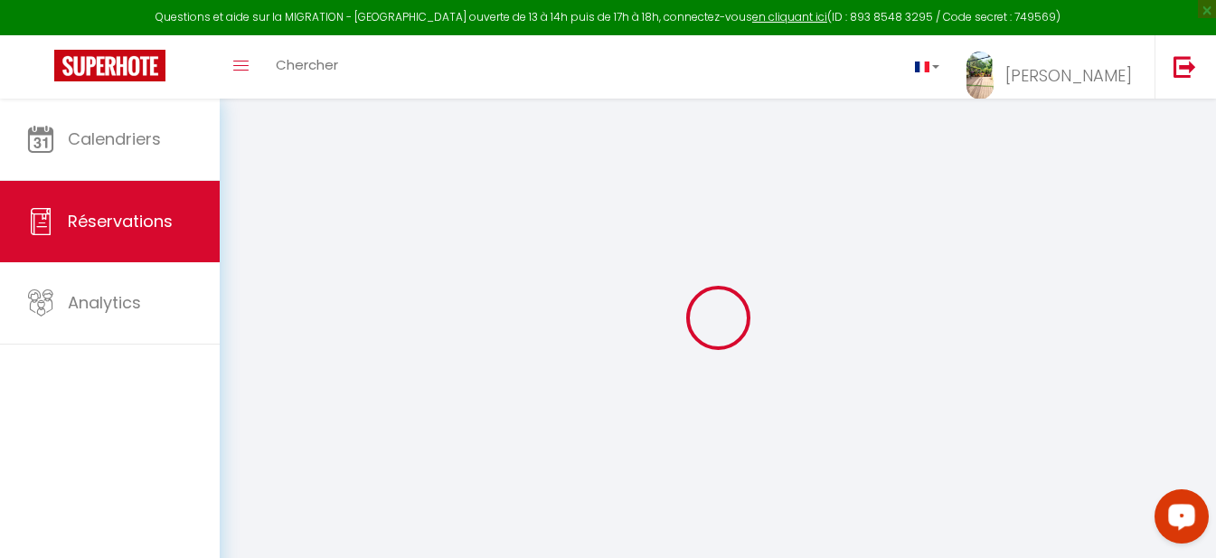
select select "1"
type input "60"
type input "0"
select select
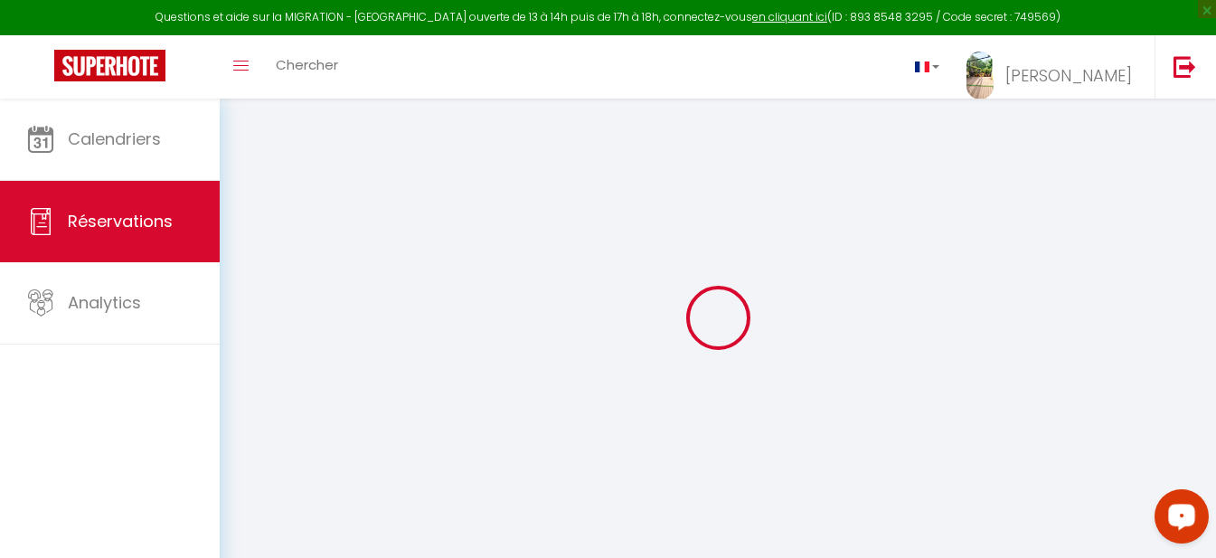
select select
checkbox input "false"
select select
checkbox input "false"
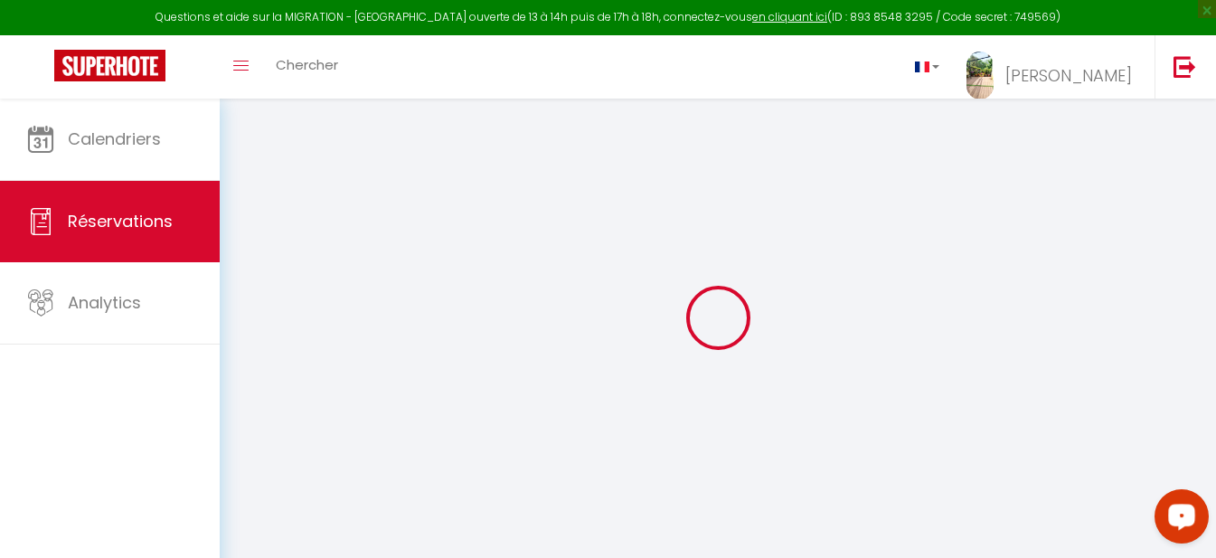
select select
checkbox input "false"
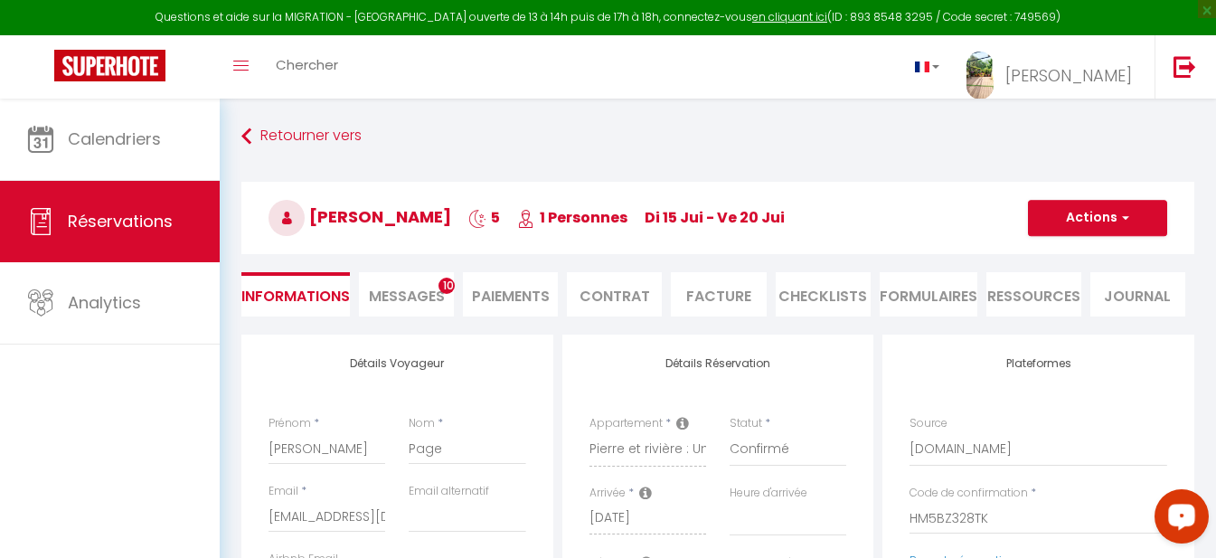
select select
checkbox input "false"
type input "60"
type input "12.14"
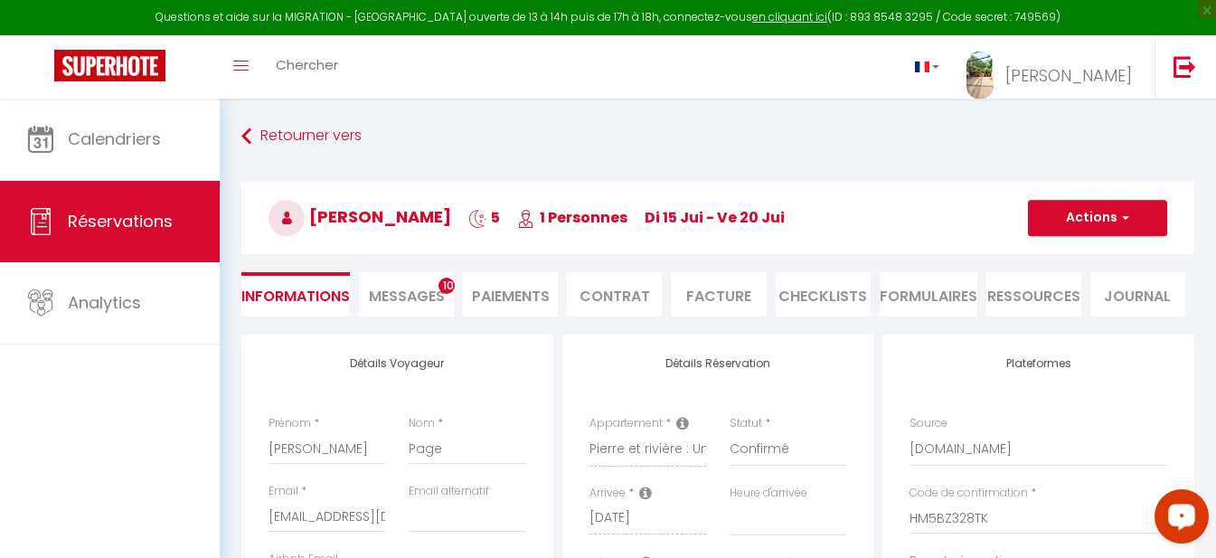
select select
checkbox input "false"
select select
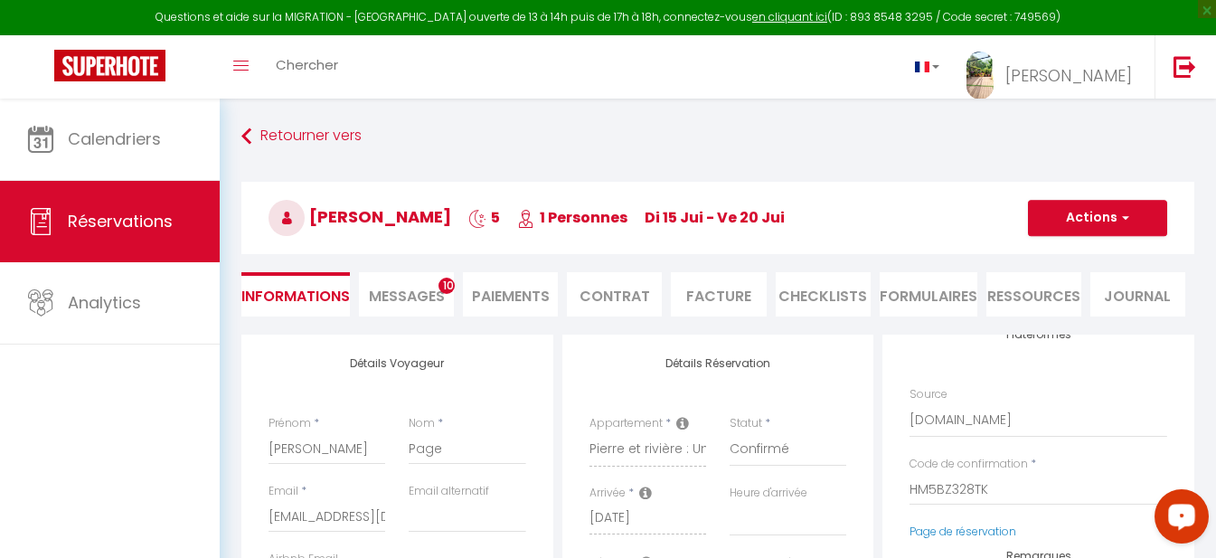
scroll to position [44, 0]
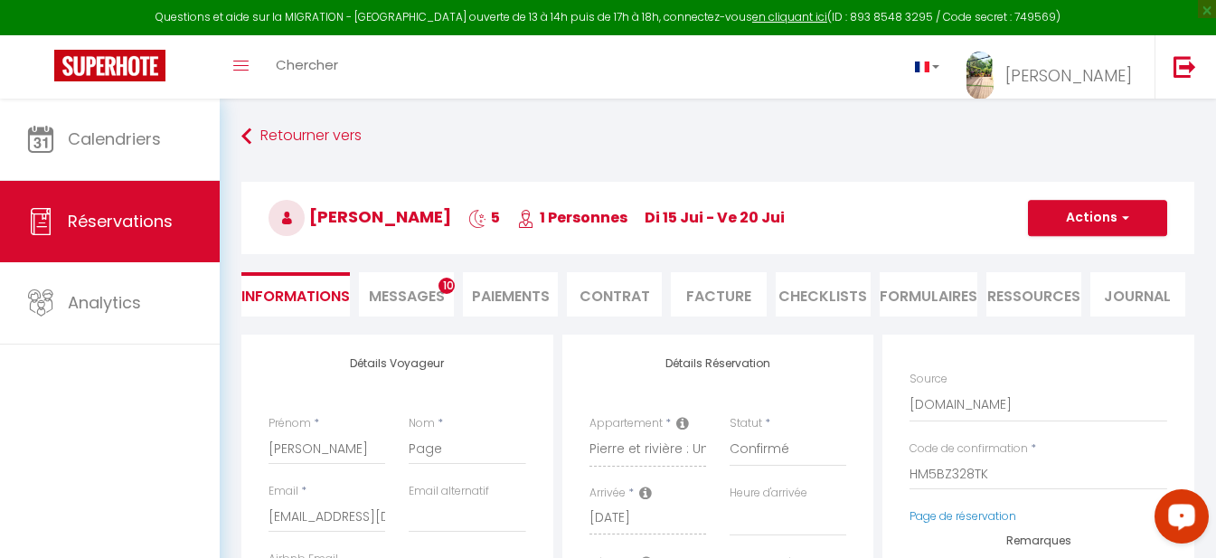
click at [418, 291] on span "Messages" at bounding box center [407, 296] width 76 height 21
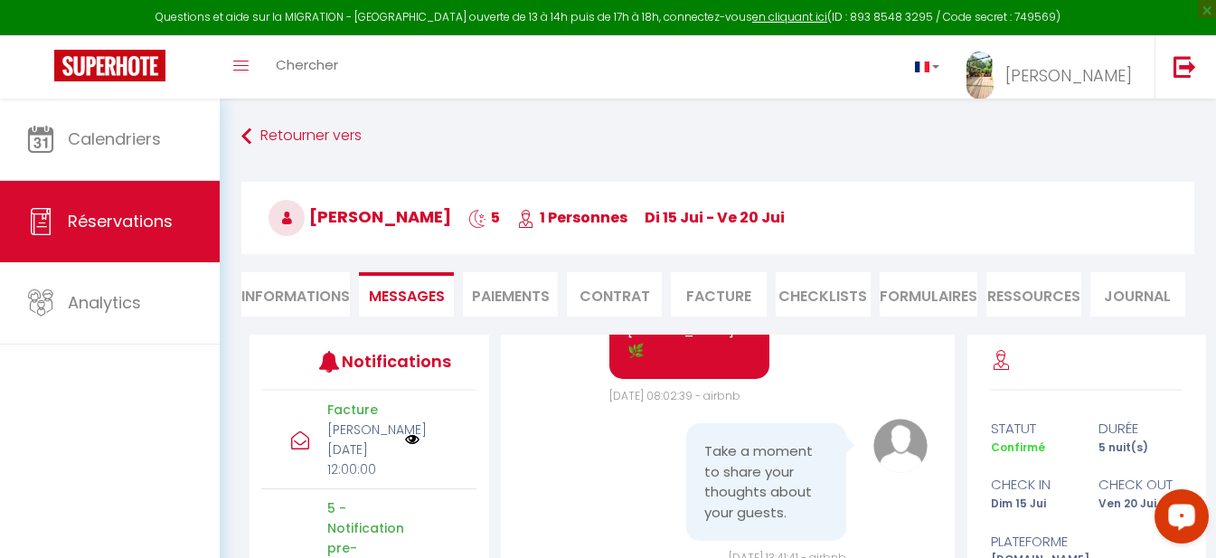
scroll to position [13888, 0]
click at [720, 292] on li "Facture" at bounding box center [718, 294] width 95 height 44
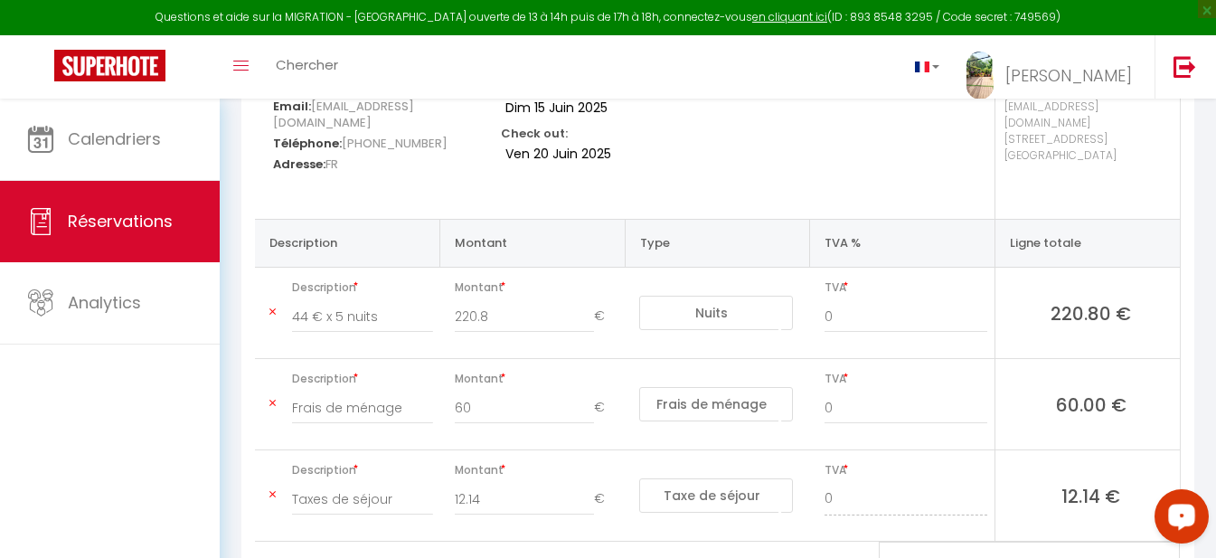
scroll to position [277, 0]
click at [137, 218] on span "Réservations" at bounding box center [120, 221] width 105 height 23
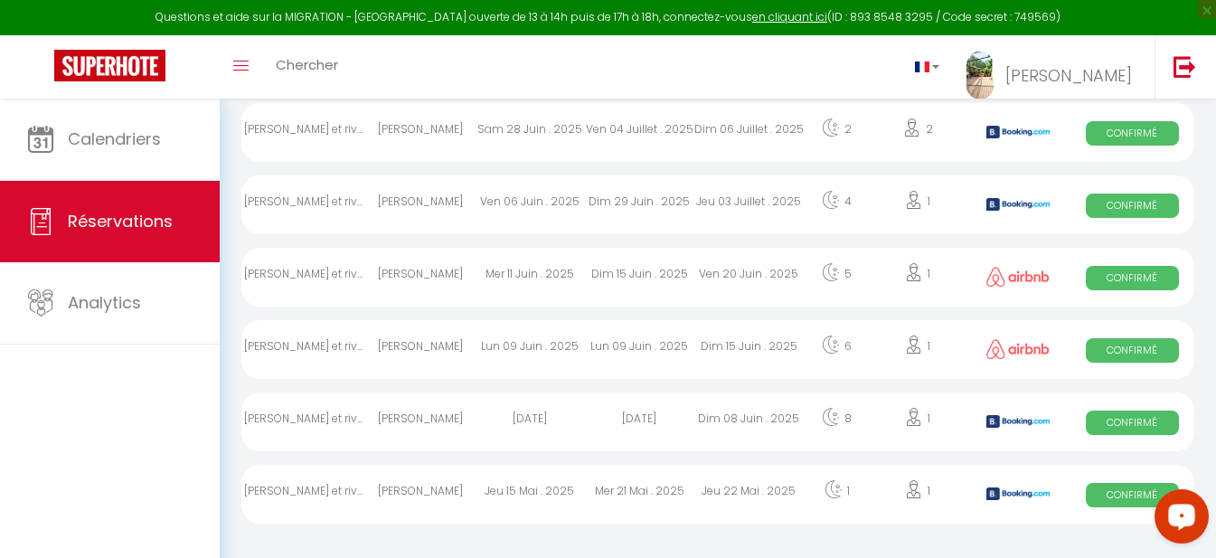
scroll to position [264, 0]
click at [347, 196] on div "[PERSON_NAME] et riv..." at bounding box center [303, 204] width 124 height 59
select select "OK"
select select "0"
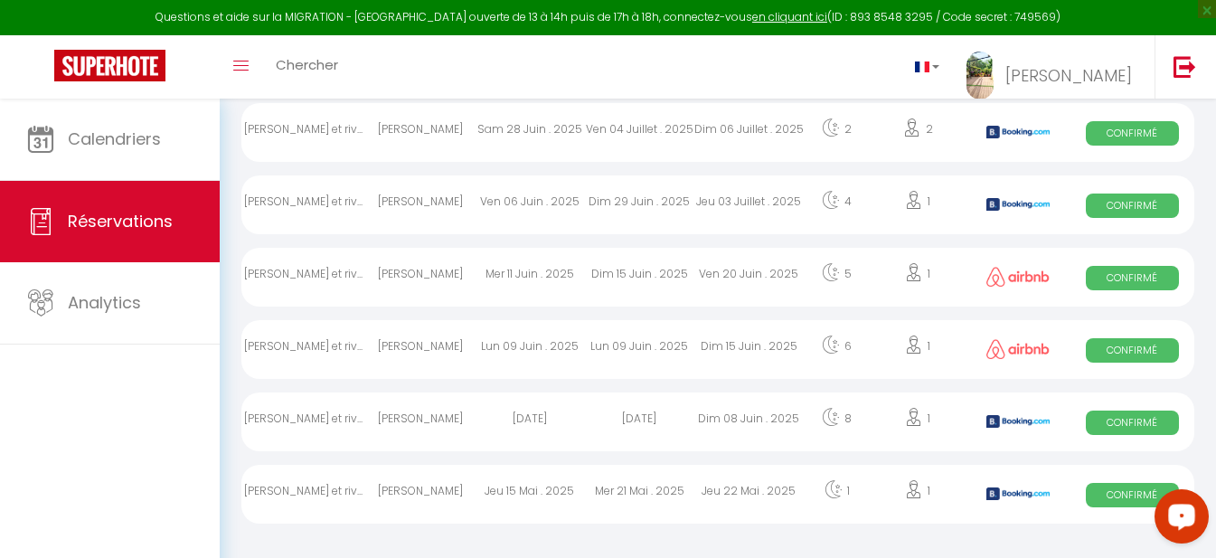
select select "0"
select select "1"
select select
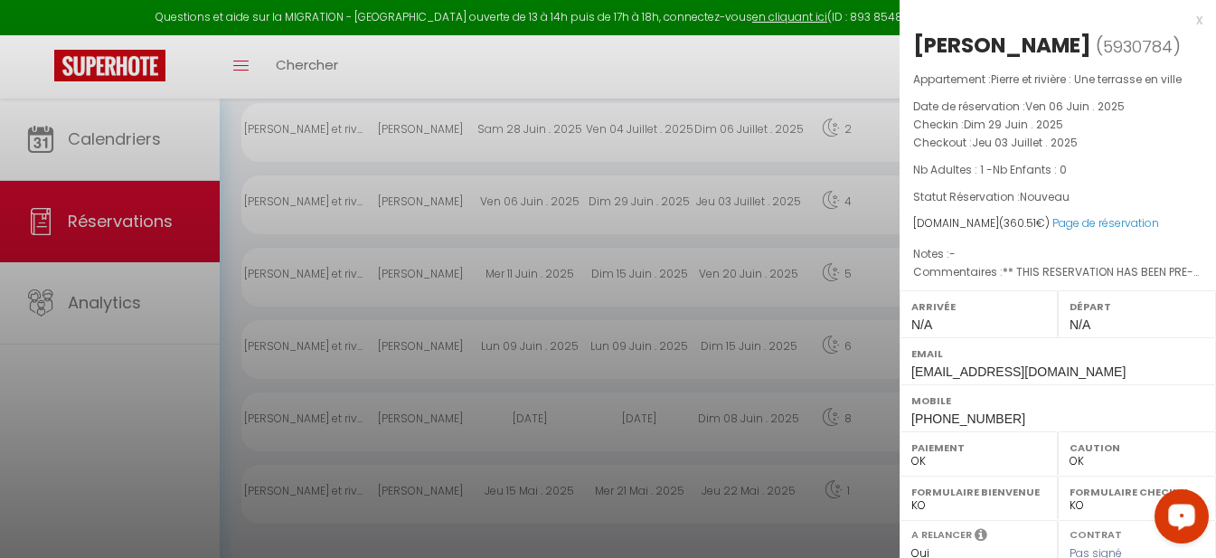
select select "34522"
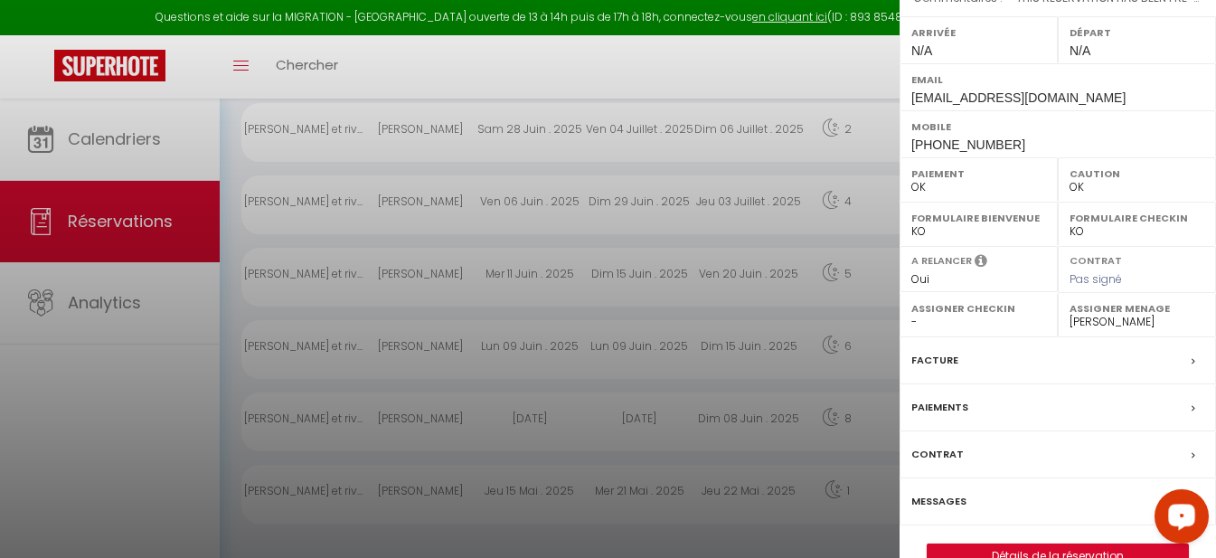
scroll to position [330, 0]
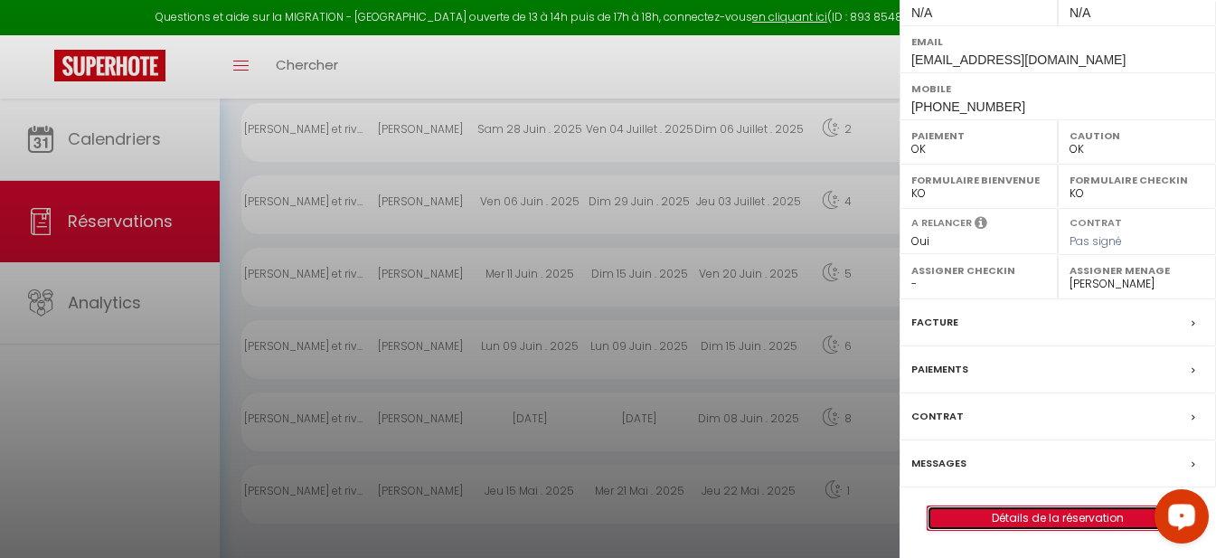
click at [812, 516] on link "Détails de la réservation" at bounding box center [1058, 518] width 260 height 24
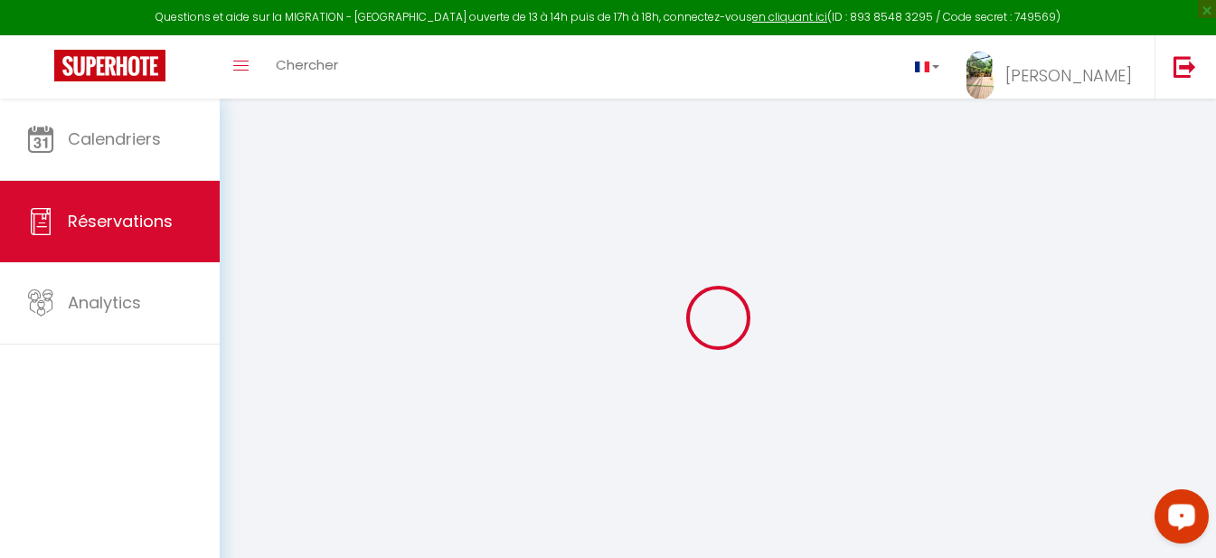
select select
checkbox input "false"
type textarea "** THIS RESERVATION HAS BEEN PRE-PAID ** BOOKING NOTE : Payment charge is EUR 5…"
type input "60"
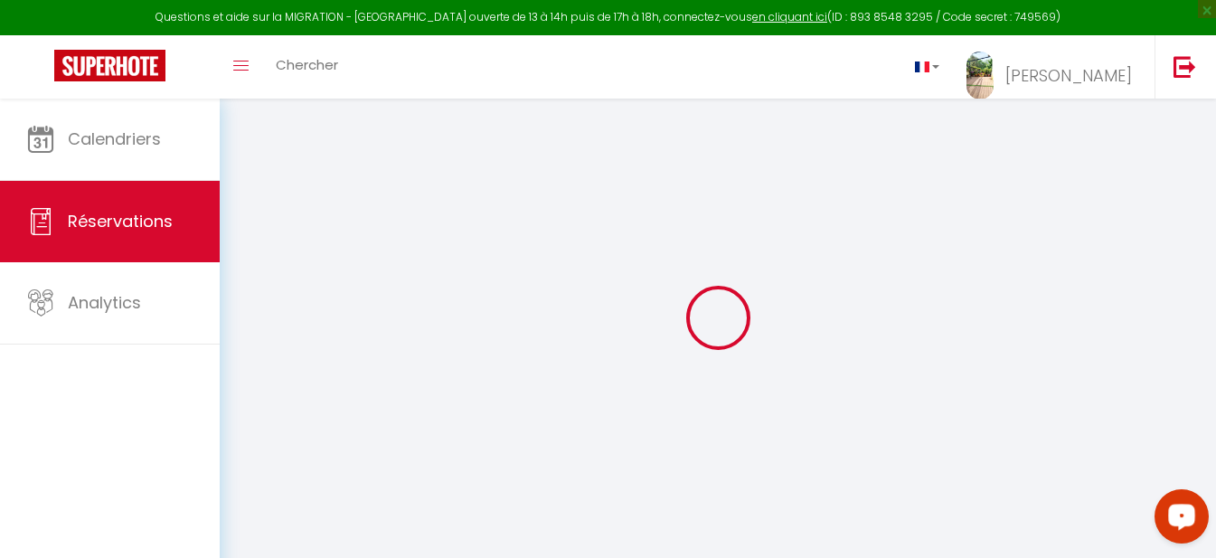
type input "14.31"
select select
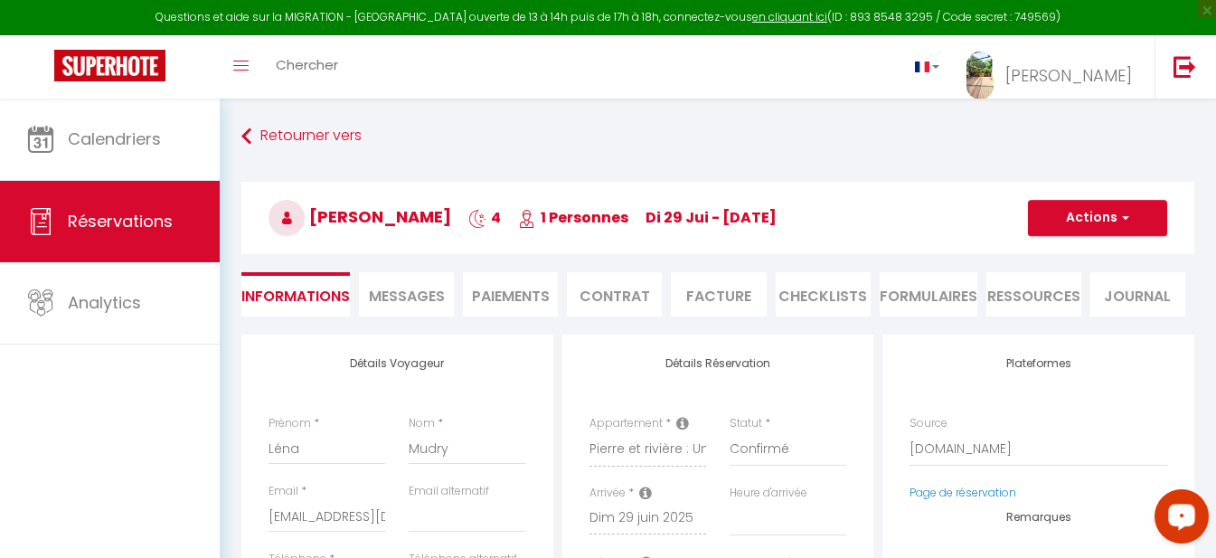
checkbox input "false"
select select
click at [723, 294] on li "Facture" at bounding box center [718, 294] width 95 height 44
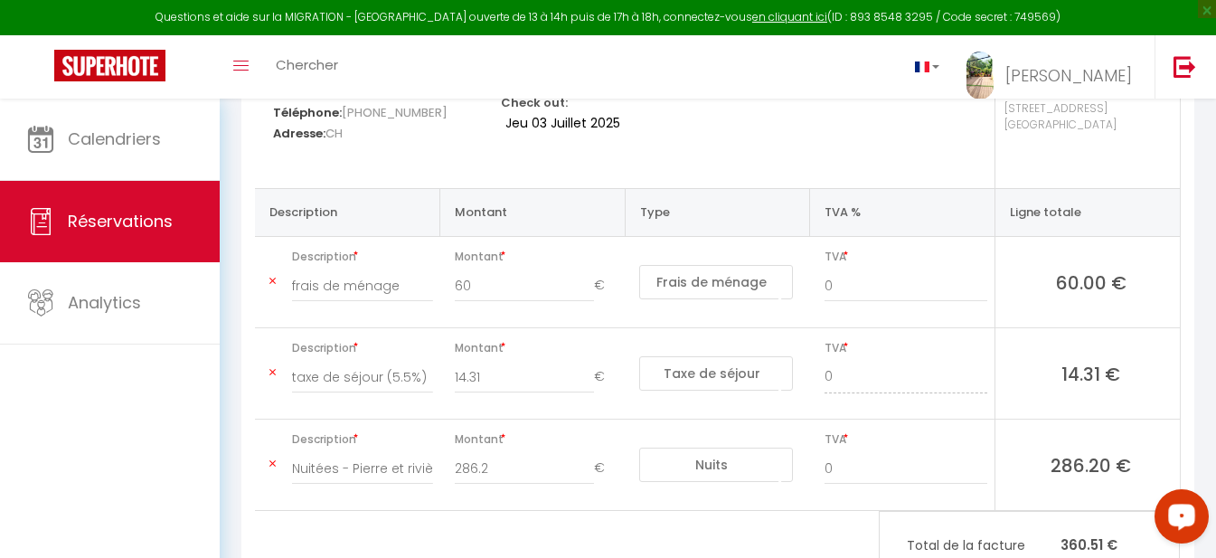
scroll to position [277, 0]
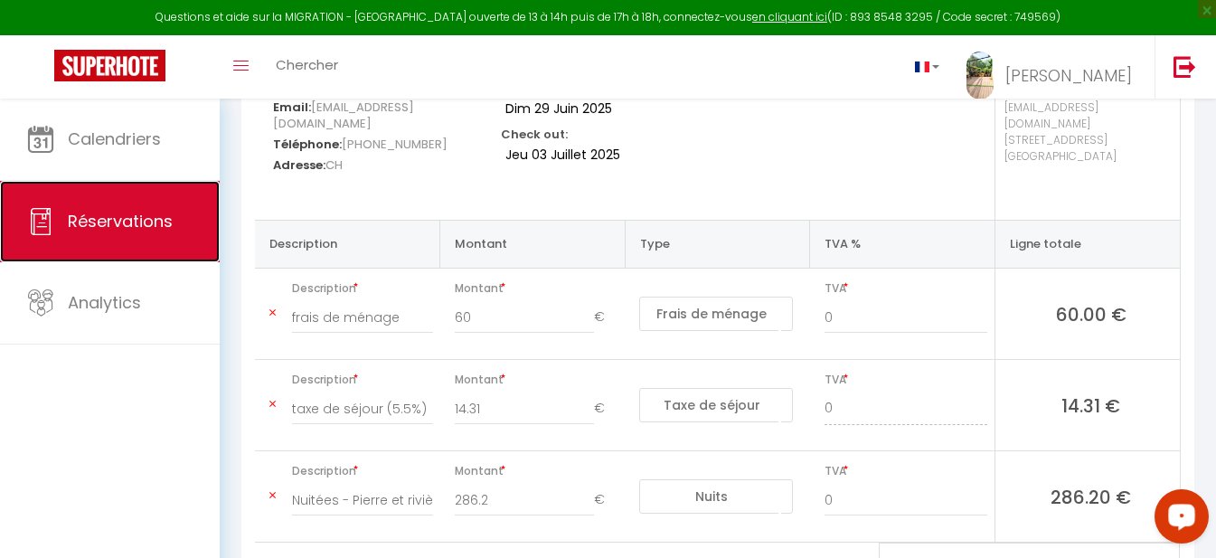
click at [133, 218] on span "Réservations" at bounding box center [120, 221] width 105 height 23
select select "not_cancelled"
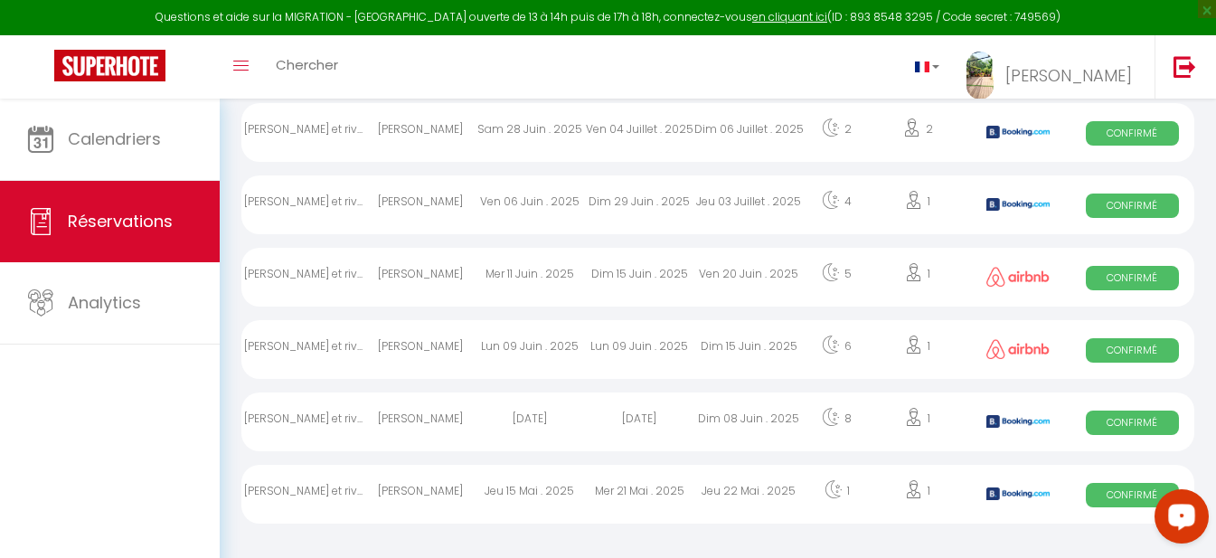
scroll to position [174, 0]
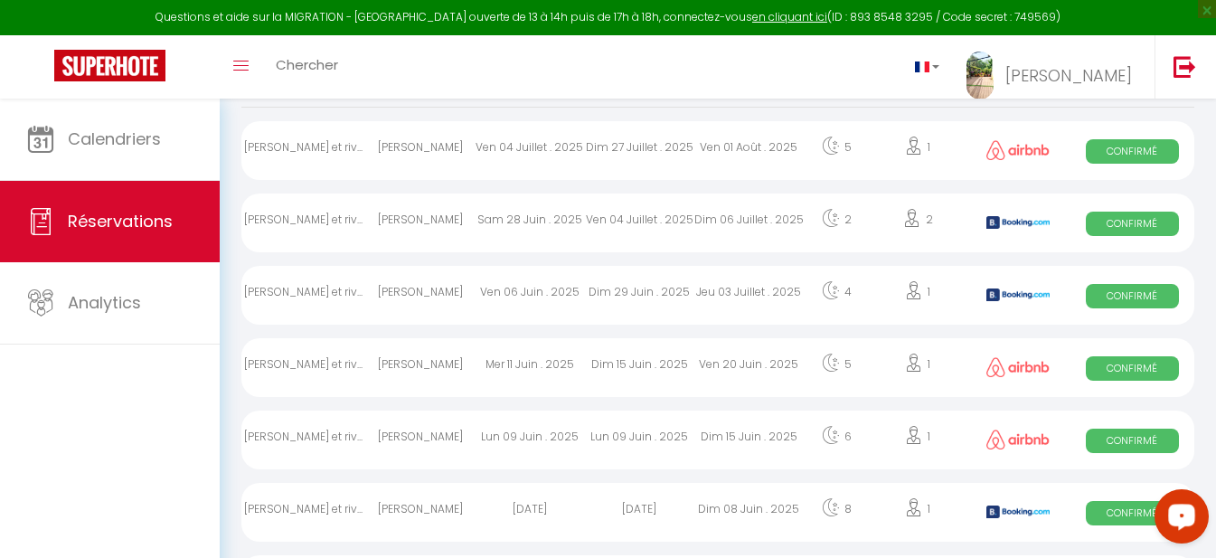
click at [405, 217] on div "[PERSON_NAME]" at bounding box center [419, 223] width 109 height 59
select select "OK"
select select "0"
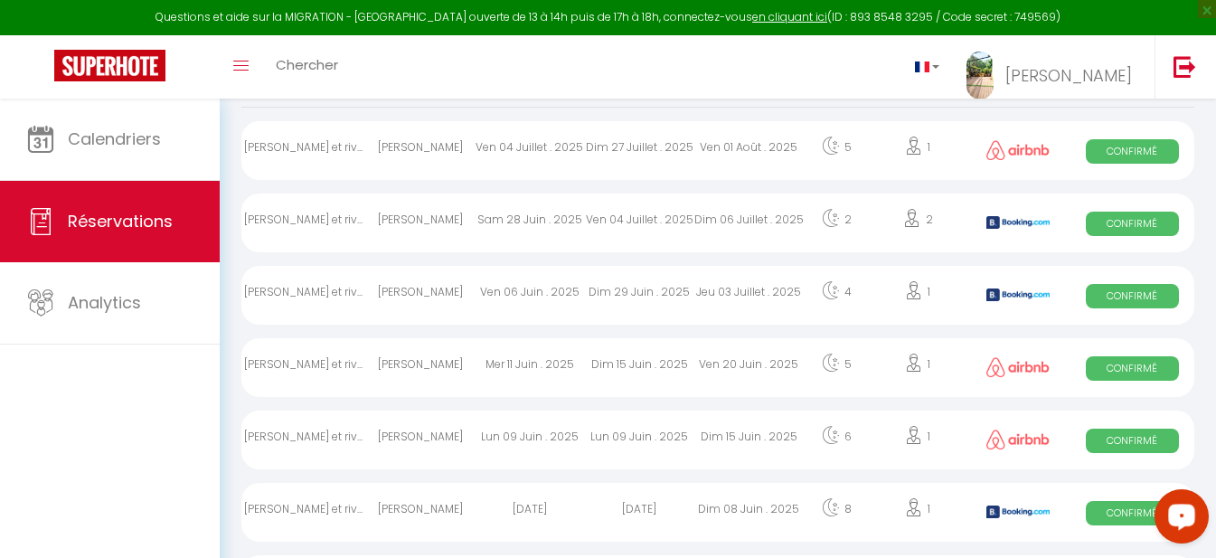
select select "1"
select select
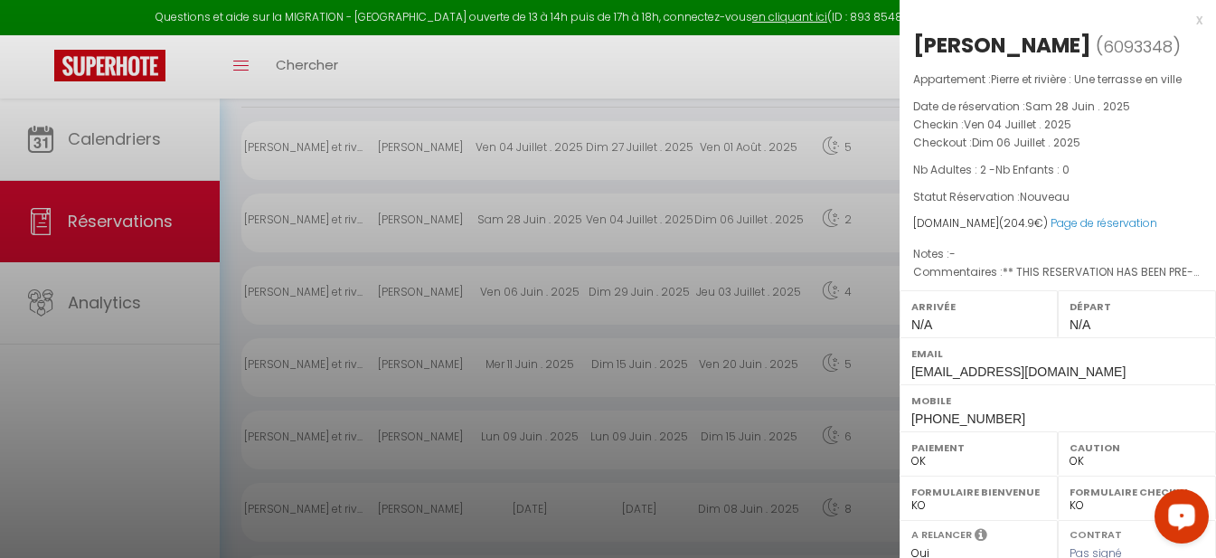
select select "34522"
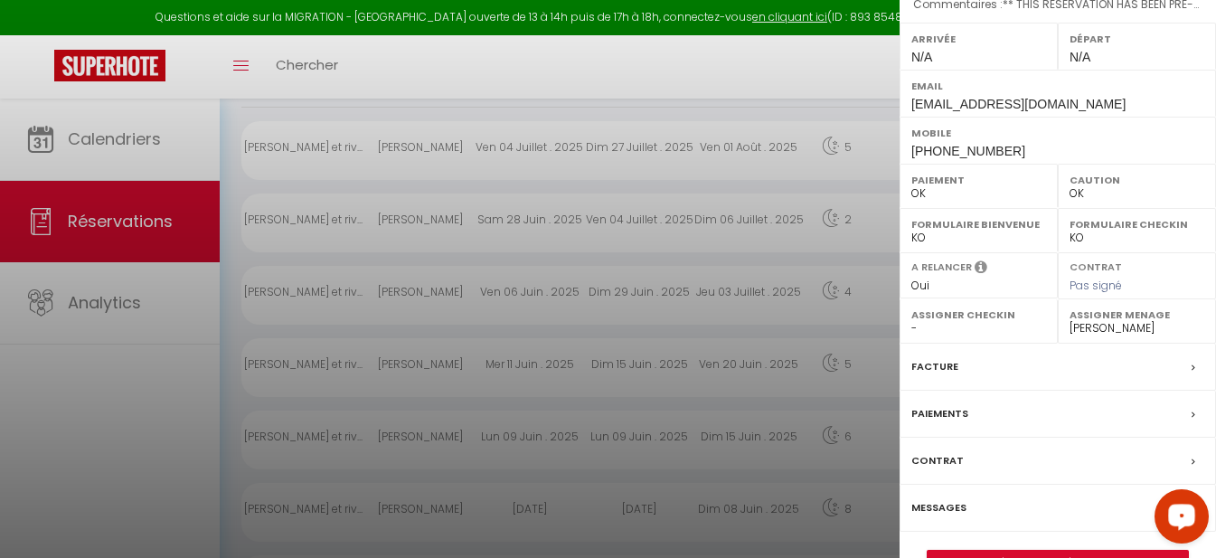
scroll to position [330, 0]
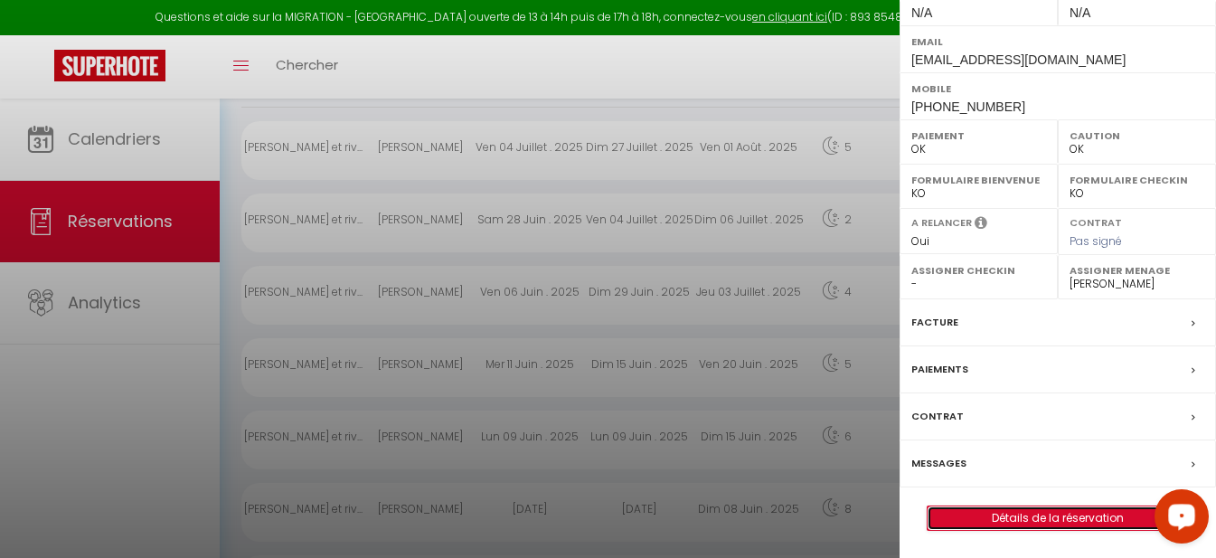
click at [812, 511] on link "Détails de la réservation" at bounding box center [1058, 518] width 260 height 24
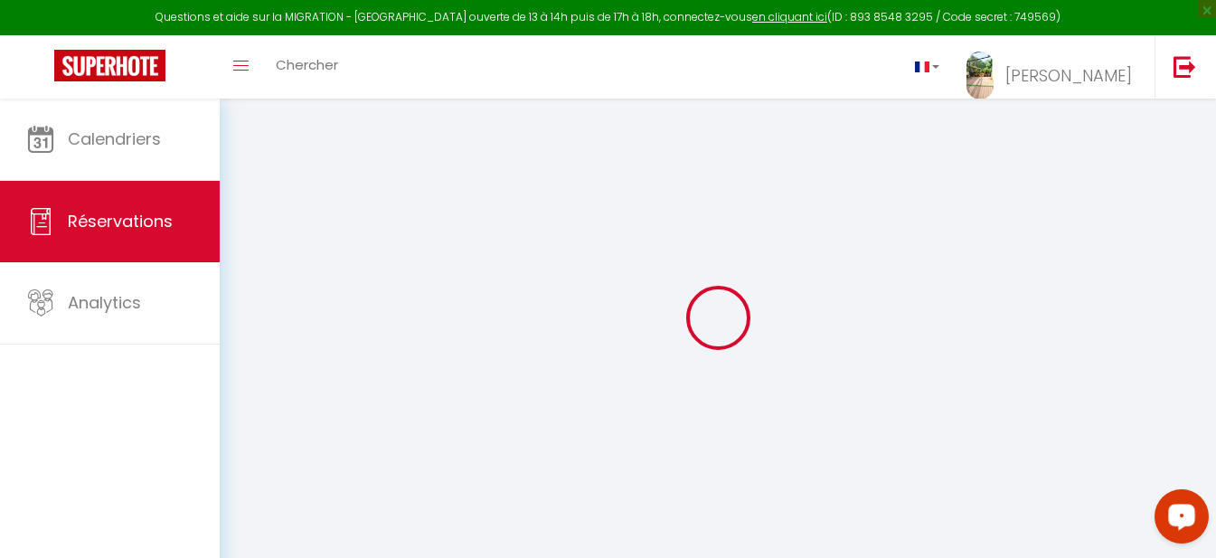
type input "[PERSON_NAME]"
type input "Dinant"
type input "[EMAIL_ADDRESS][DOMAIN_NAME]"
type input "[PHONE_NUMBER]"
select select "FR"
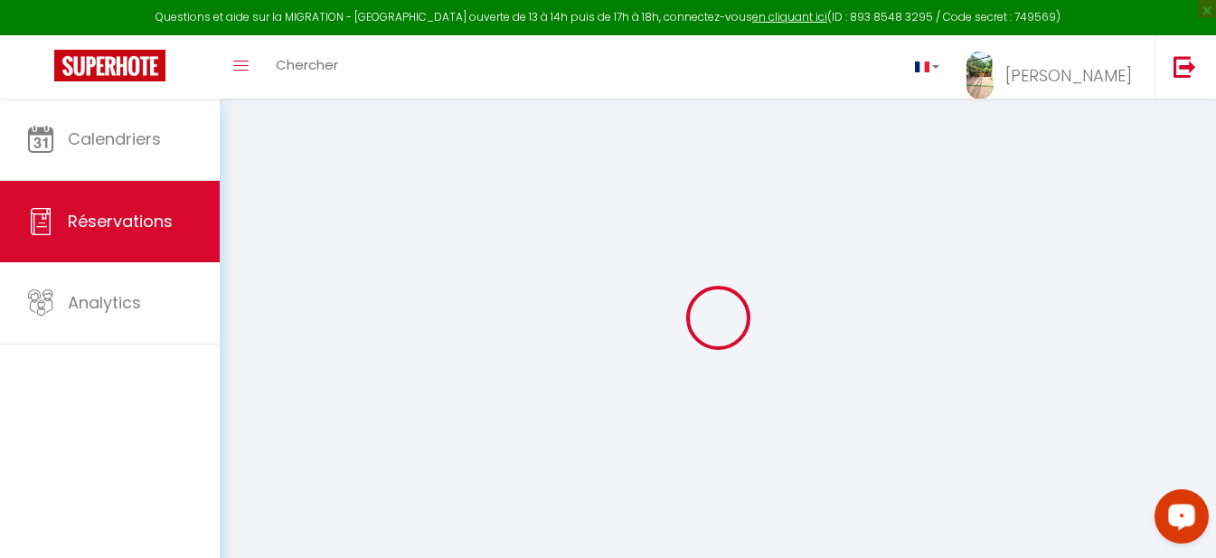
type input "33.66"
type input "2.87"
select select "67095"
select select "1"
select select
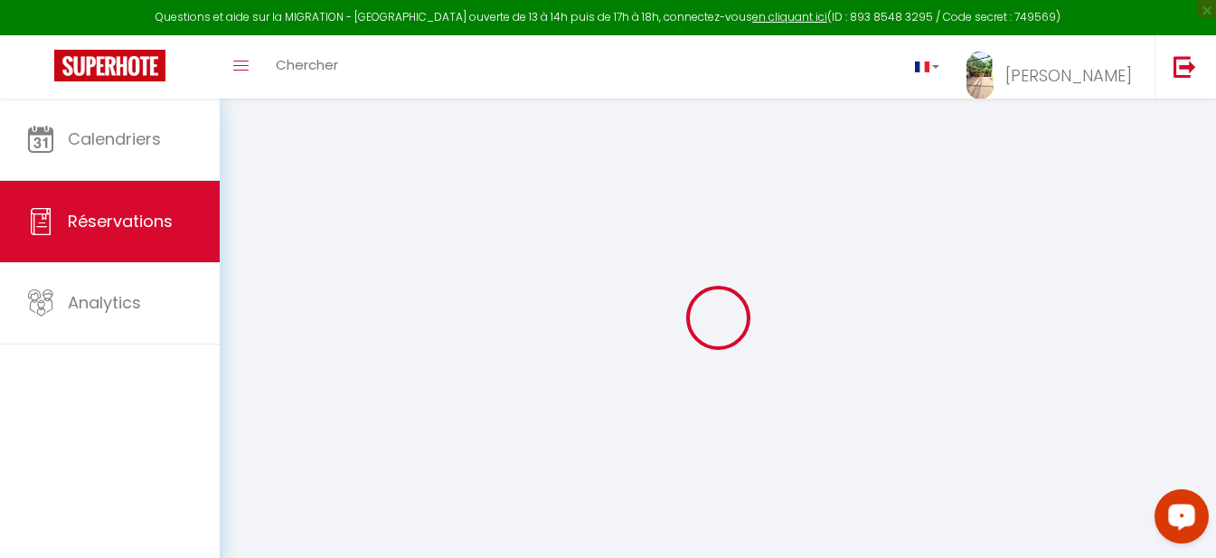
select select
type input "2"
select select "12"
select select "15"
type input "138"
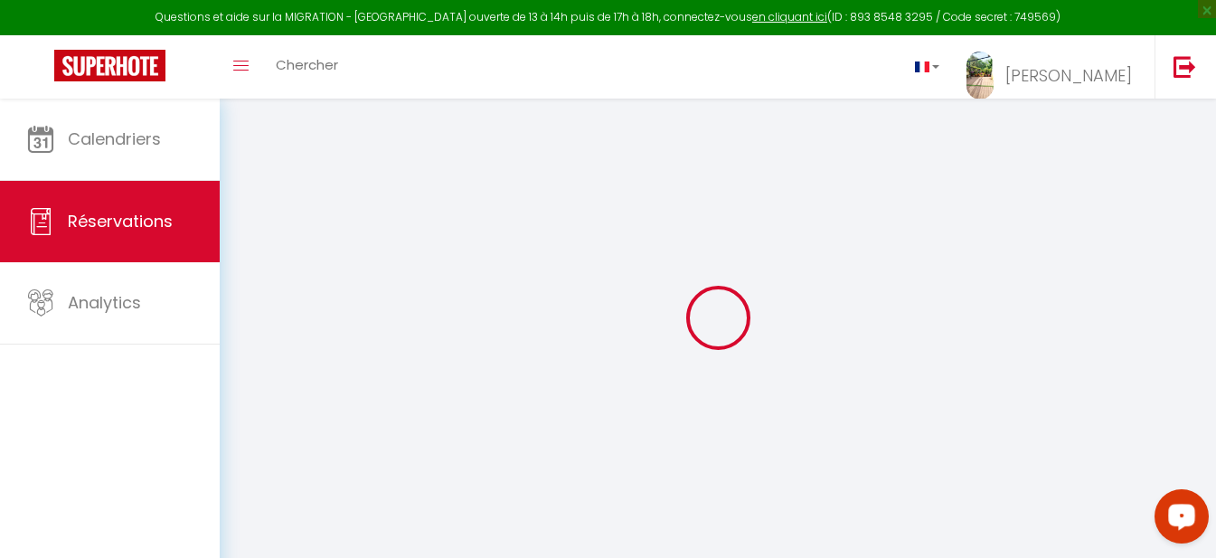
checkbox input "false"
select select "2"
type input "60"
type input "0"
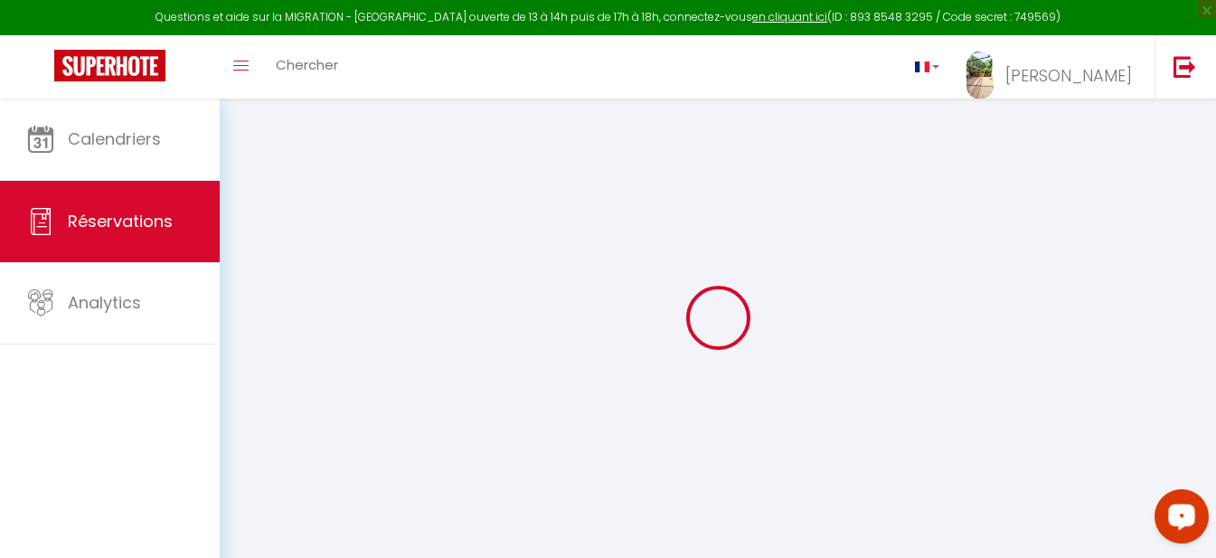
select select
checkbox input "false"
select select
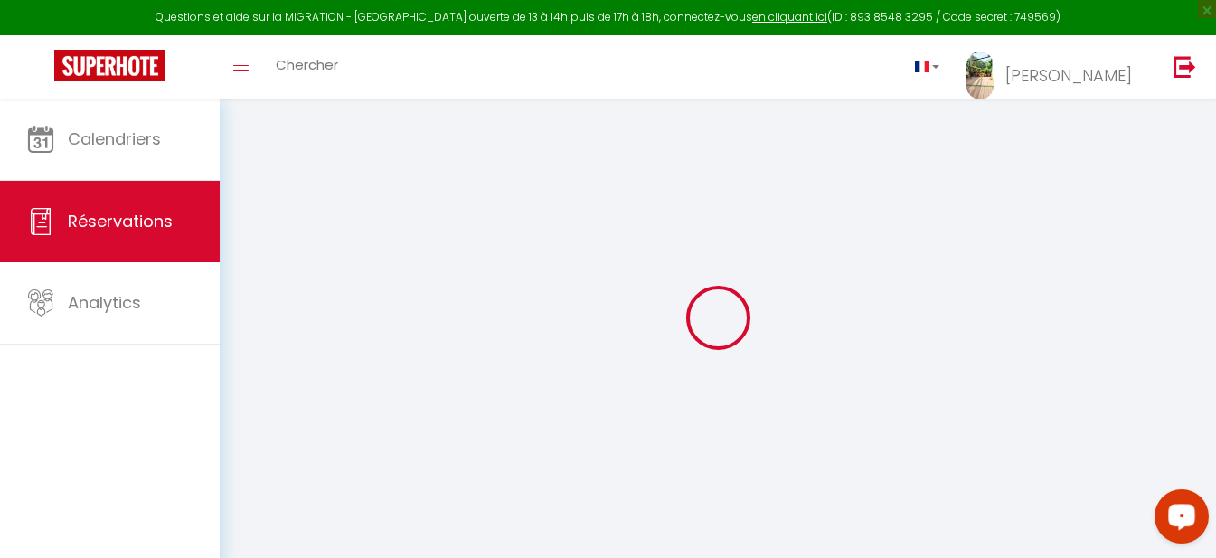
checkbox input "false"
select select
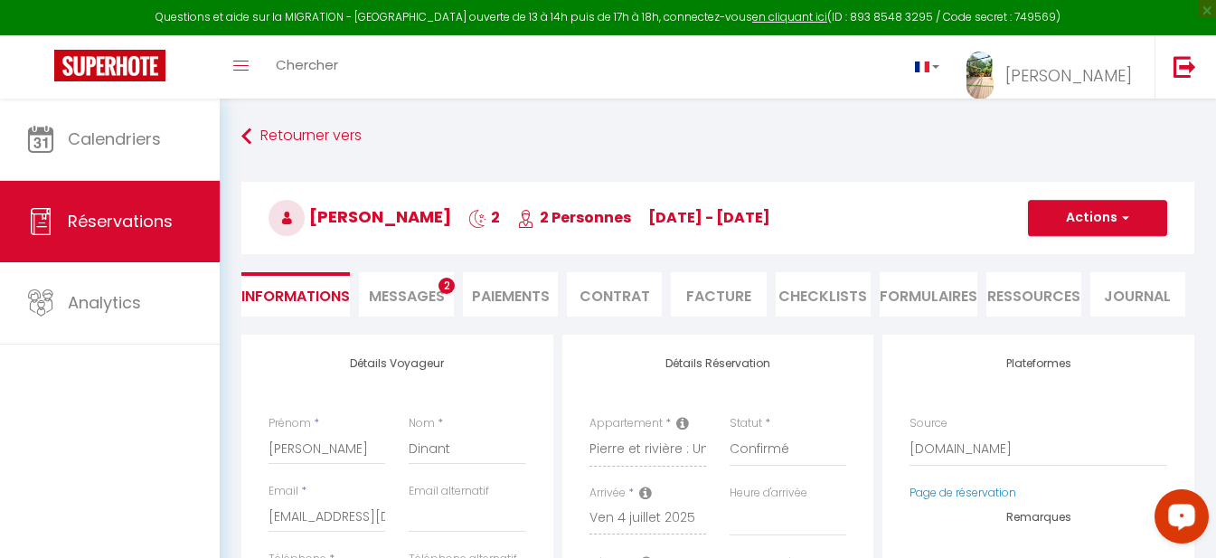
click at [404, 290] on span "Messages" at bounding box center [407, 296] width 76 height 21
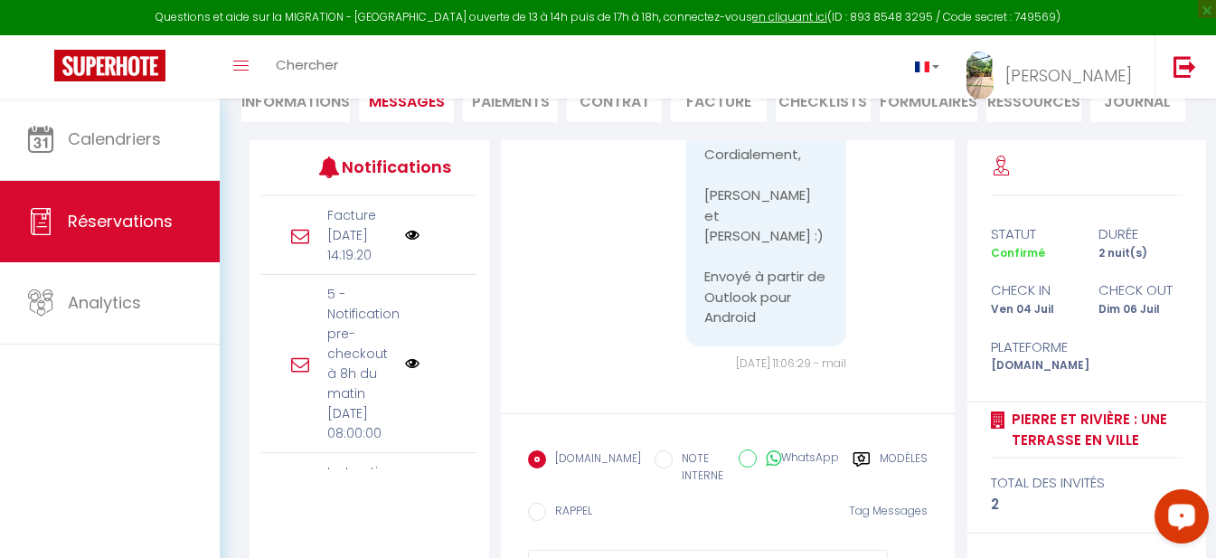
scroll to position [19576, 0]
click at [724, 103] on li "Facture" at bounding box center [718, 100] width 95 height 44
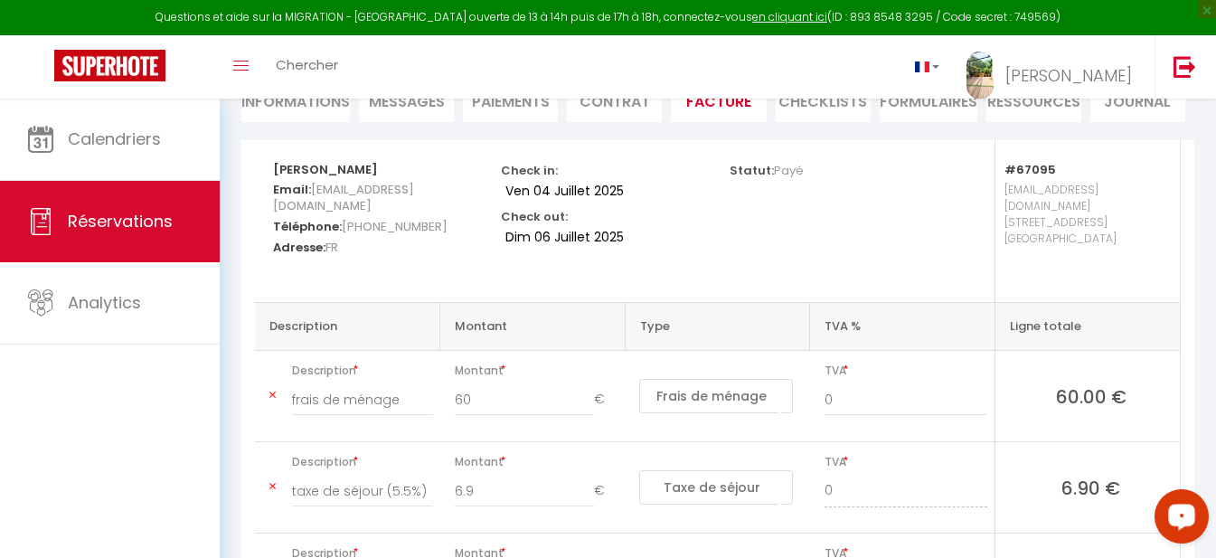
scroll to position [285, 0]
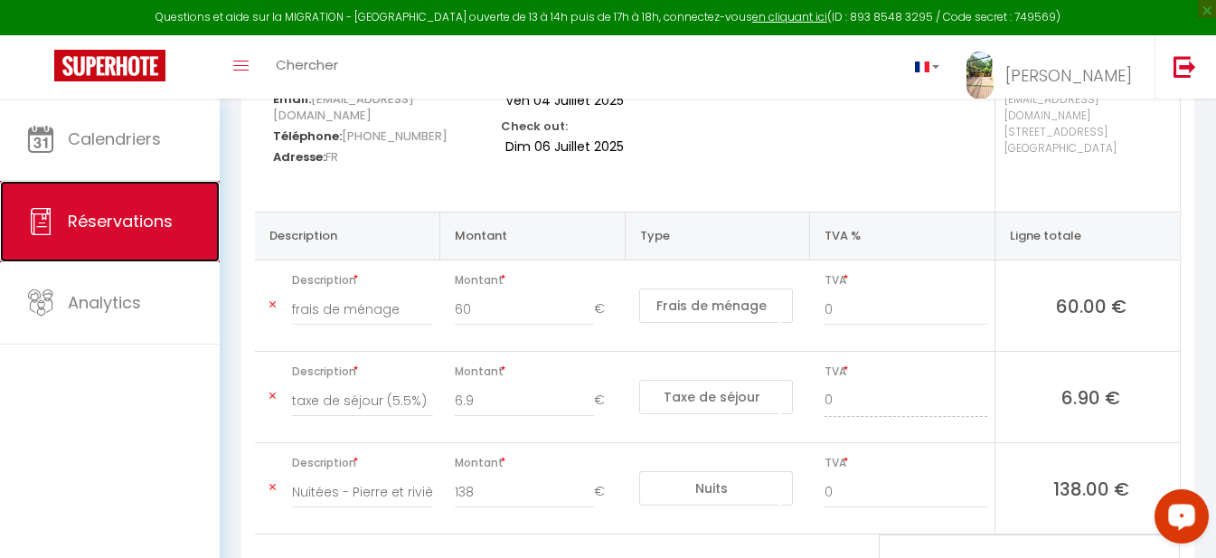
click at [118, 222] on span "Réservations" at bounding box center [120, 221] width 105 height 23
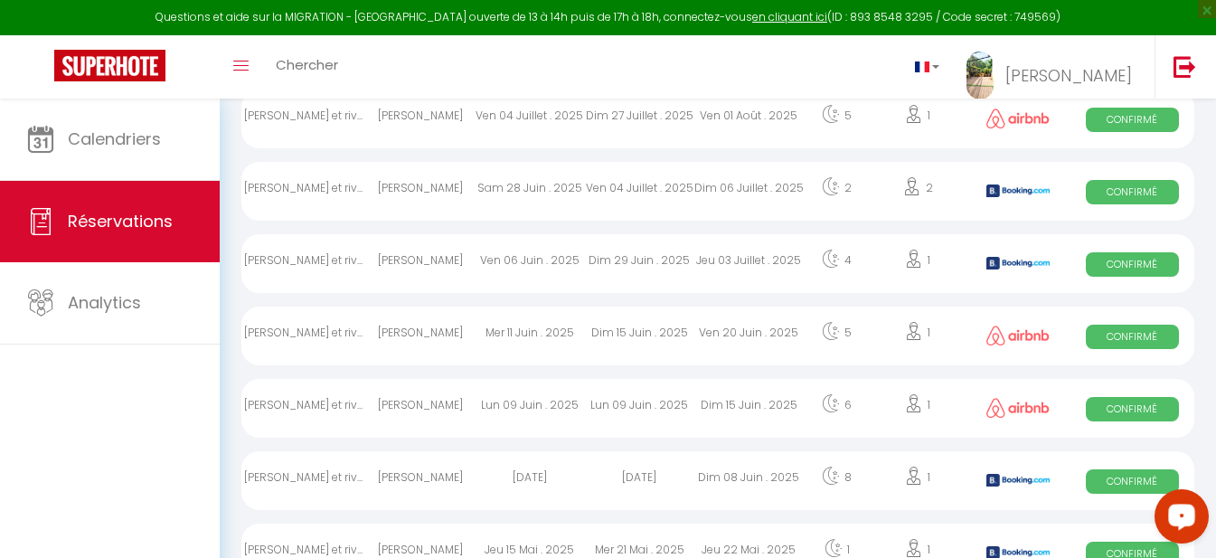
scroll to position [174, 0]
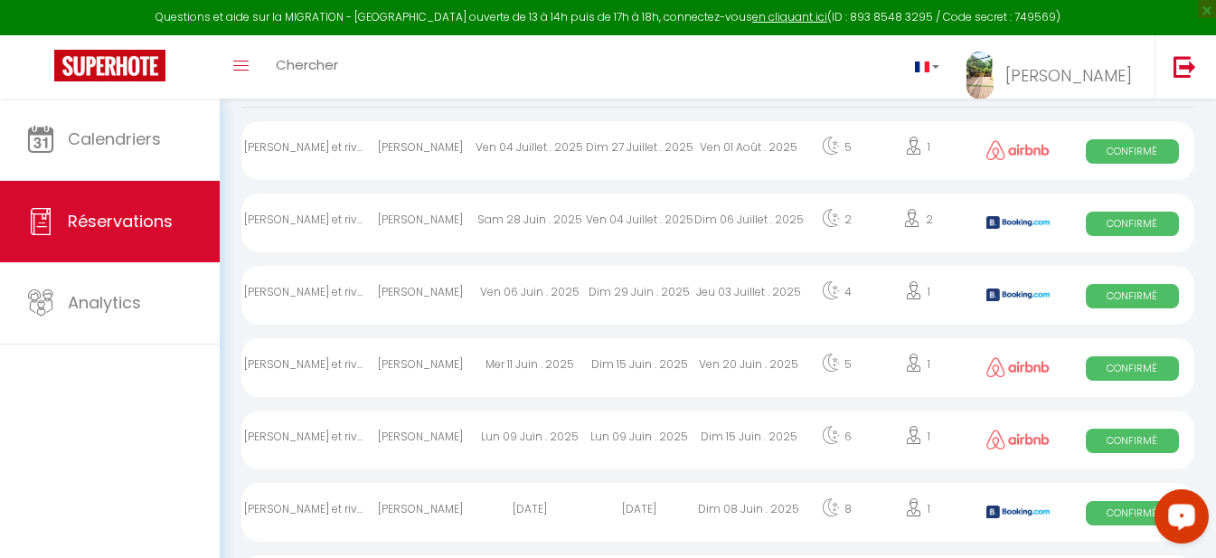
click at [421, 145] on div "[PERSON_NAME]" at bounding box center [419, 150] width 109 height 59
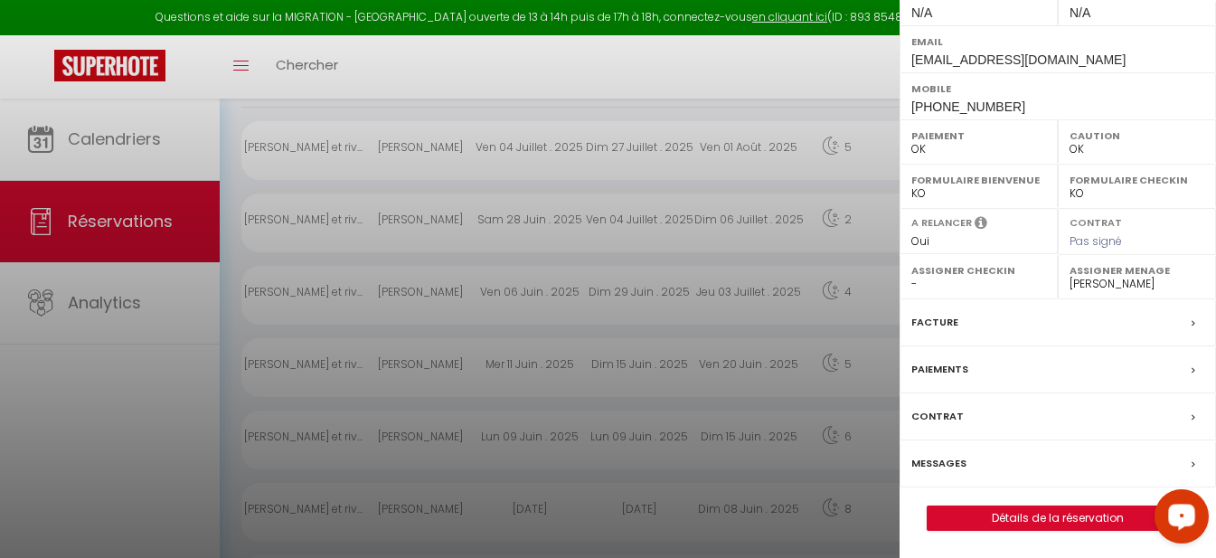
scroll to position [303, 0]
click at [812, 513] on link "Détails de la réservation" at bounding box center [1058, 518] width 260 height 24
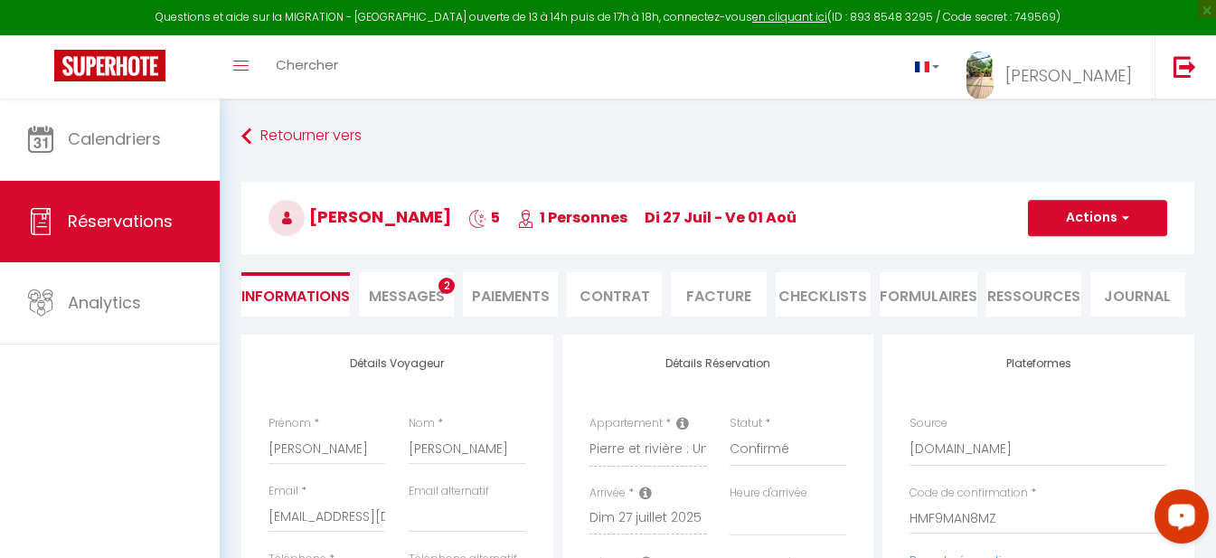
click at [423, 289] on span "Messages" at bounding box center [407, 296] width 76 height 21
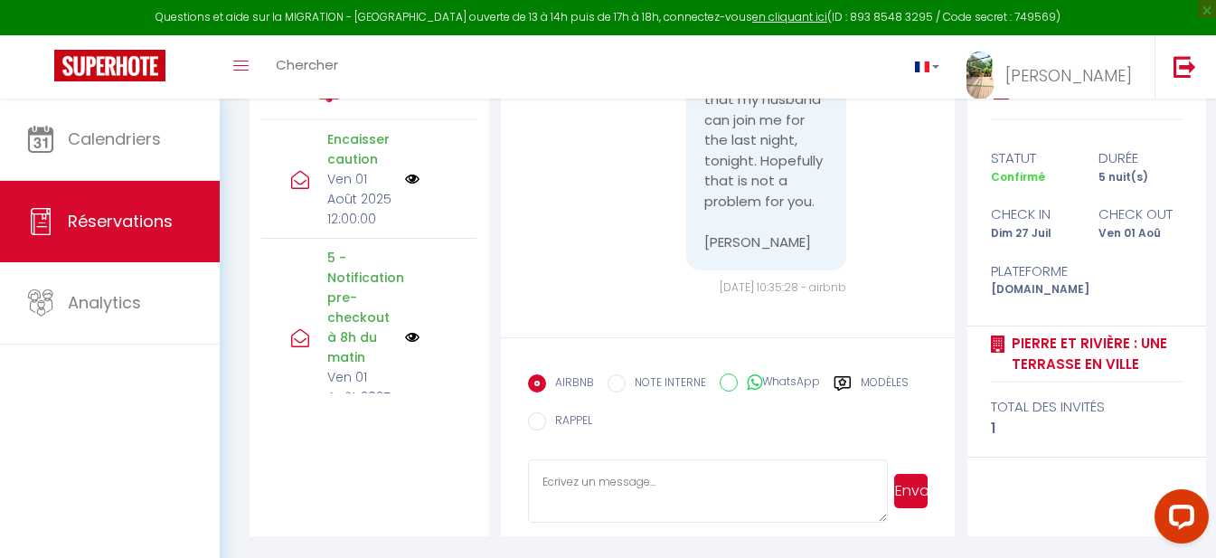
scroll to position [17220, 0]
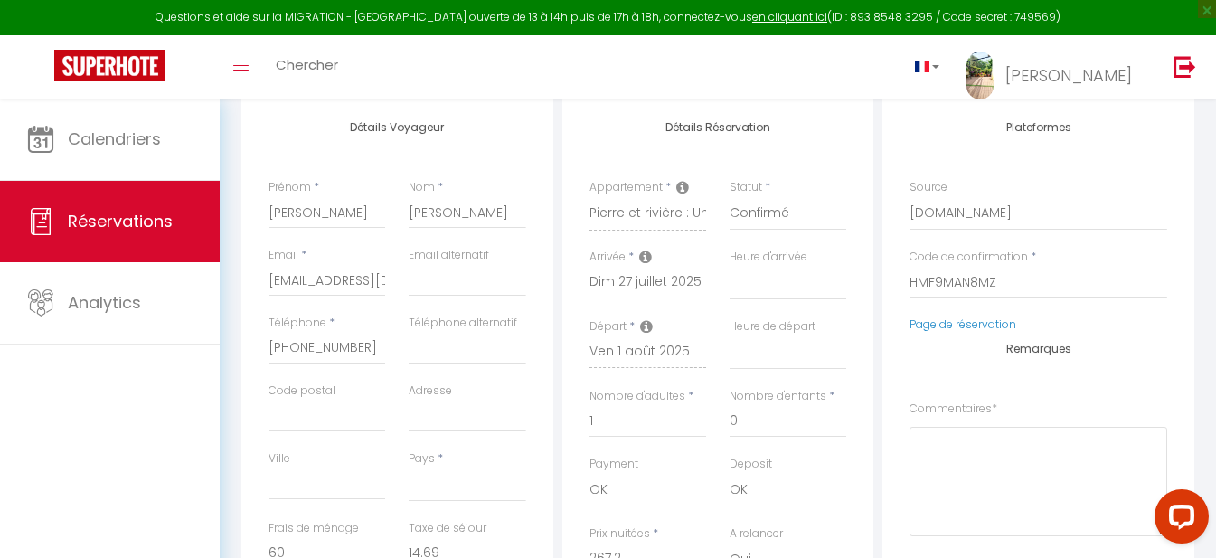
scroll to position [181, 0]
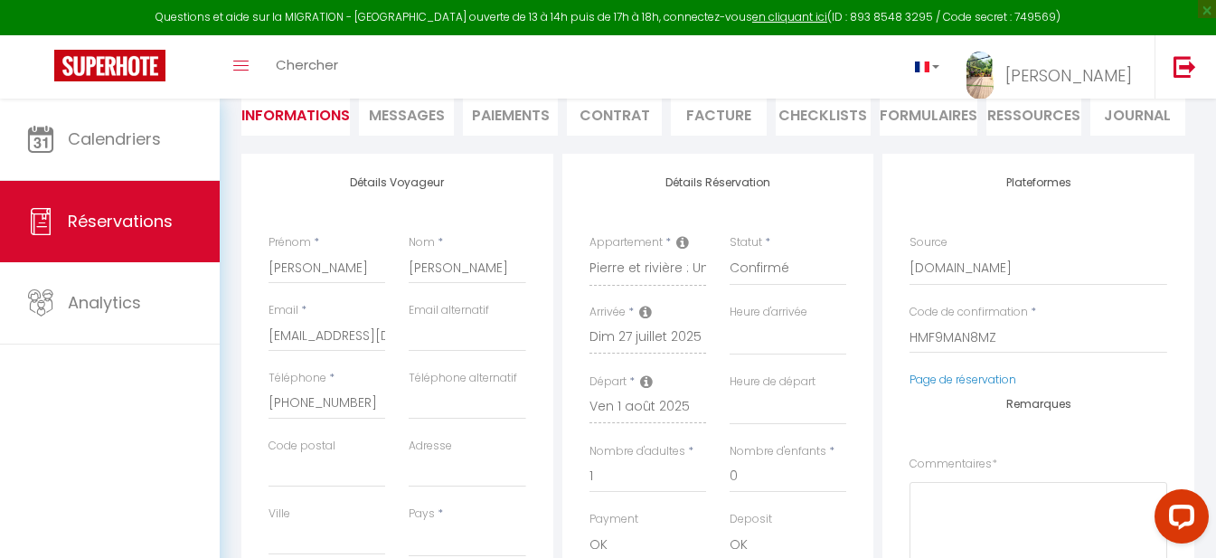
click at [687, 116] on li "Facture" at bounding box center [718, 113] width 95 height 44
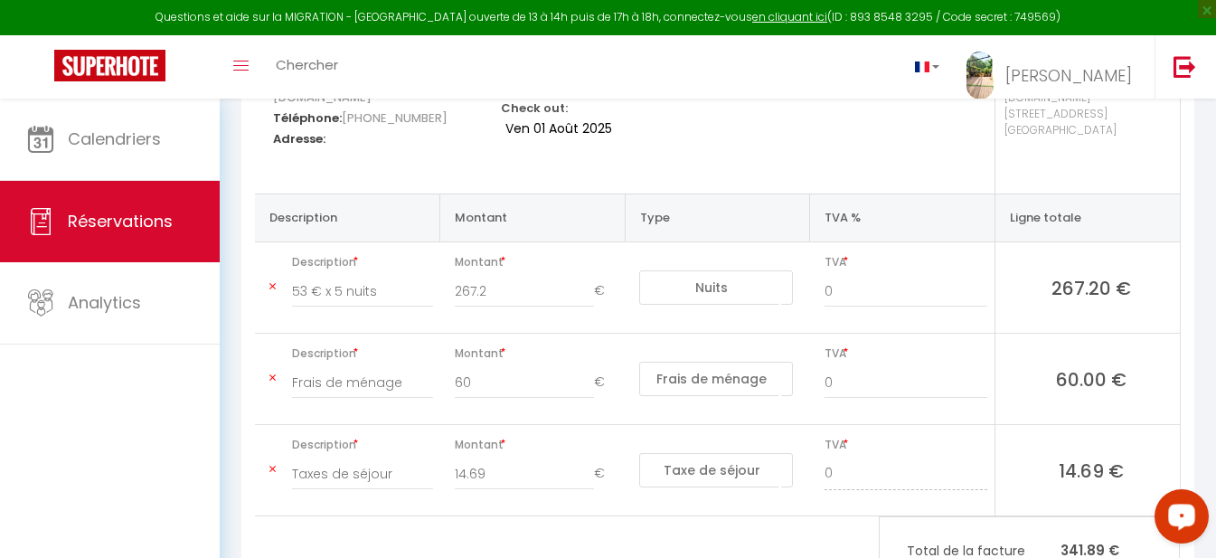
scroll to position [271, 0]
